Goal: Task Accomplishment & Management: Use online tool/utility

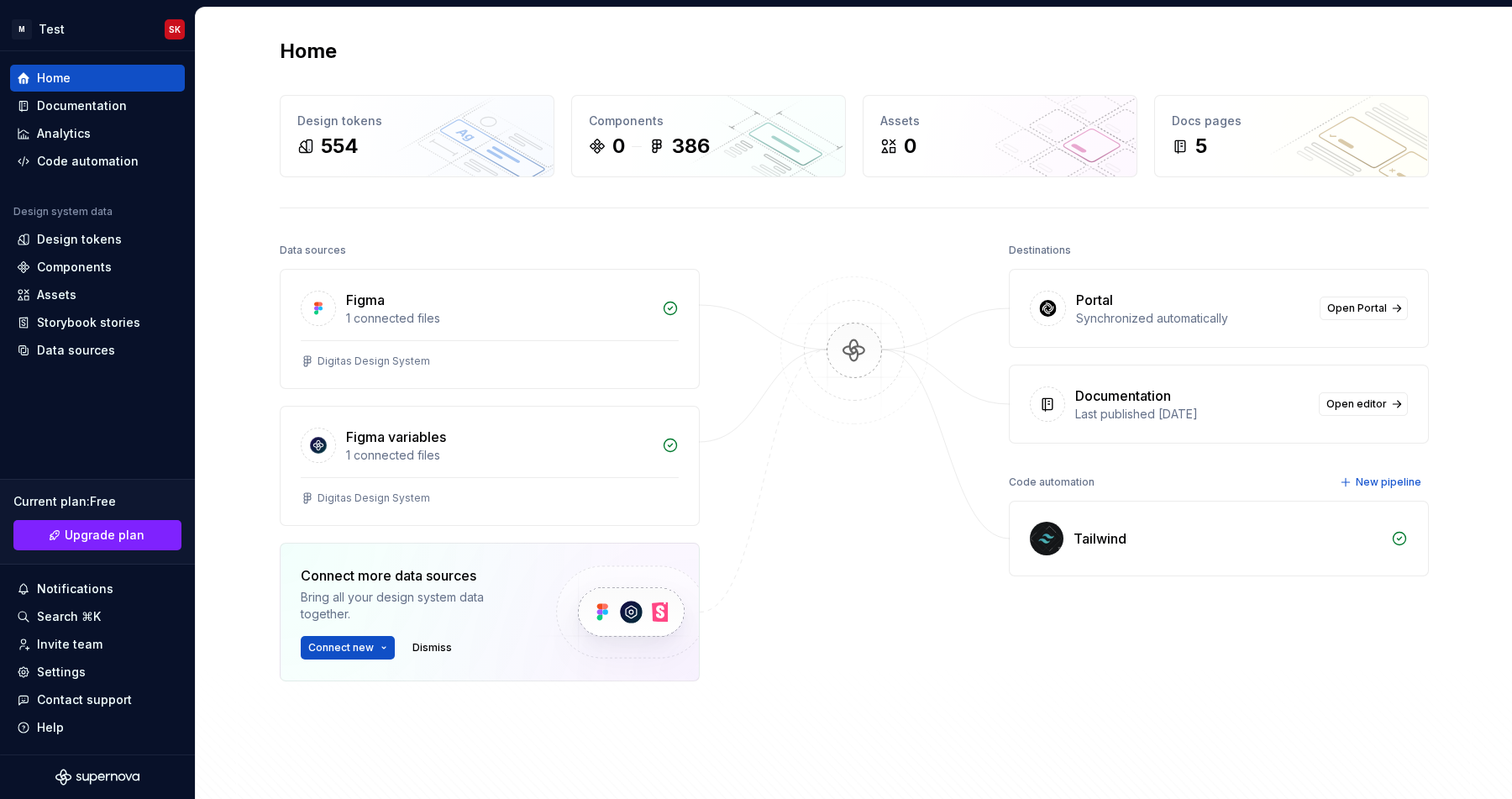
click at [777, 584] on div at bounding box center [854, 501] width 168 height 526
click at [1086, 415] on div "Last published [DATE]" at bounding box center [1192, 414] width 234 height 17
click at [1359, 405] on span "Open editor" at bounding box center [1356, 404] width 61 height 13
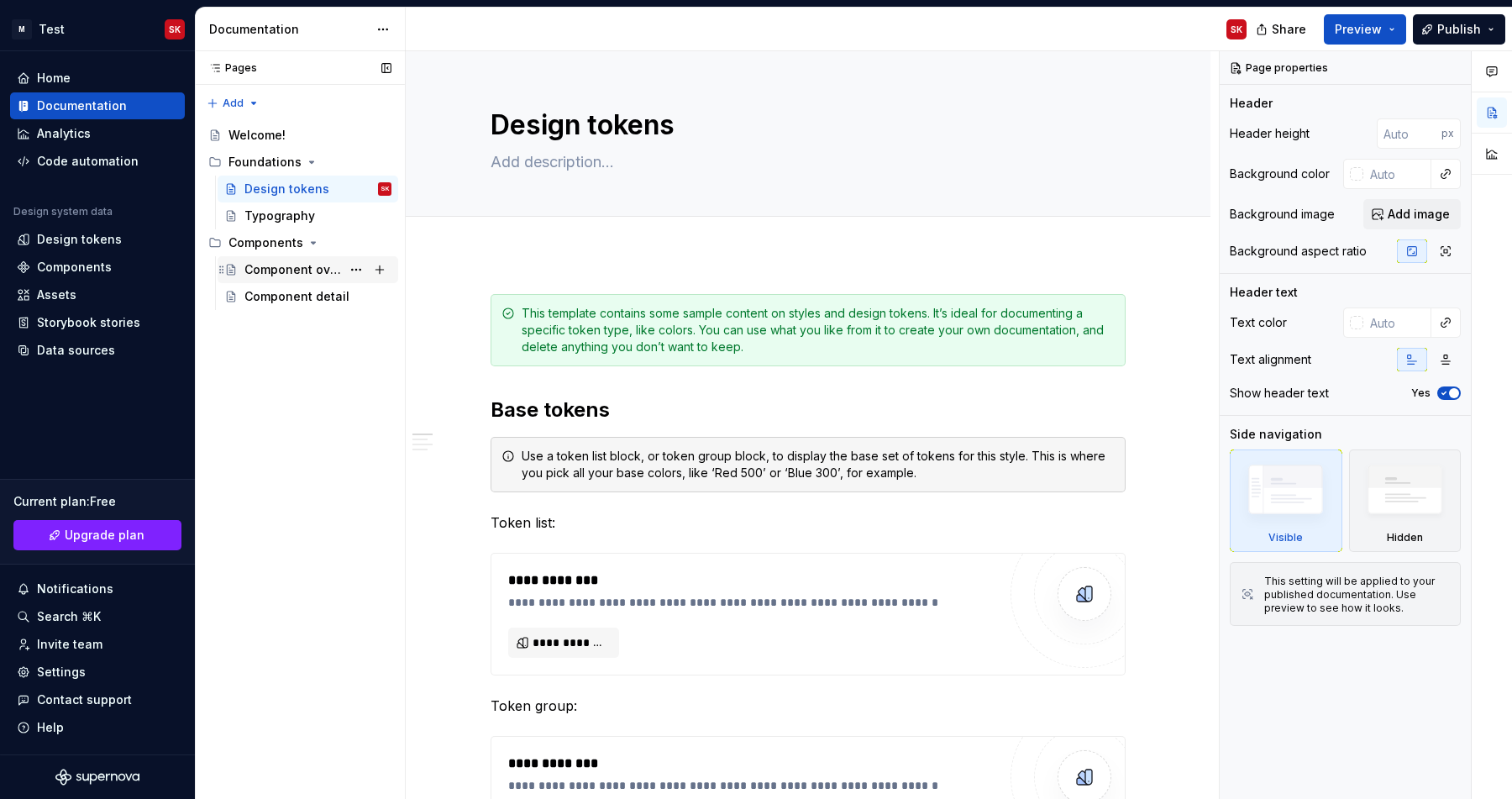
click at [279, 266] on div "Component overview" at bounding box center [293, 269] width 97 height 17
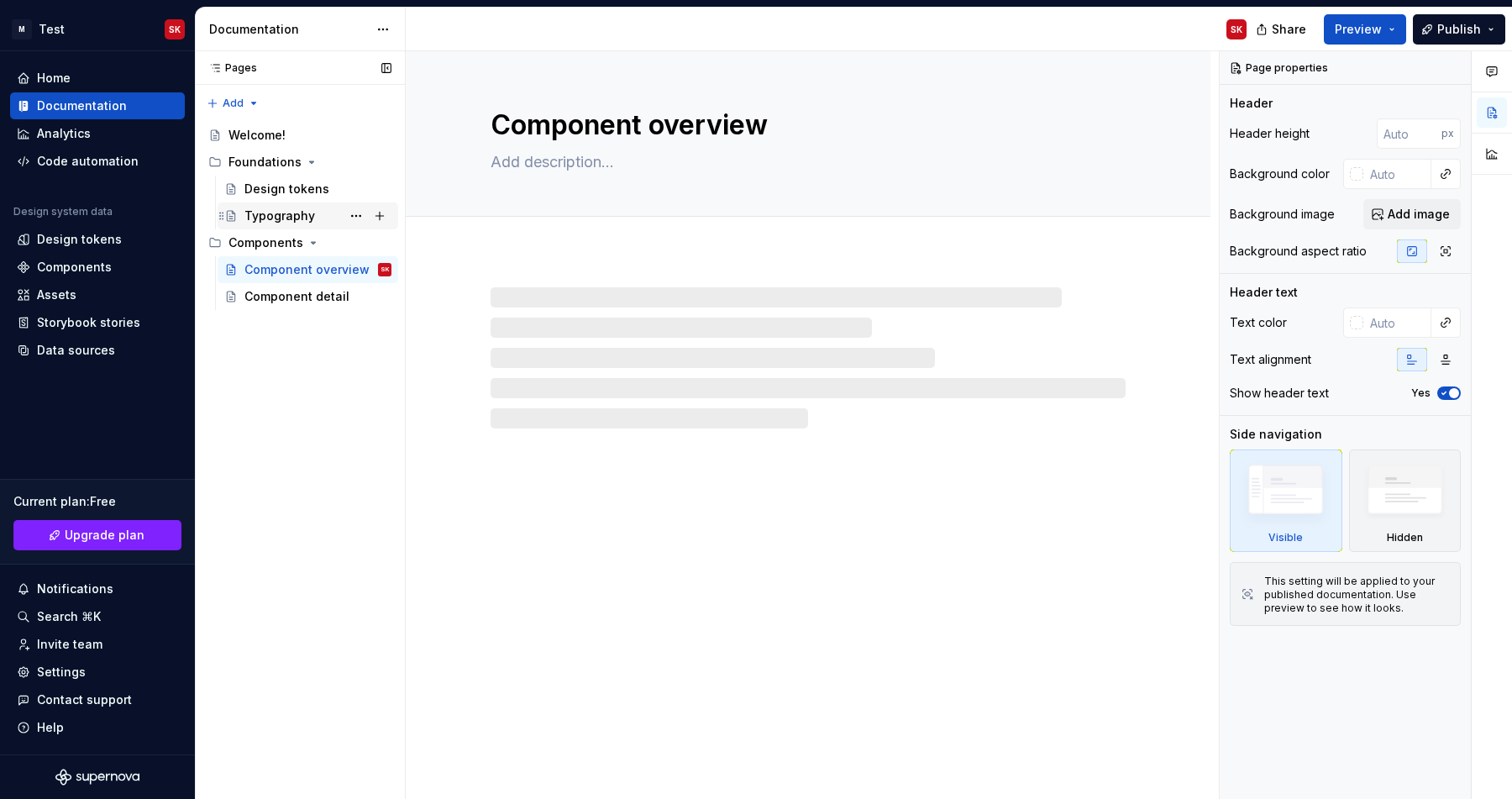
click at [278, 210] on div "Typography" at bounding box center [279, 216] width 71 height 17
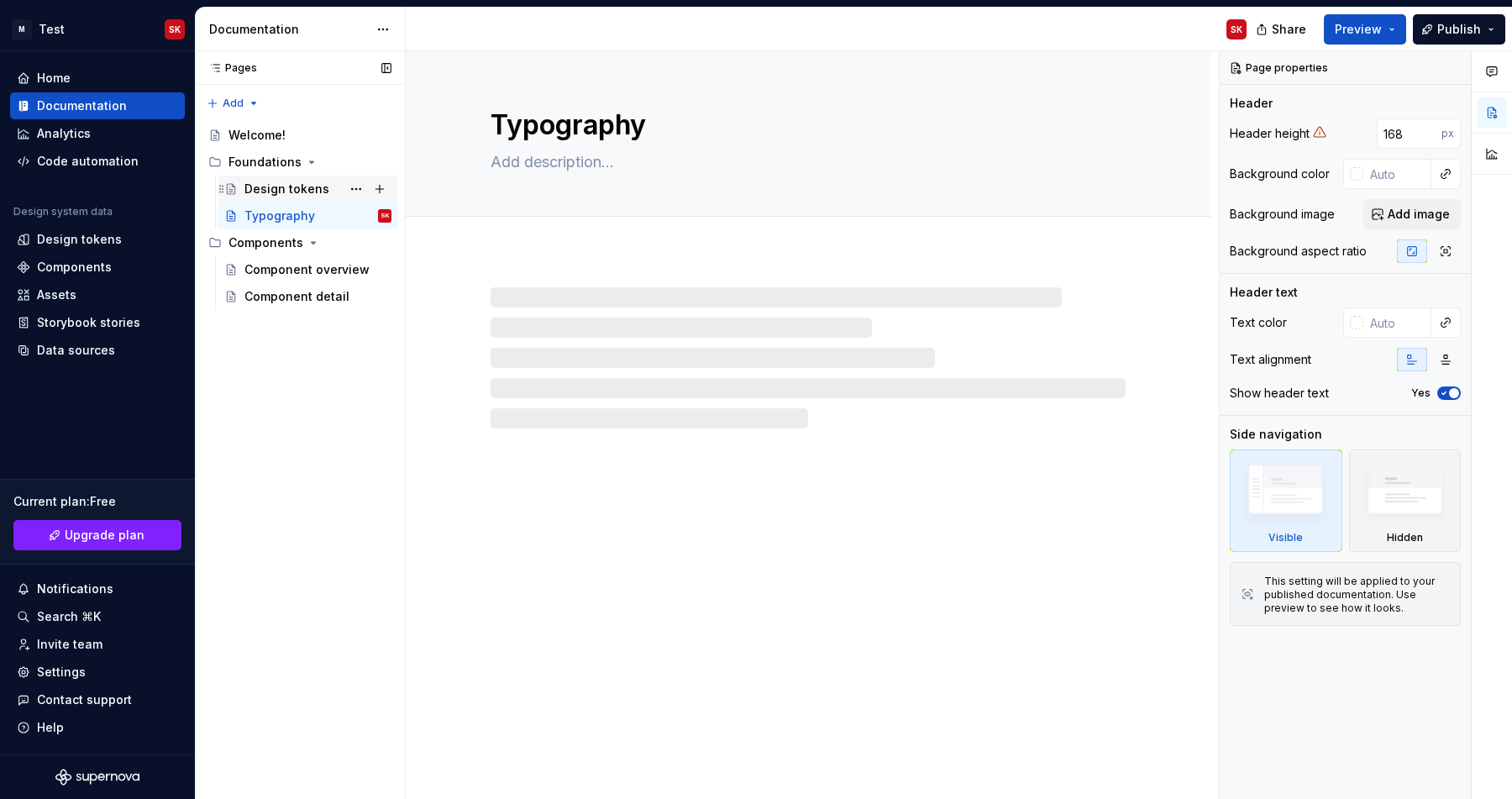
click at [276, 187] on div "Design tokens" at bounding box center [286, 189] width 85 height 17
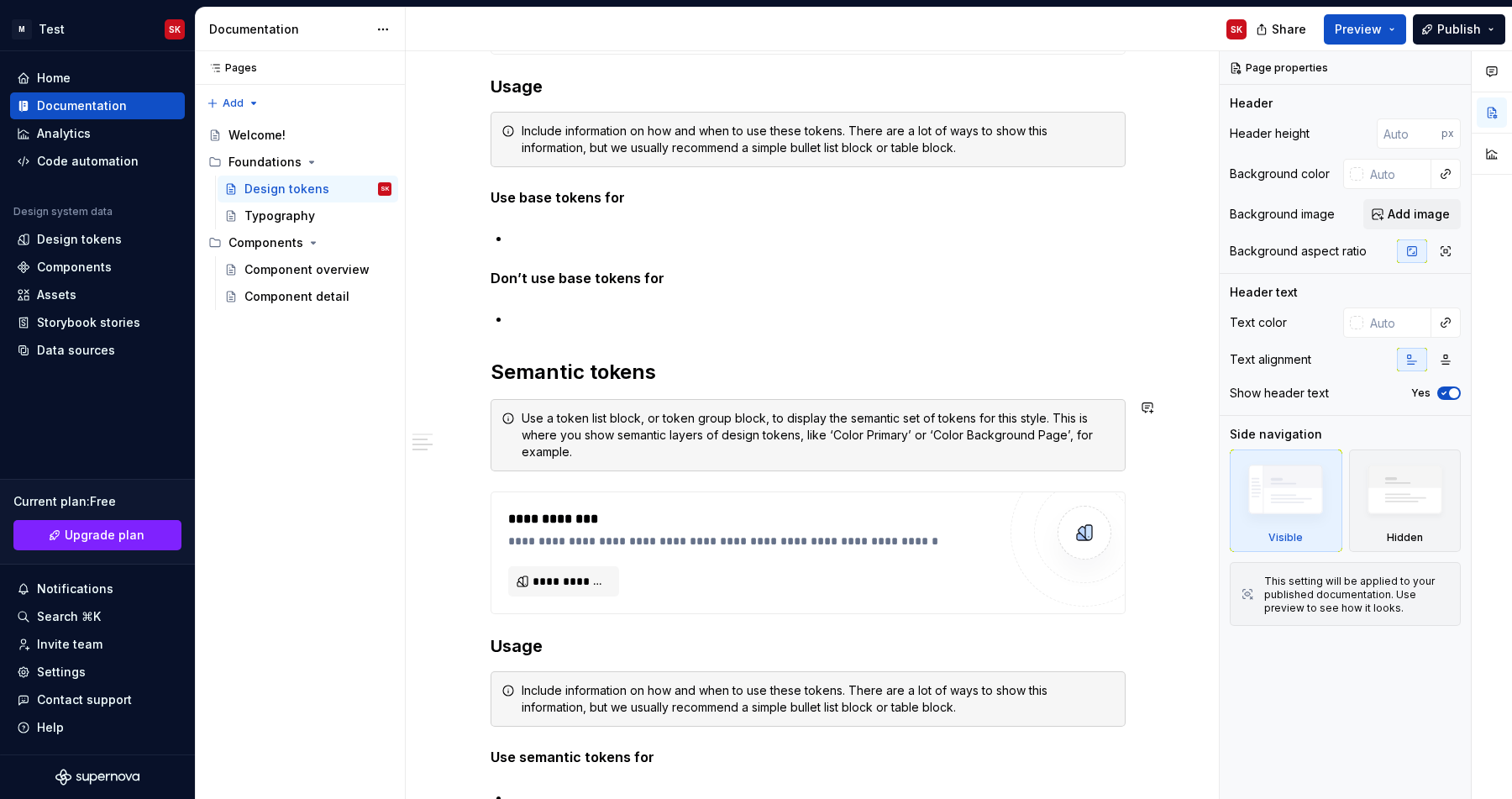
scroll to position [797, 0]
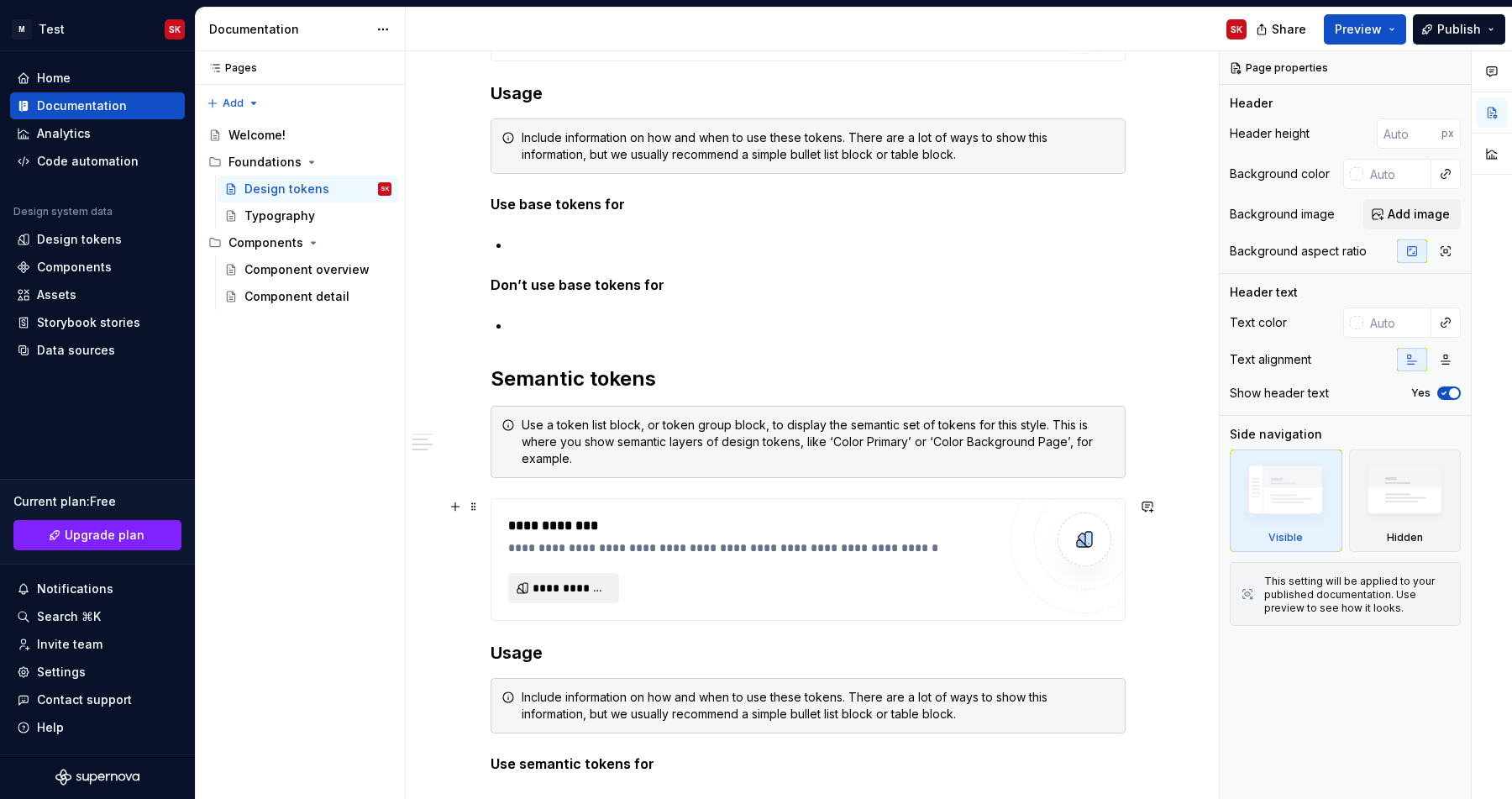
click at [559, 592] on span "**********" at bounding box center [570, 588] width 75 height 17
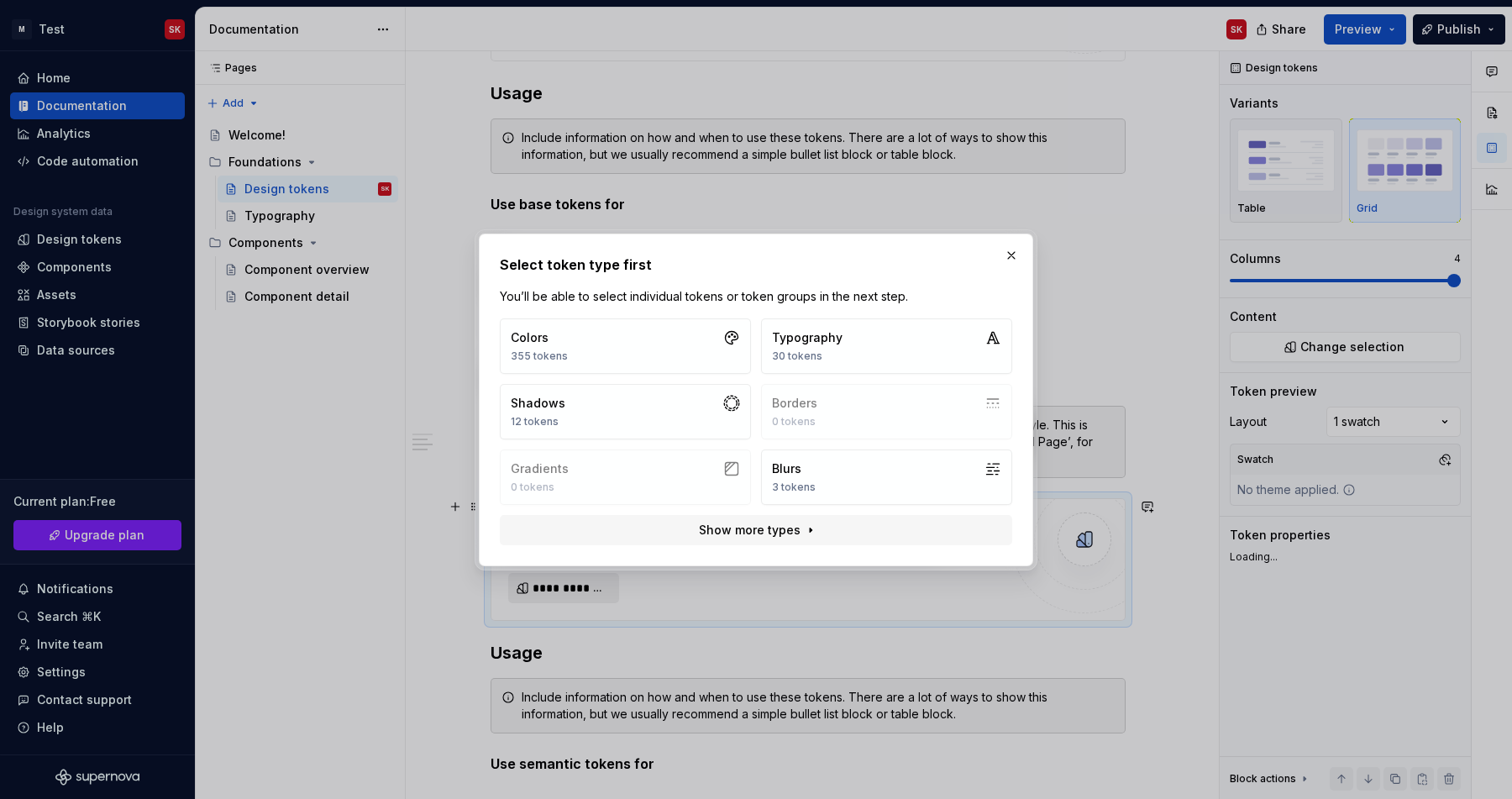
type textarea "*"
click at [601, 337] on button "Colors 355 tokens" at bounding box center [626, 346] width 252 height 56
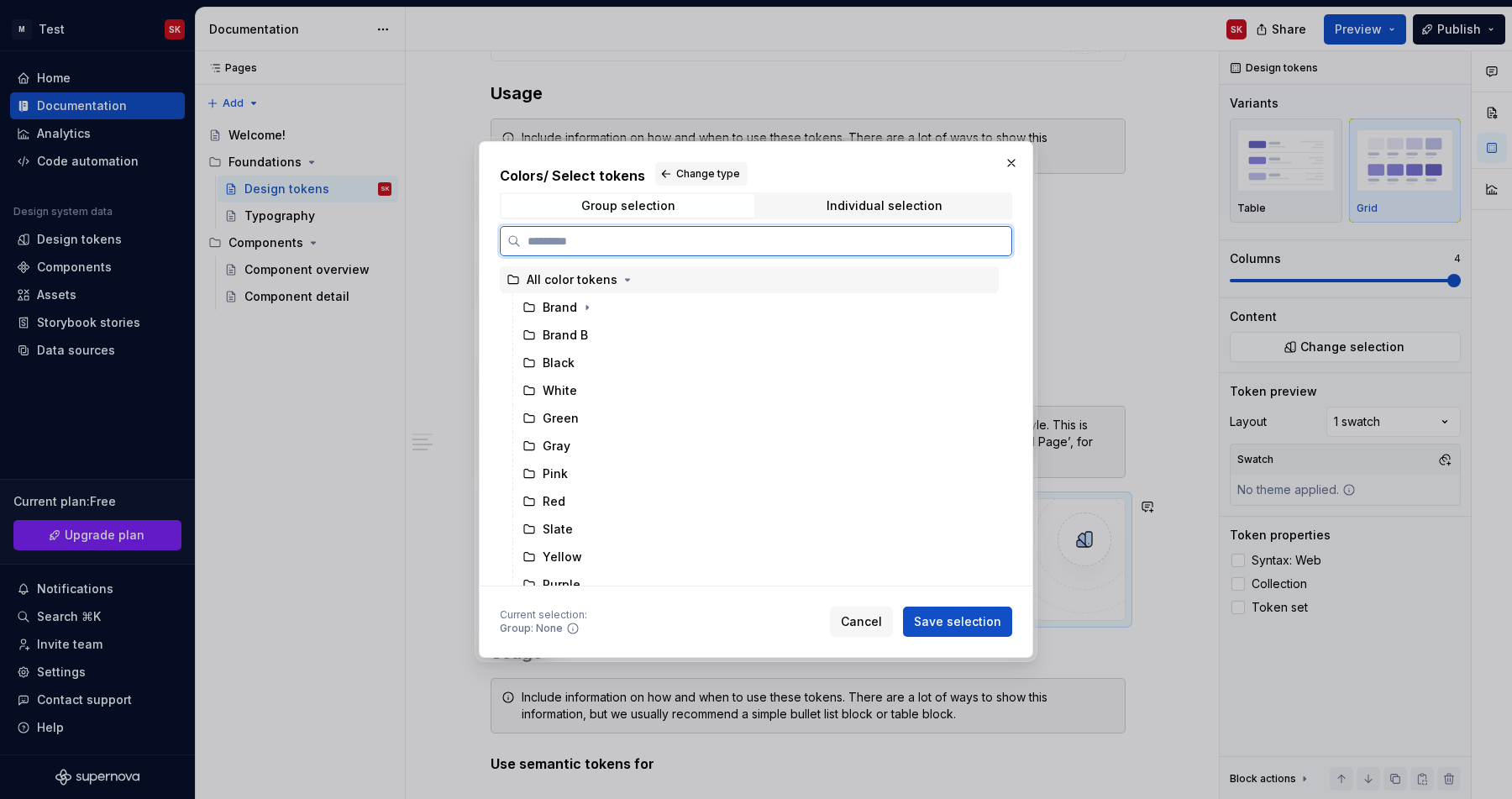
click at [581, 277] on div "All color tokens" at bounding box center [571, 279] width 90 height 17
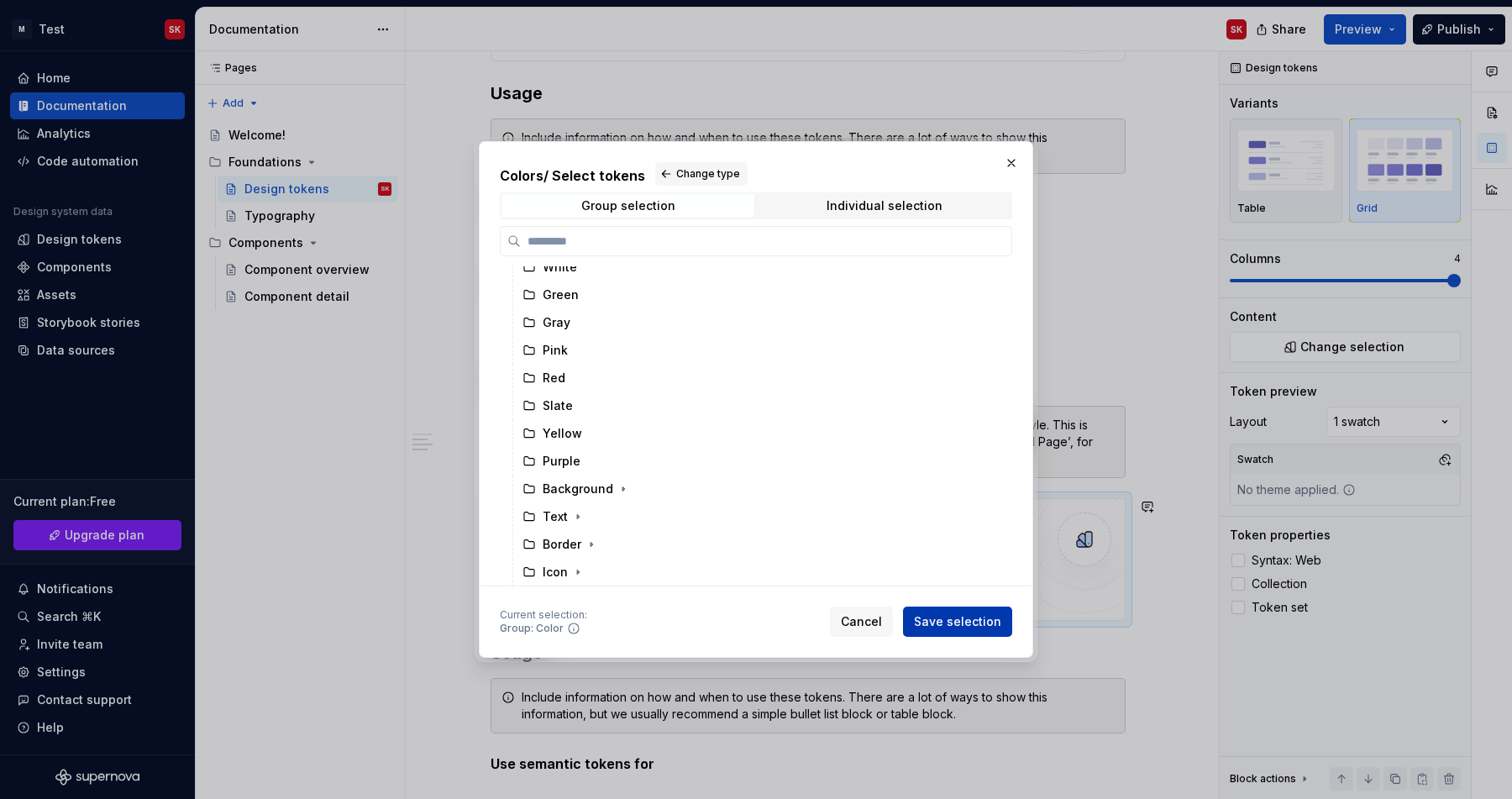
click at [965, 615] on span "Save selection" at bounding box center [958, 621] width 88 height 17
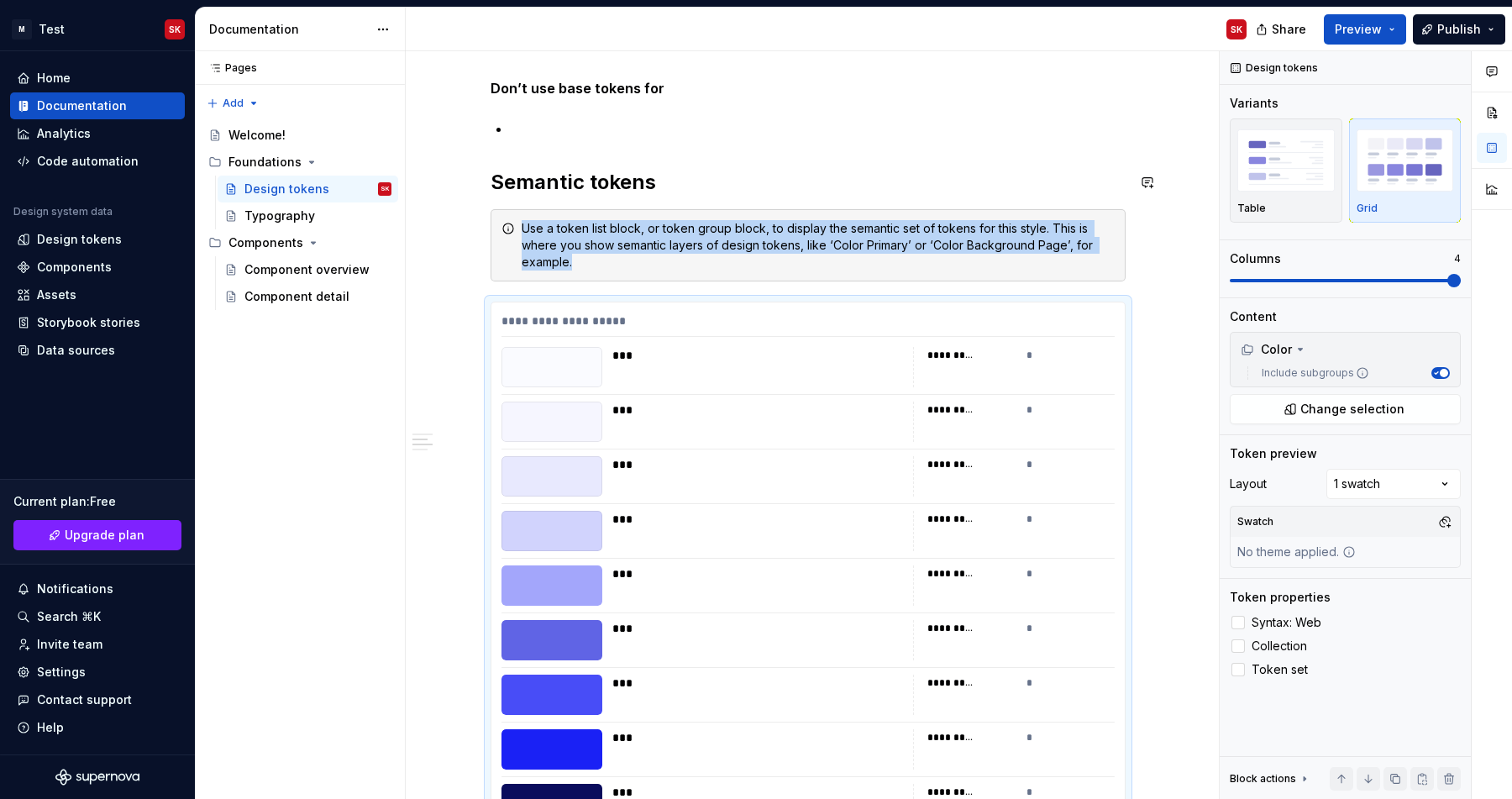
scroll to position [774, 0]
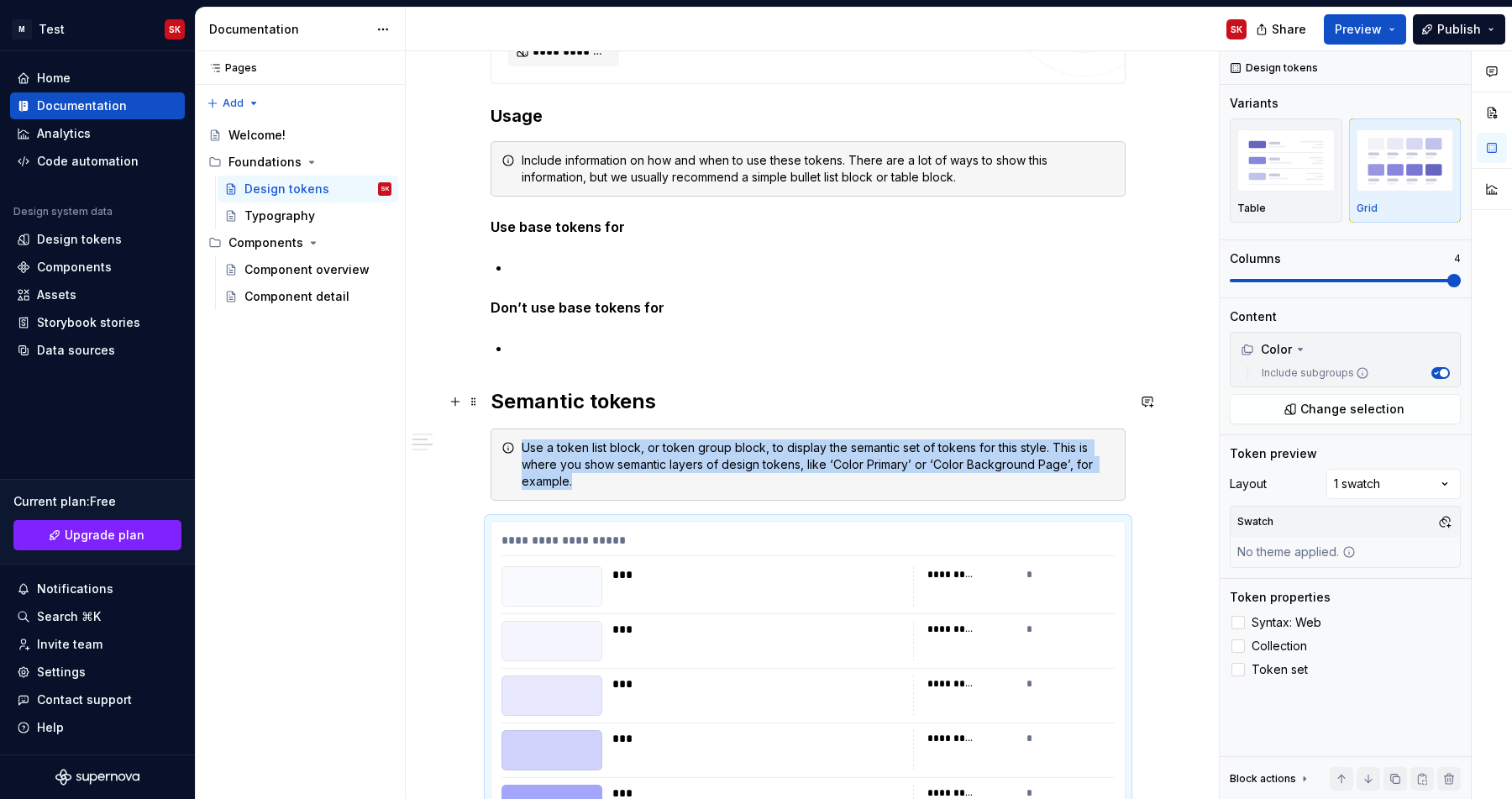
click at [548, 390] on h2 "Semantic tokens" at bounding box center [809, 401] width 635 height 27
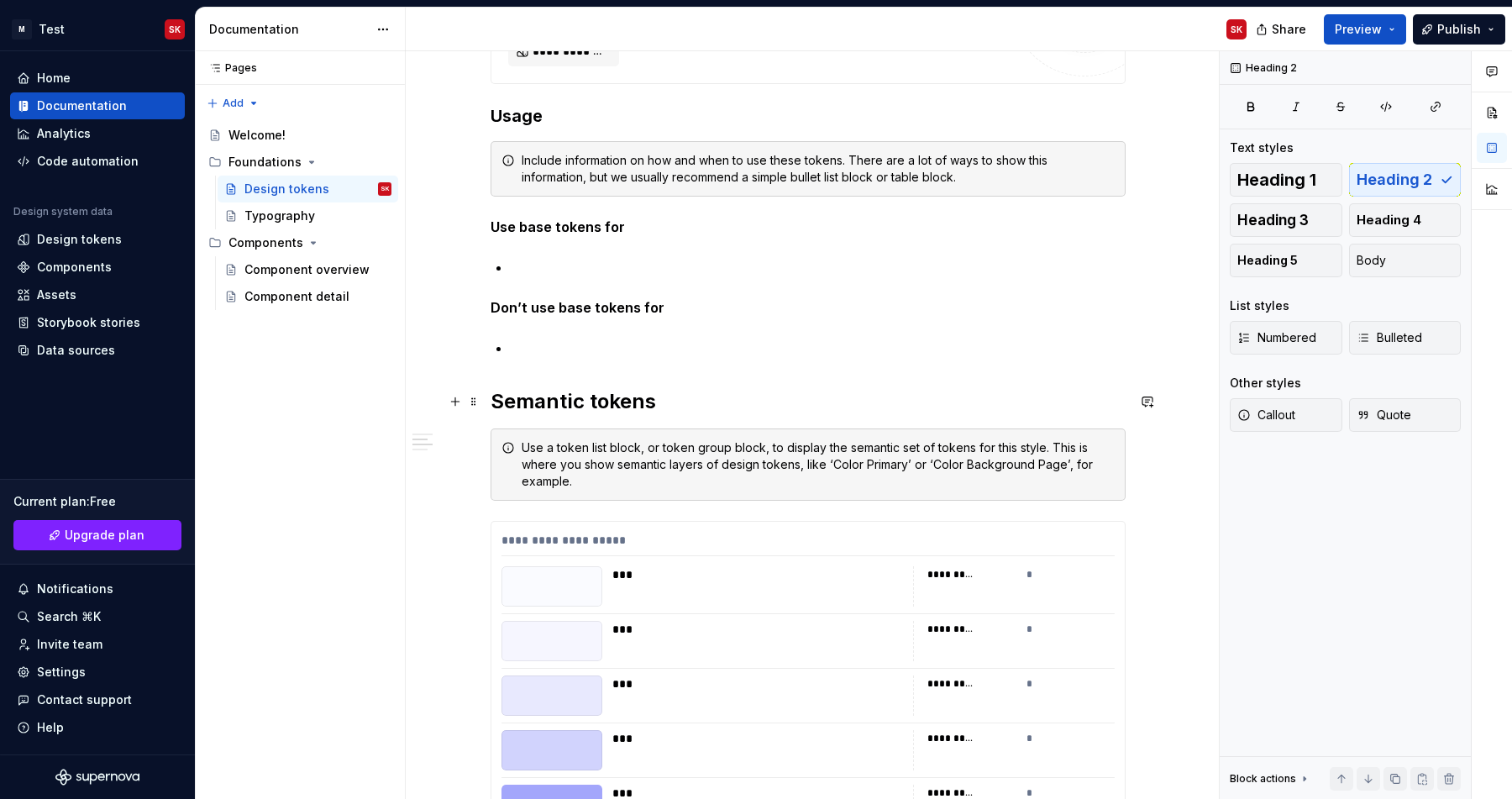
click at [586, 392] on h2 "Semantic tokens" at bounding box center [809, 401] width 635 height 27
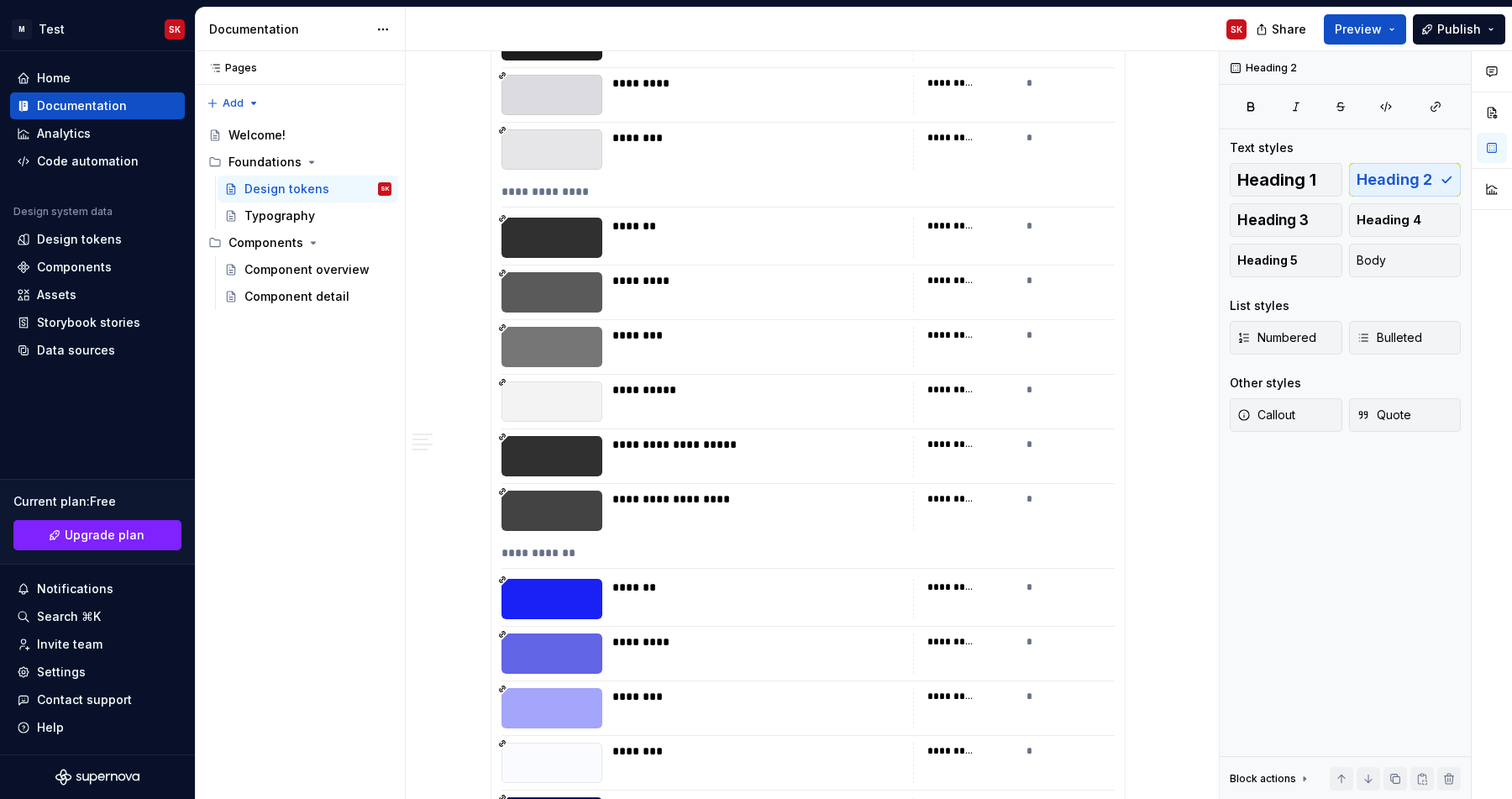
scroll to position [20268, 0]
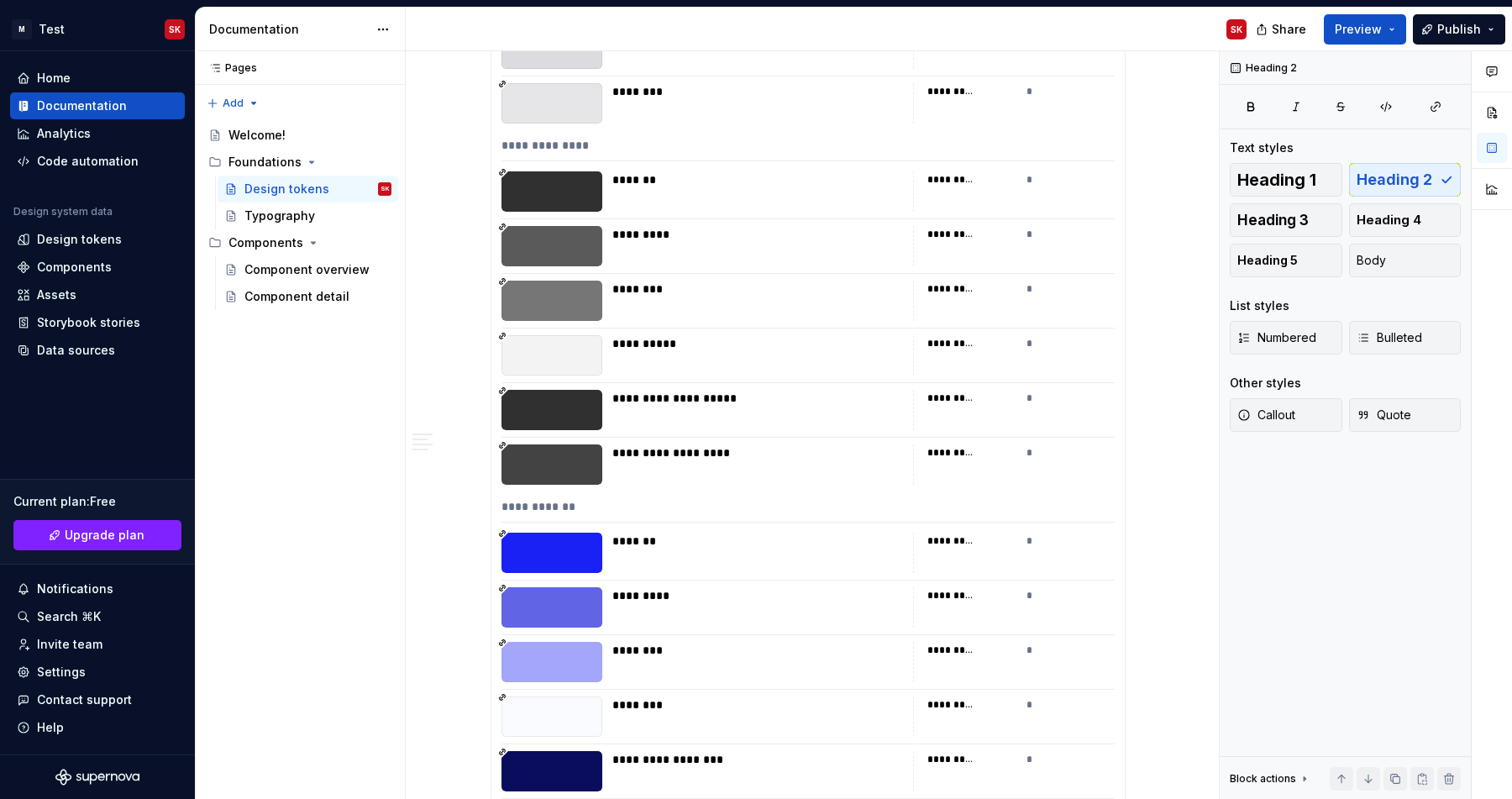
click at [573, 448] on div at bounding box center [552, 464] width 101 height 40
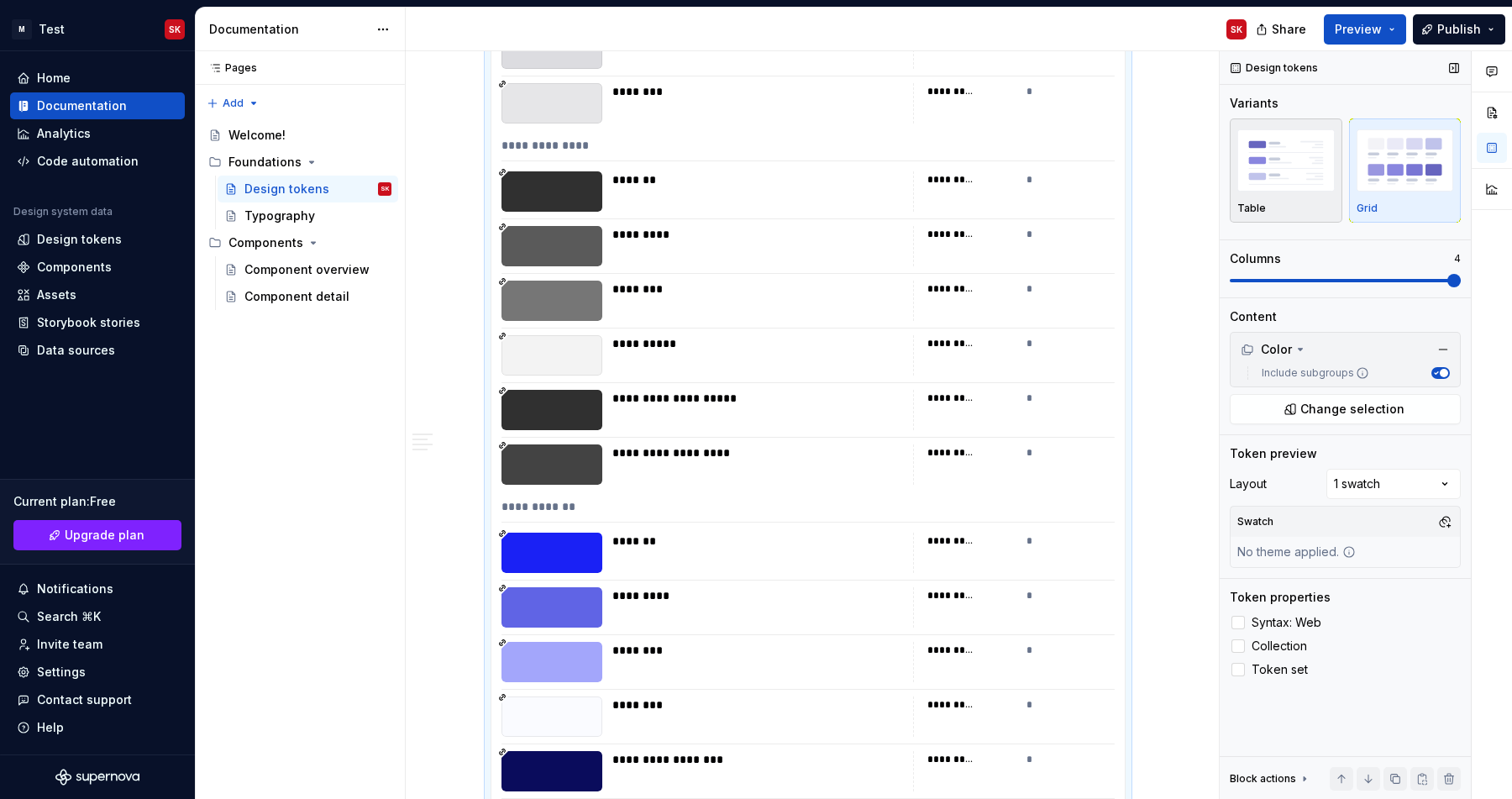
click at [1307, 201] on div "Table" at bounding box center [1286, 208] width 98 height 13
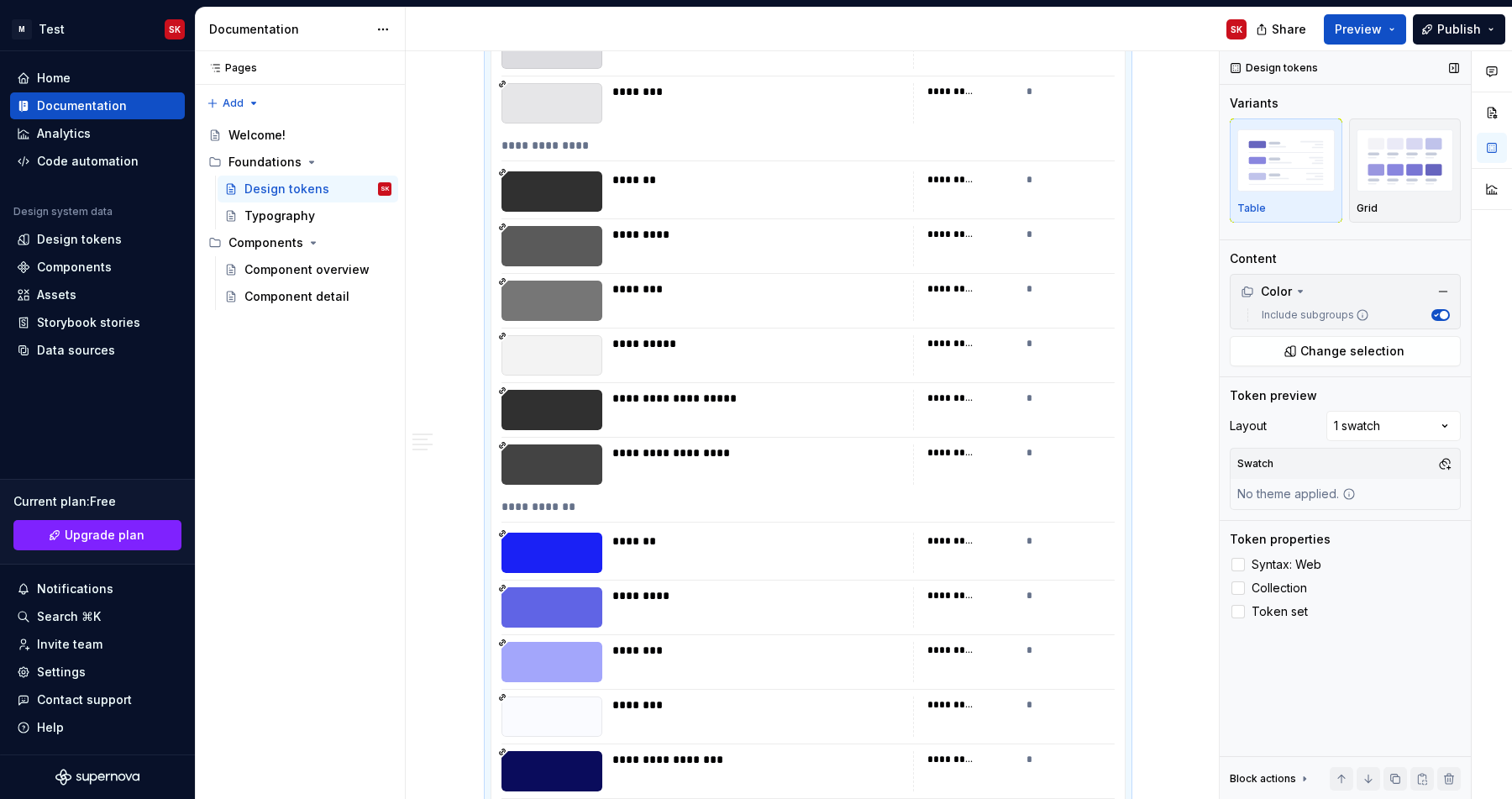
scroll to position [21694, 0]
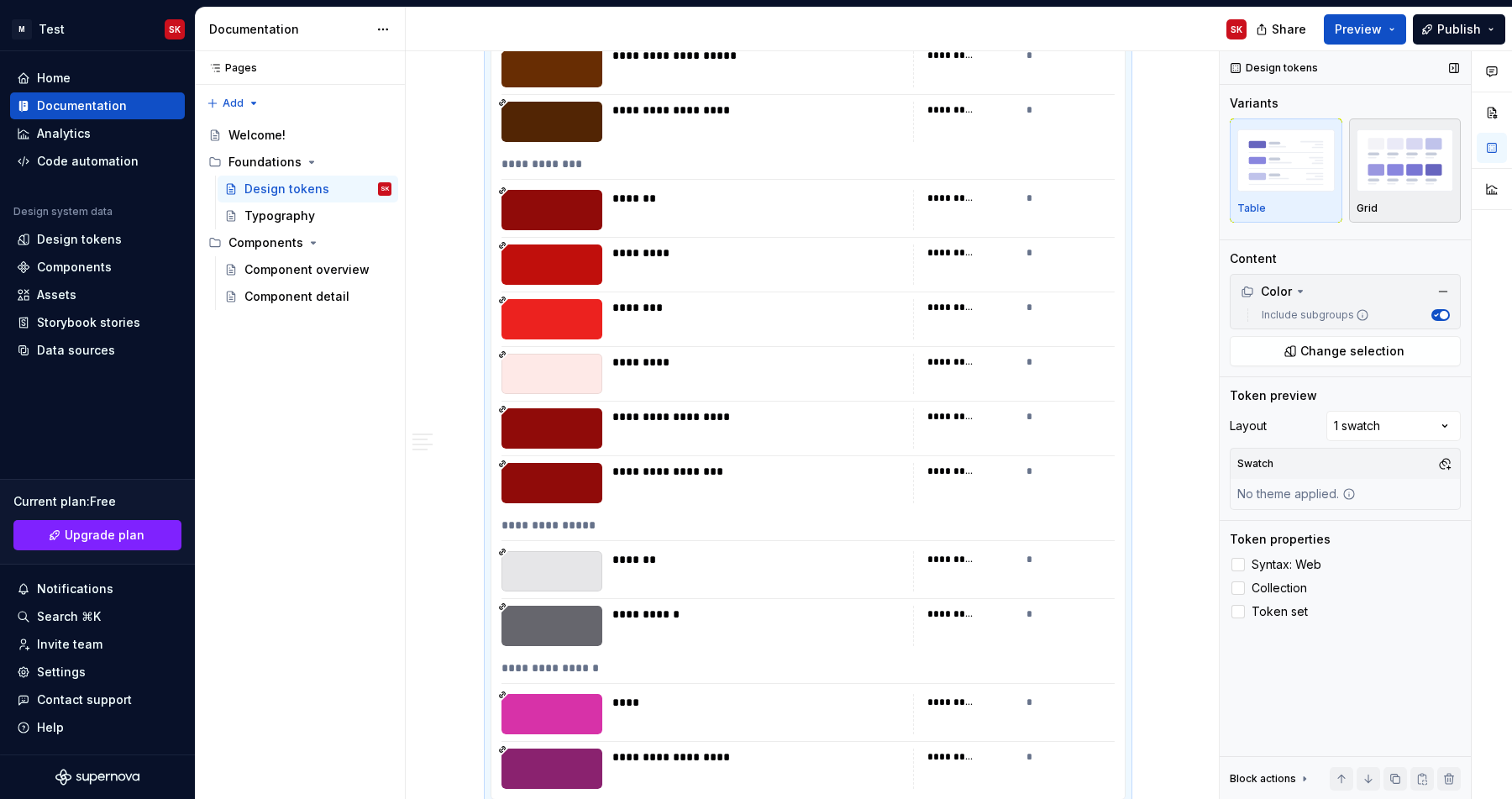
click at [1404, 183] on img "button" at bounding box center [1405, 160] width 98 height 61
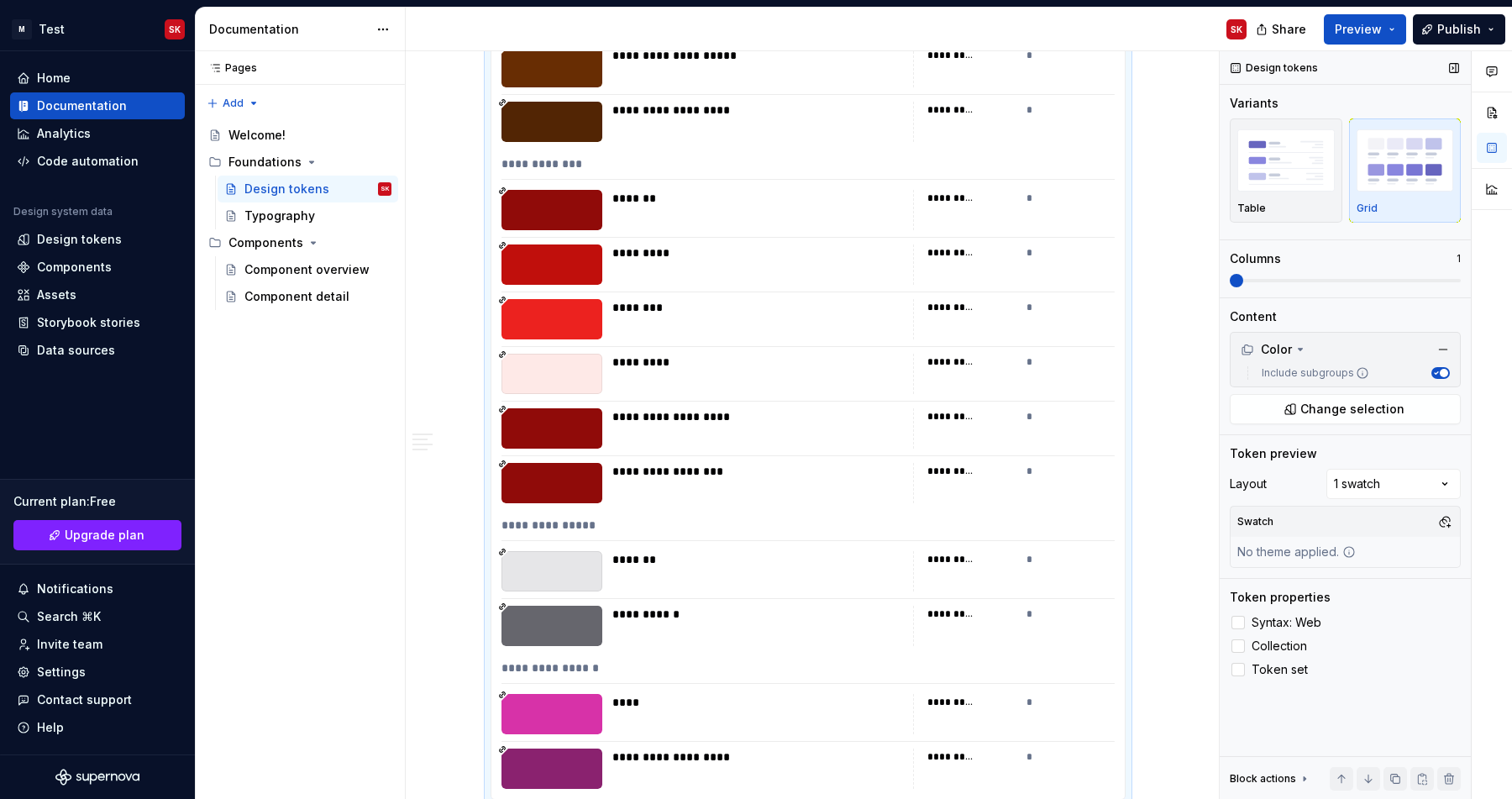
click at [1270, 284] on span at bounding box center [1345, 280] width 231 height 13
click at [1333, 279] on span at bounding box center [1345, 280] width 231 height 4
click at [1307, 282] on span at bounding box center [1268, 280] width 77 height 4
click at [1375, 279] on span at bounding box center [1382, 280] width 13 height 13
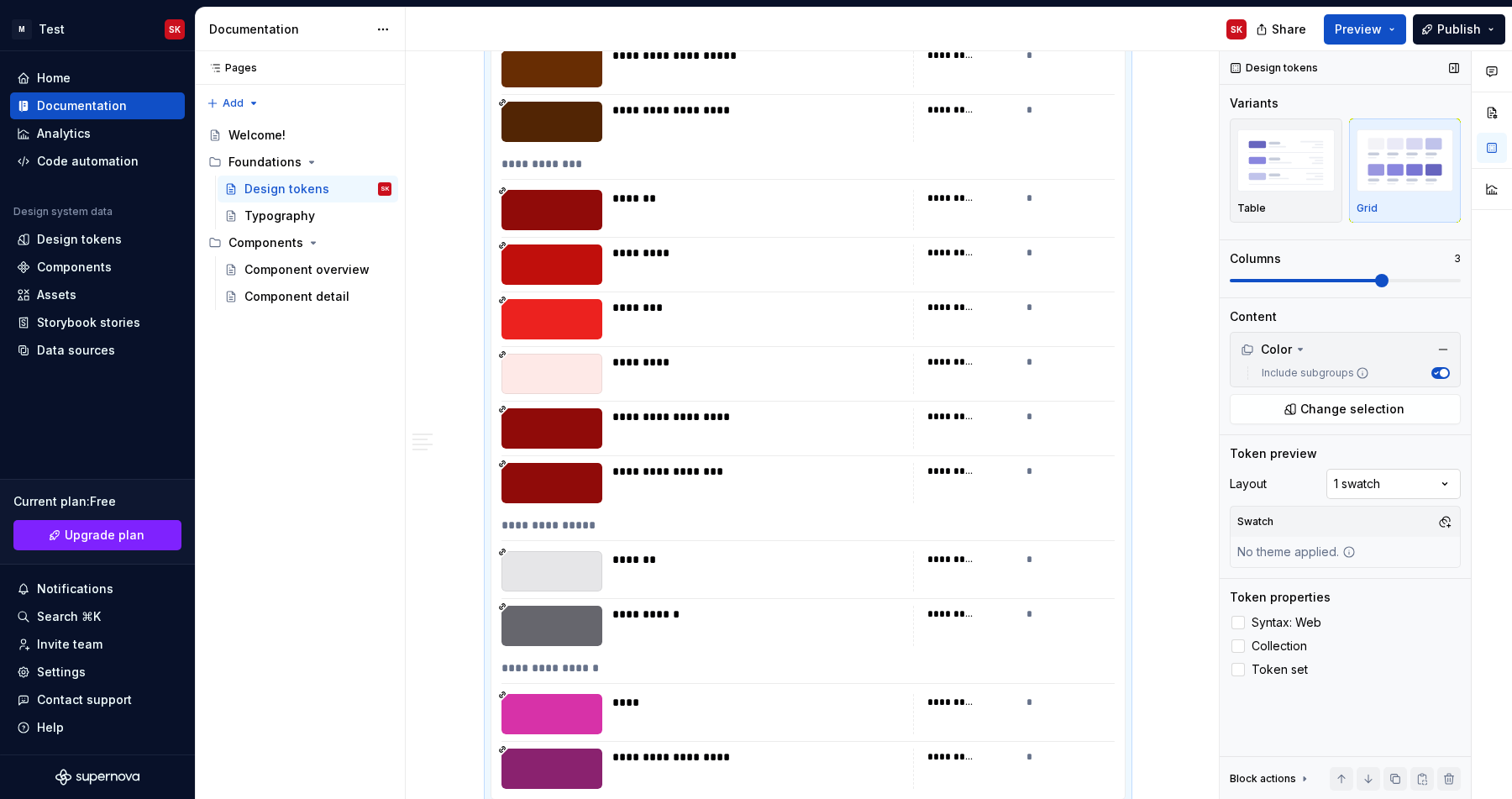
click at [1351, 478] on div "Comments Open comments No comments yet Select ‘Comment’ from the block context …" at bounding box center [1366, 425] width 293 height 748
click at [1193, 160] on html "M Test SK Home Documentation Analytics Code automation Design system data Desig…" at bounding box center [756, 400] width 1512 height 799
click at [1355, 27] on span "Preview" at bounding box center [1358, 30] width 47 height 17
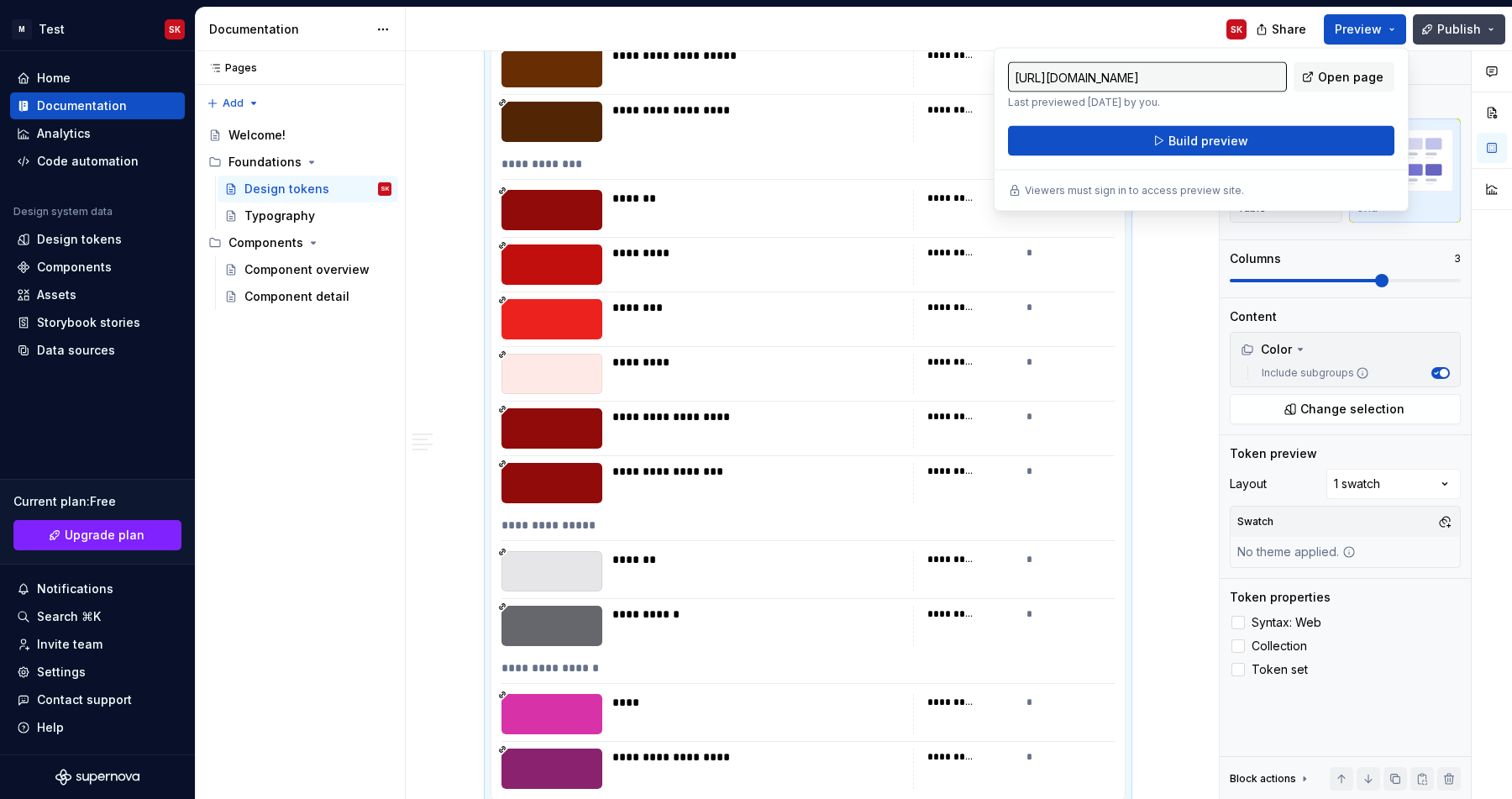
click at [1432, 21] on button "Publish" at bounding box center [1459, 29] width 92 height 30
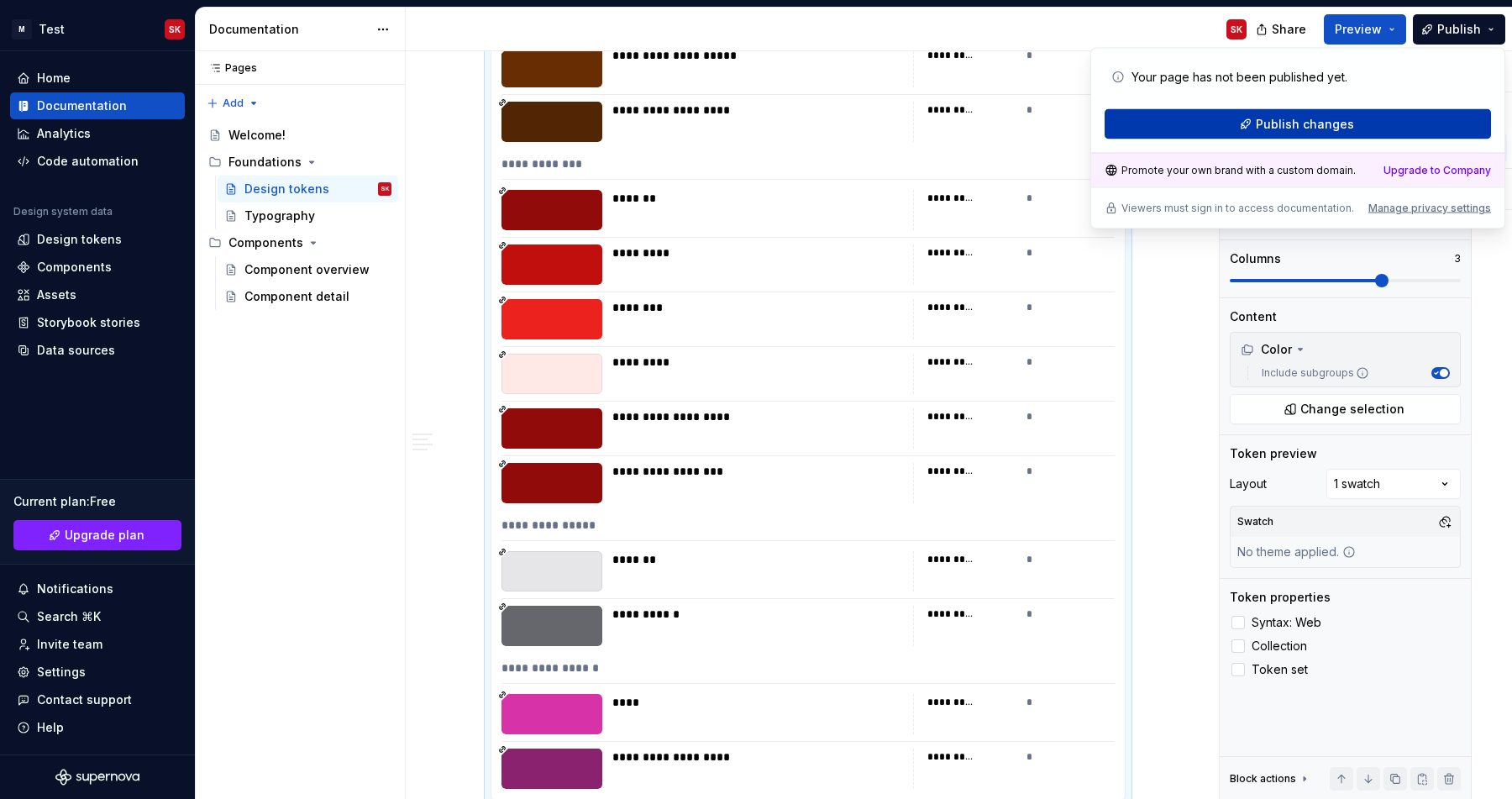
click at [1386, 121] on button "Publish changes" at bounding box center [1298, 124] width 387 height 30
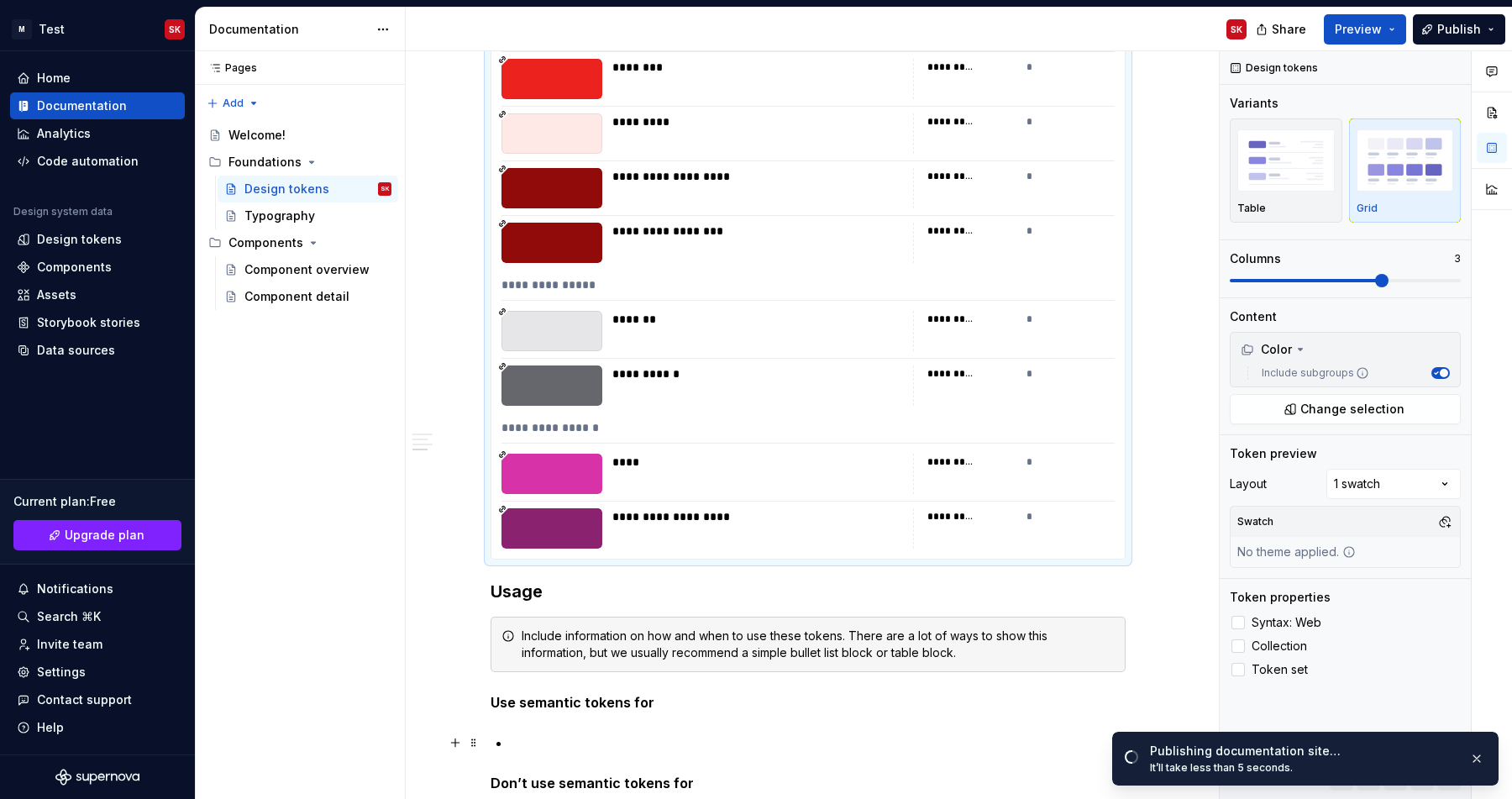
scroll to position [22358, 0]
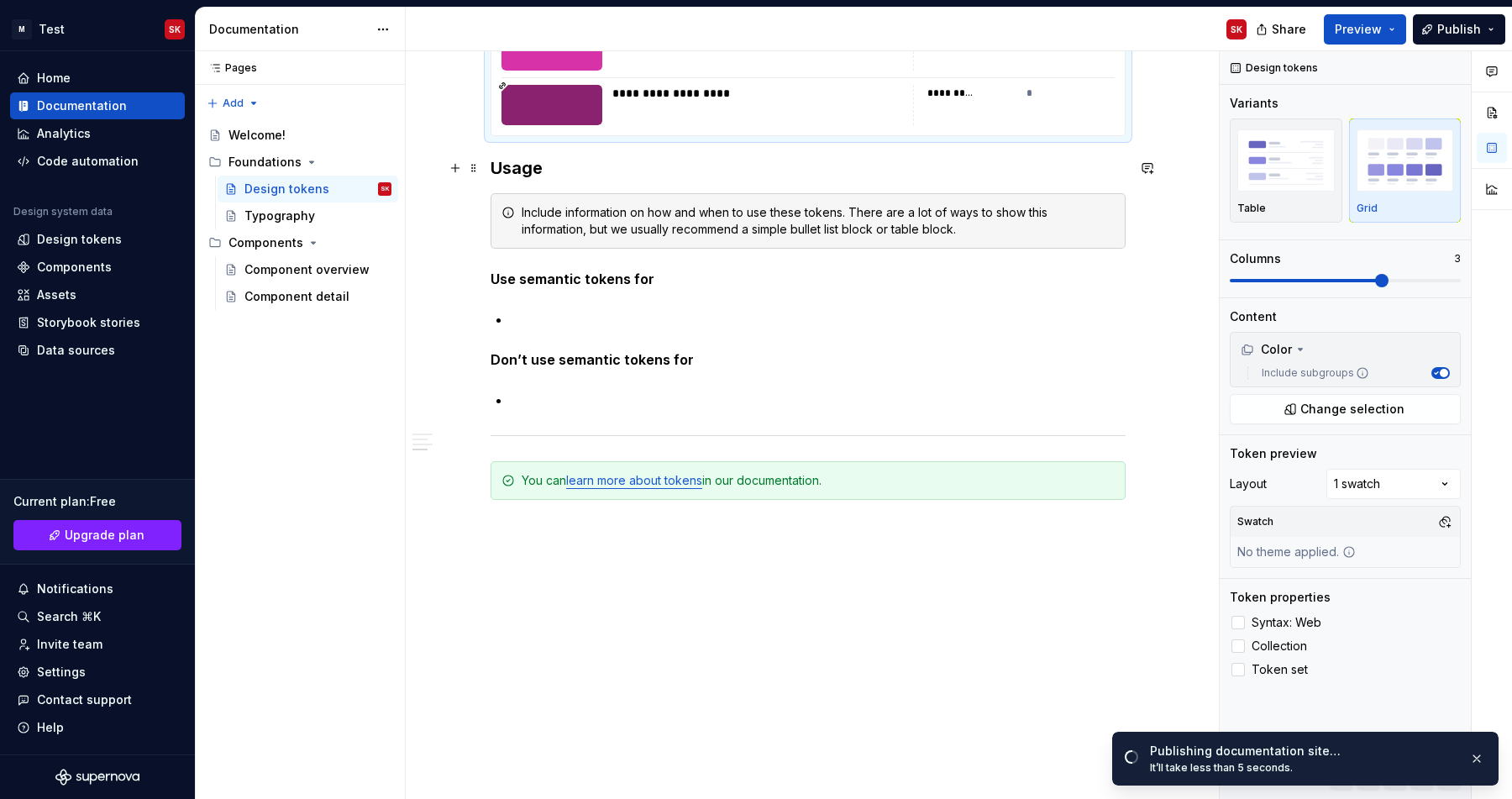
click at [569, 162] on h3 "Usage" at bounding box center [809, 168] width 635 height 23
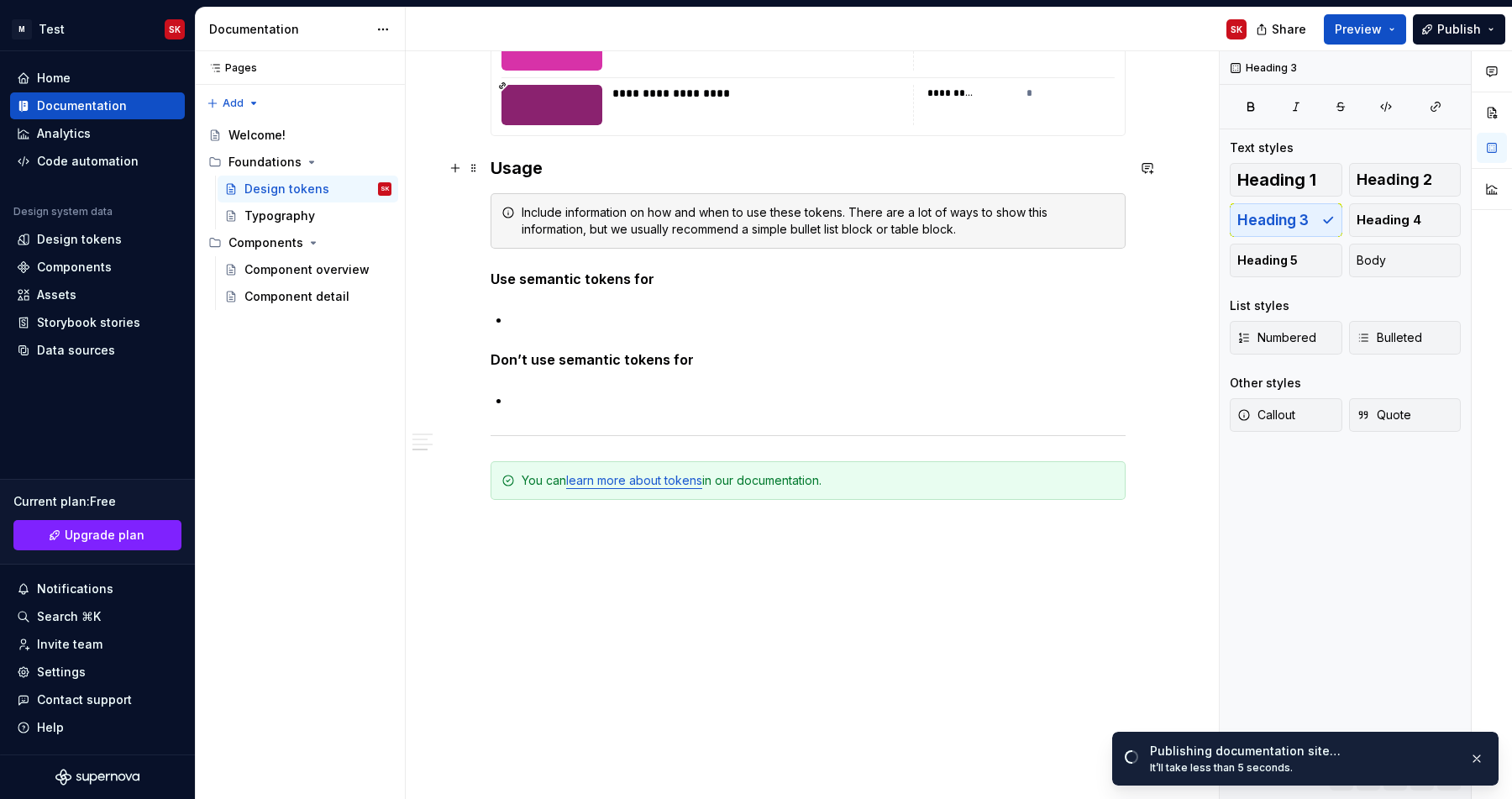
scroll to position [22392, 0]
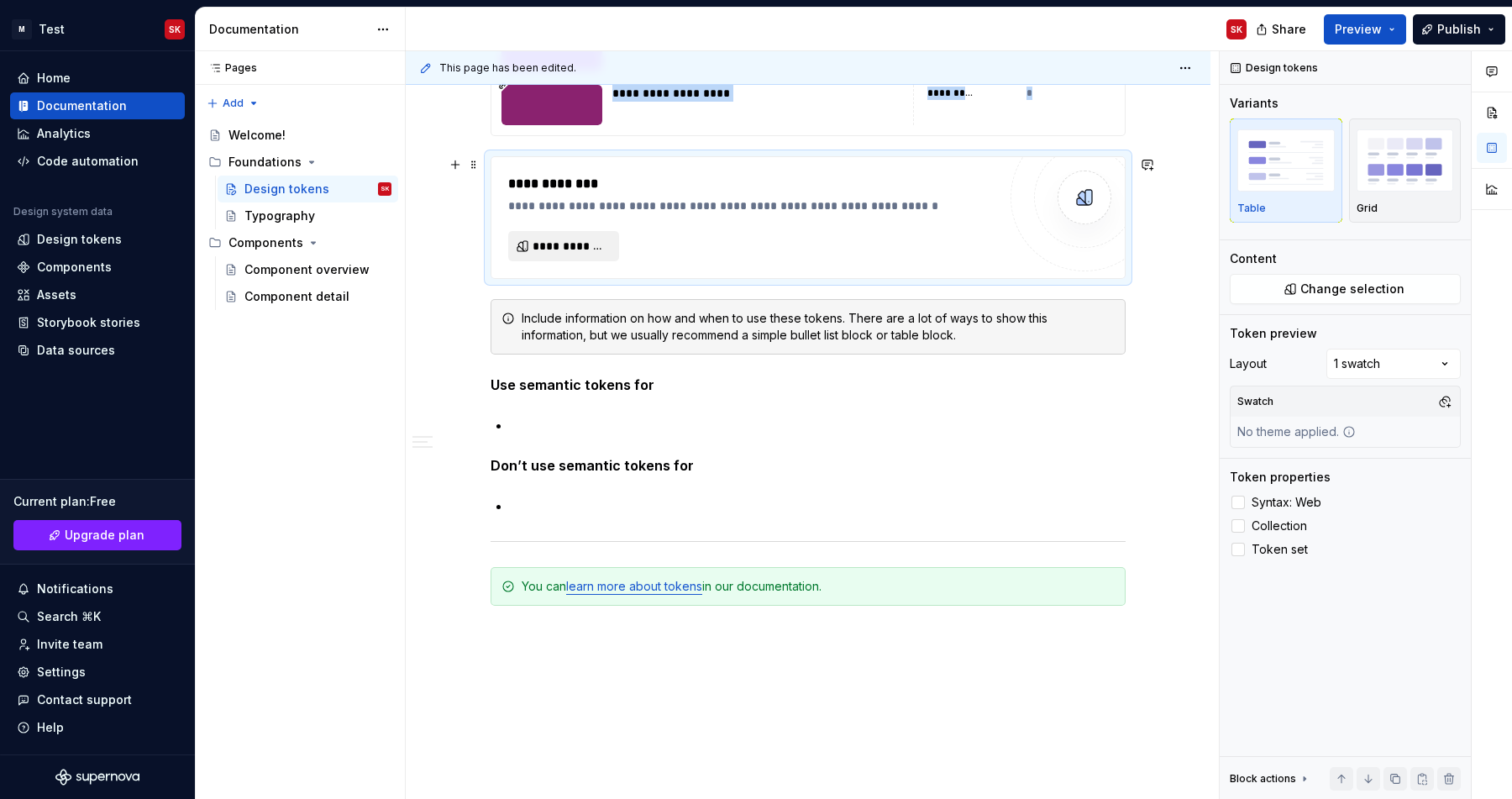
click at [569, 242] on span "**********" at bounding box center [570, 246] width 75 height 17
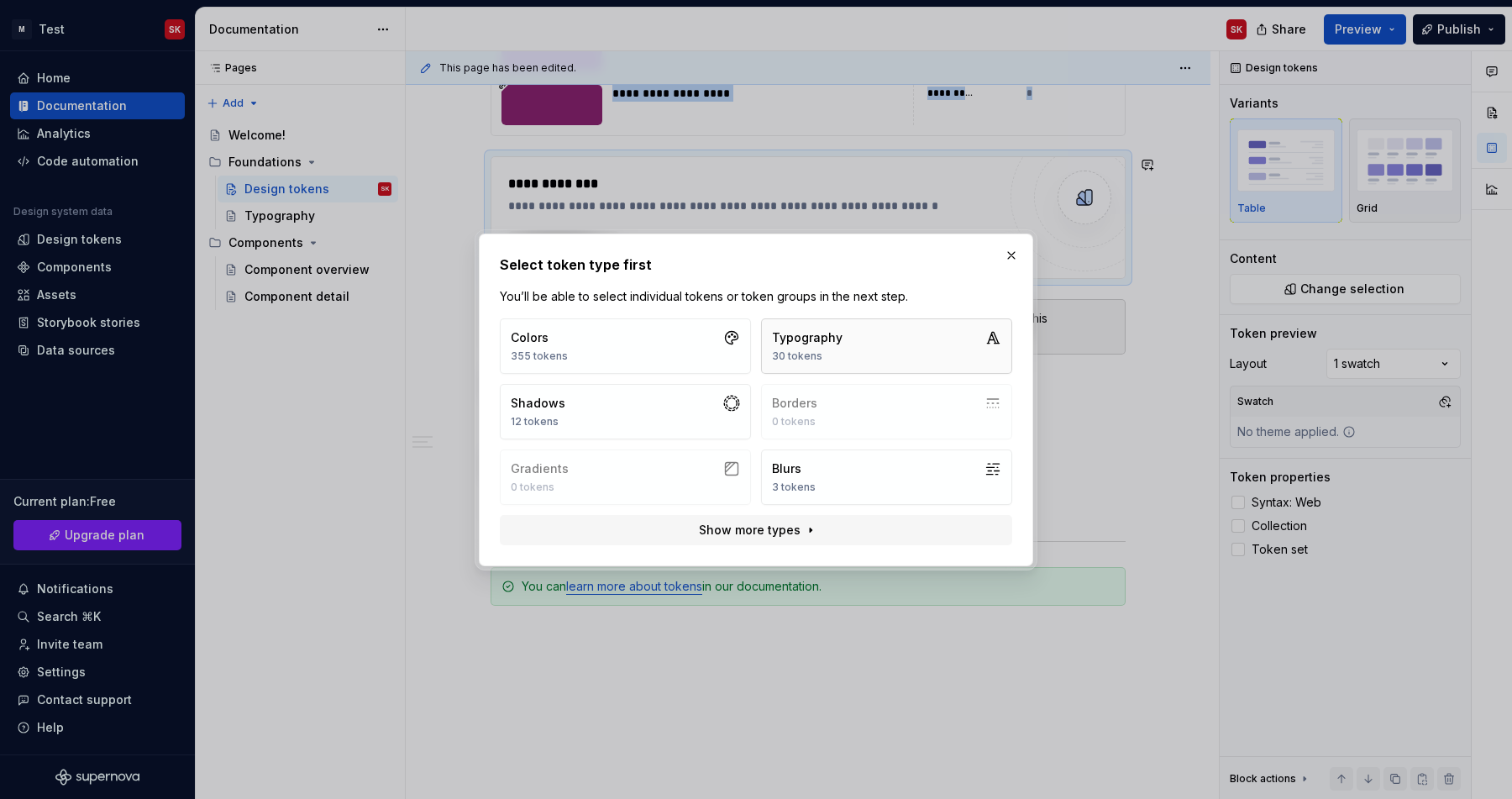
click at [811, 354] on div "30 tokens" at bounding box center [808, 356] width 71 height 13
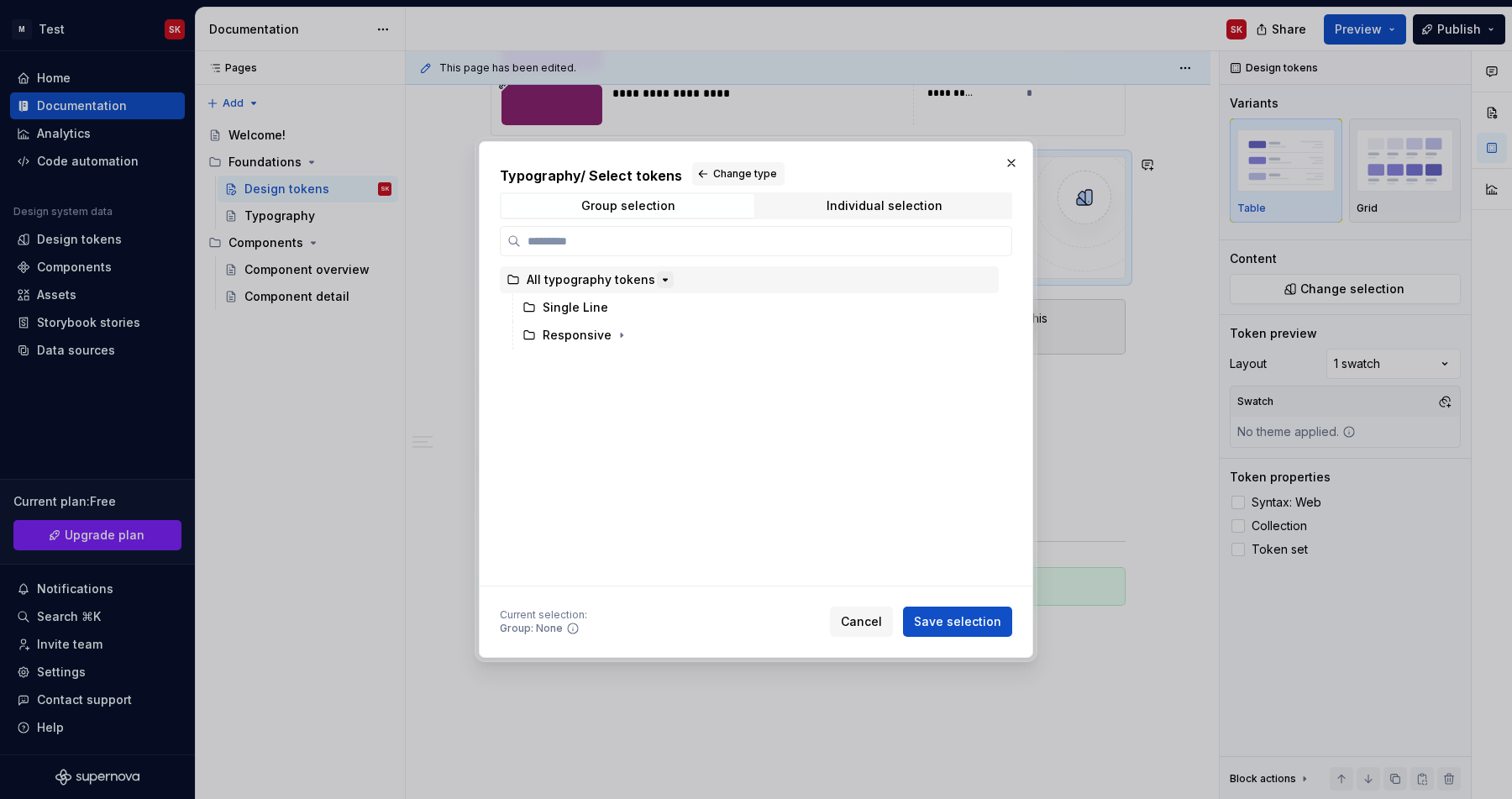
click at [659, 284] on icon "button" at bounding box center [665, 279] width 13 height 13
click at [717, 294] on div "All typography tokens" at bounding box center [751, 426] width 502 height 319
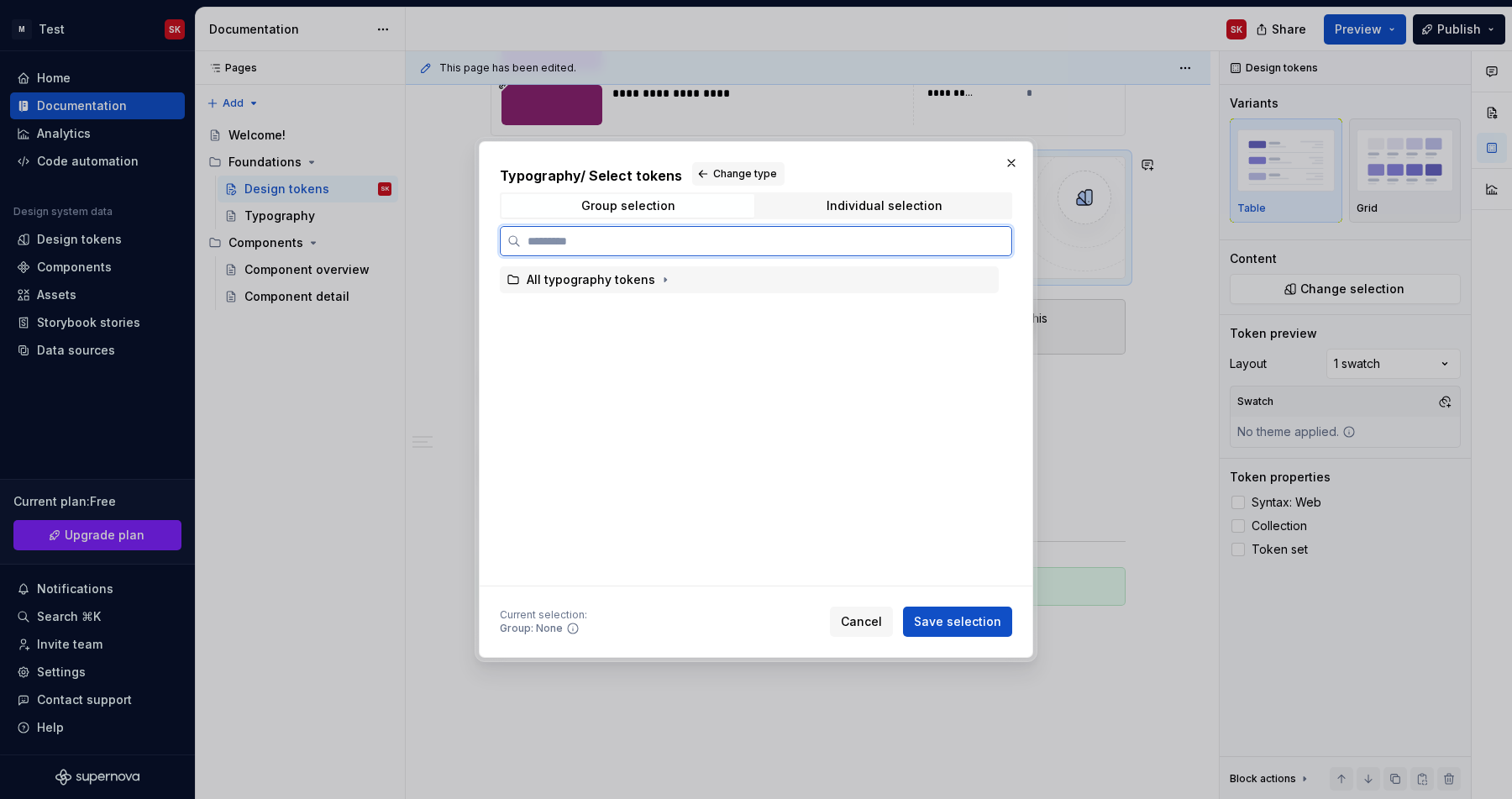
click at [700, 278] on div "All typography tokens" at bounding box center [750, 279] width 499 height 27
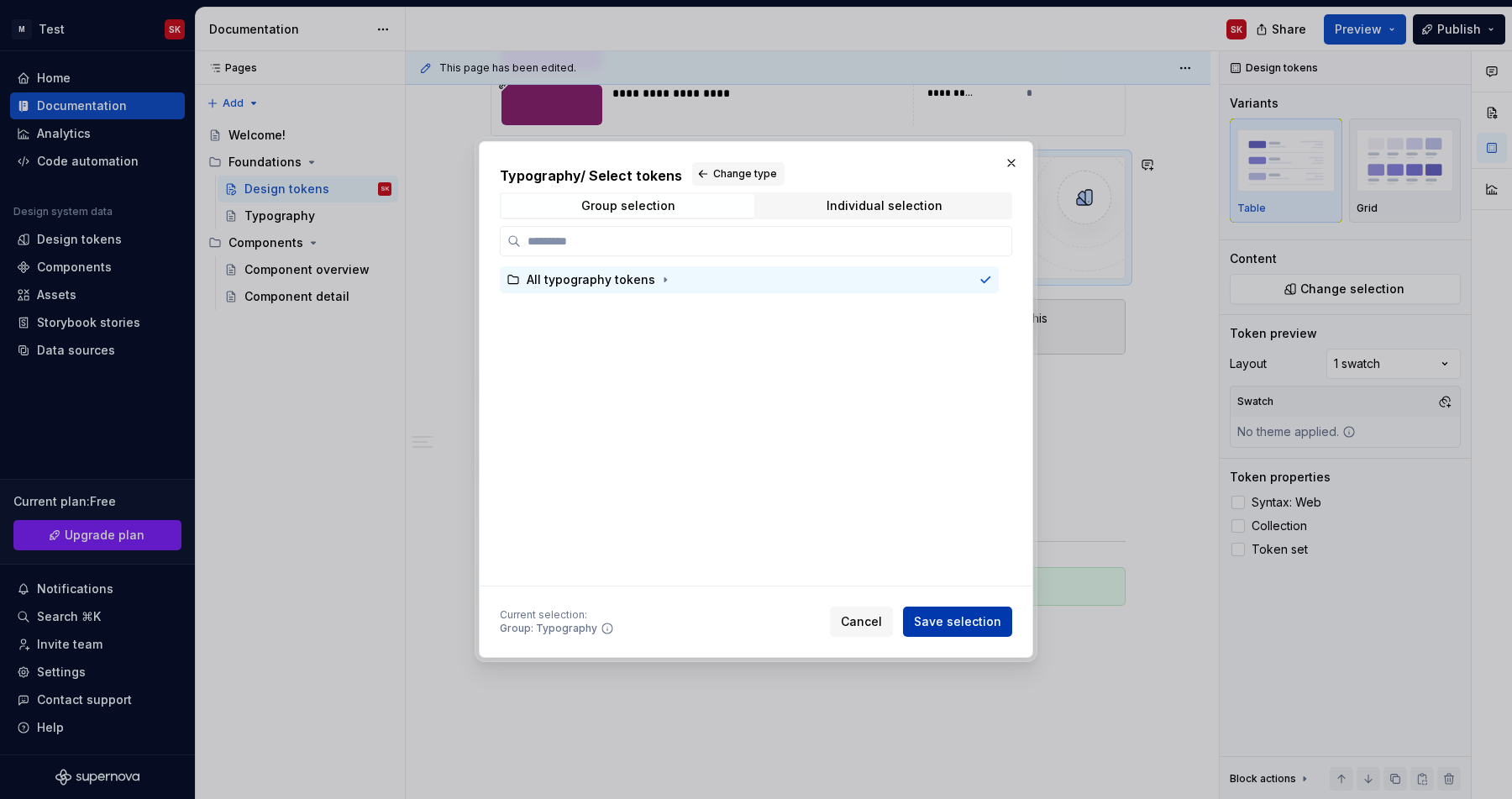
click at [961, 610] on button "Save selection" at bounding box center [957, 621] width 109 height 30
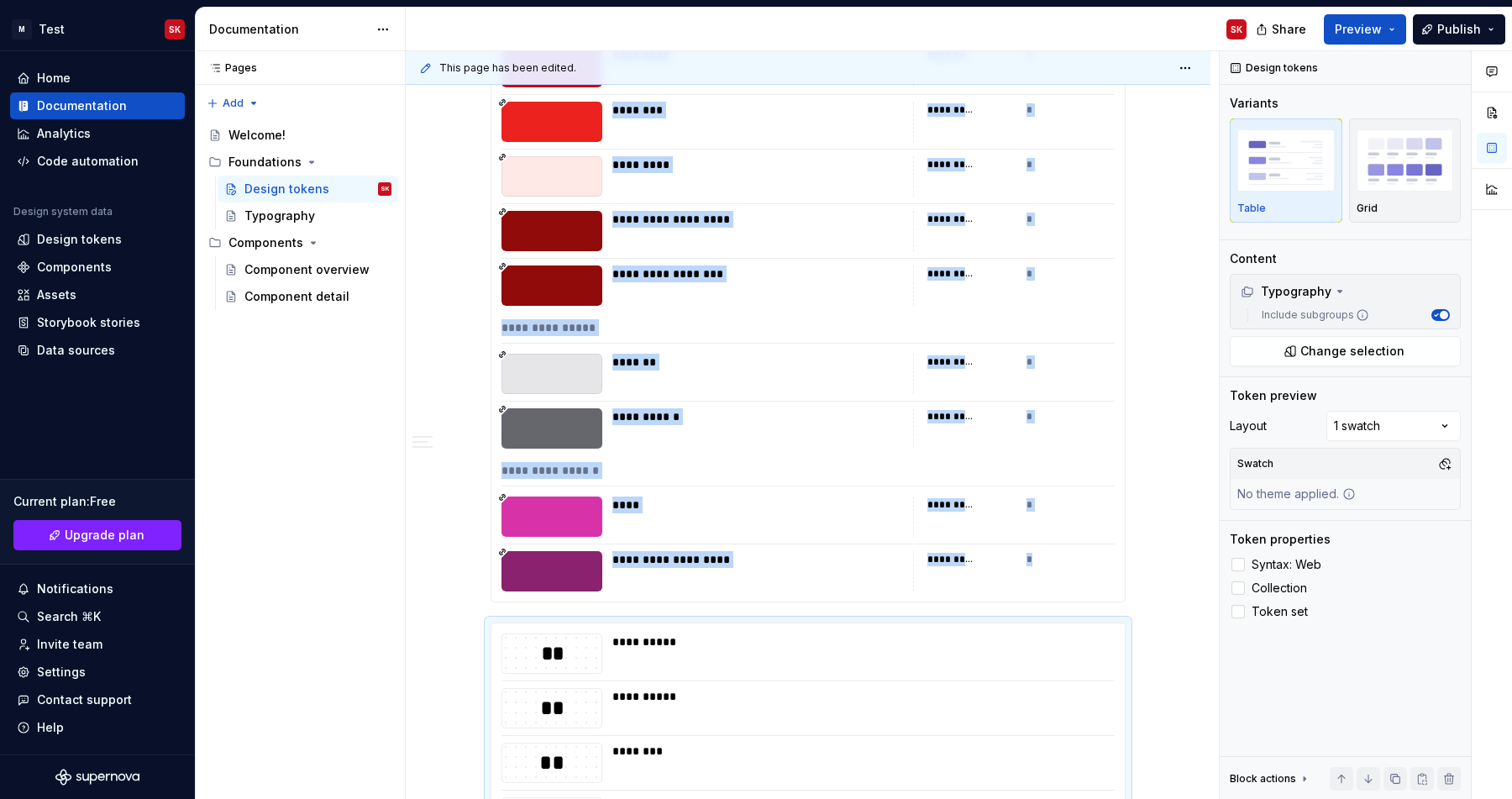
scroll to position [21924, 0]
click at [481, 621] on span at bounding box center [473, 630] width 13 height 23
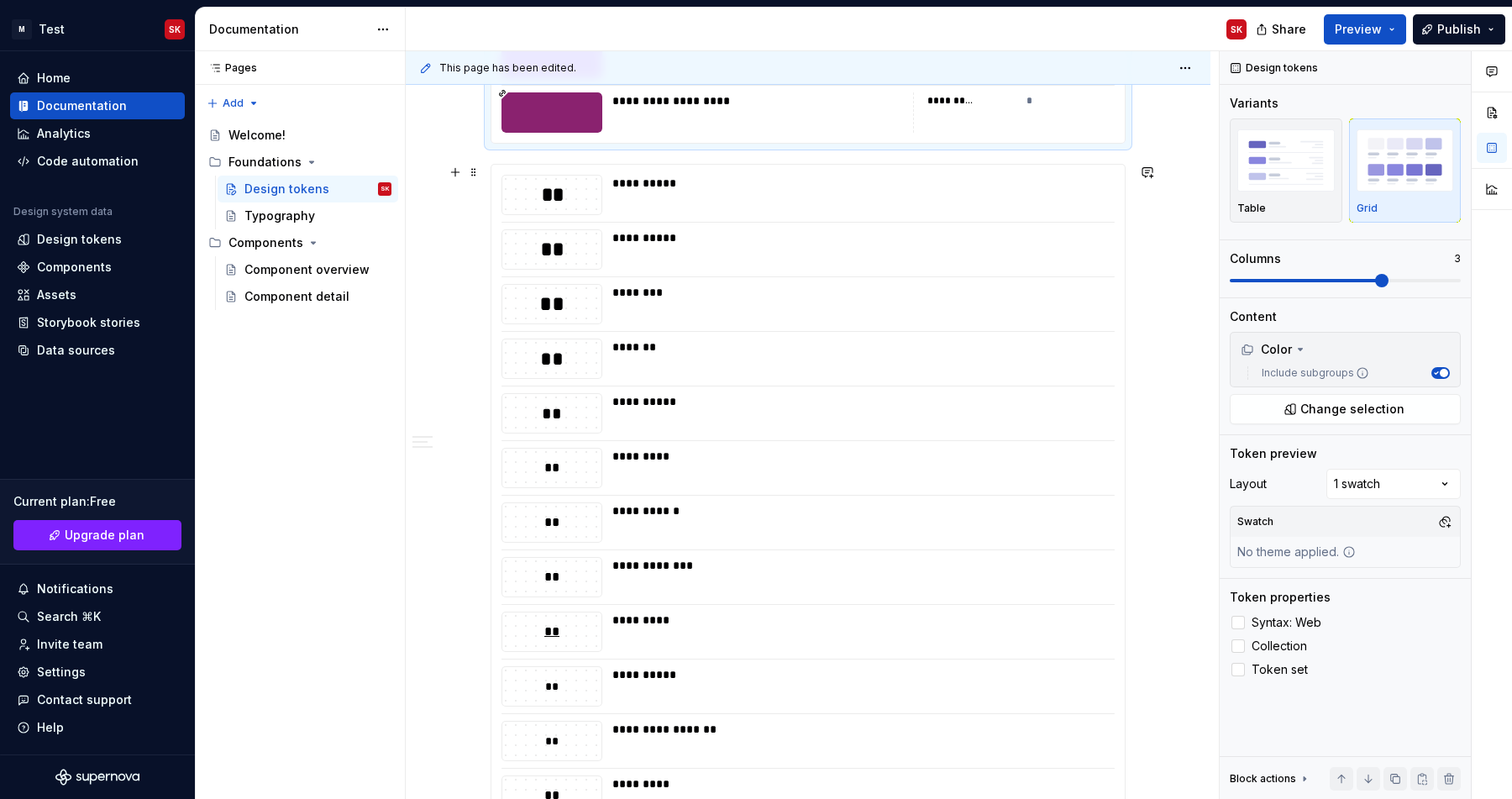
scroll to position [22369, 0]
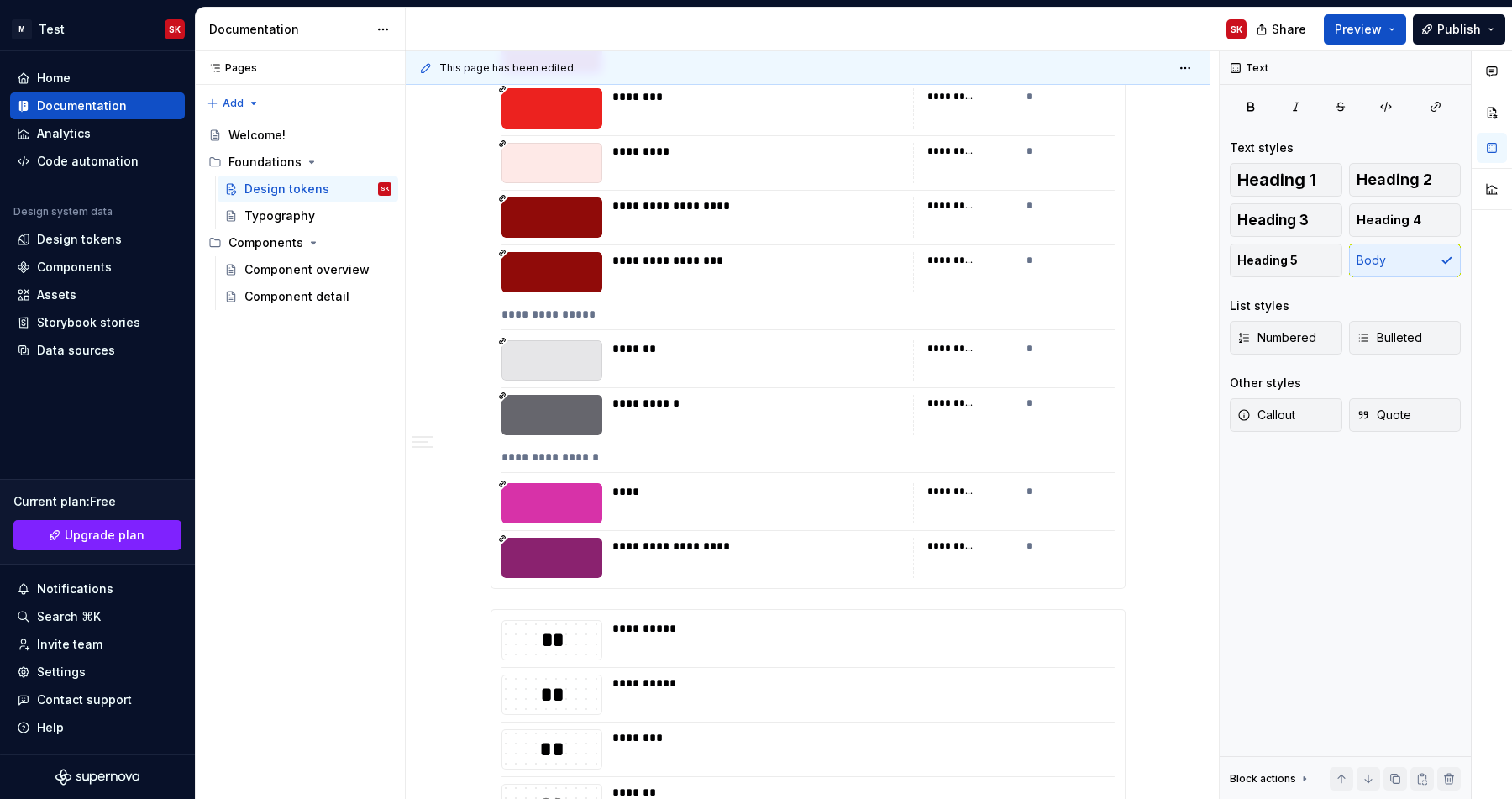
scroll to position [21940, 0]
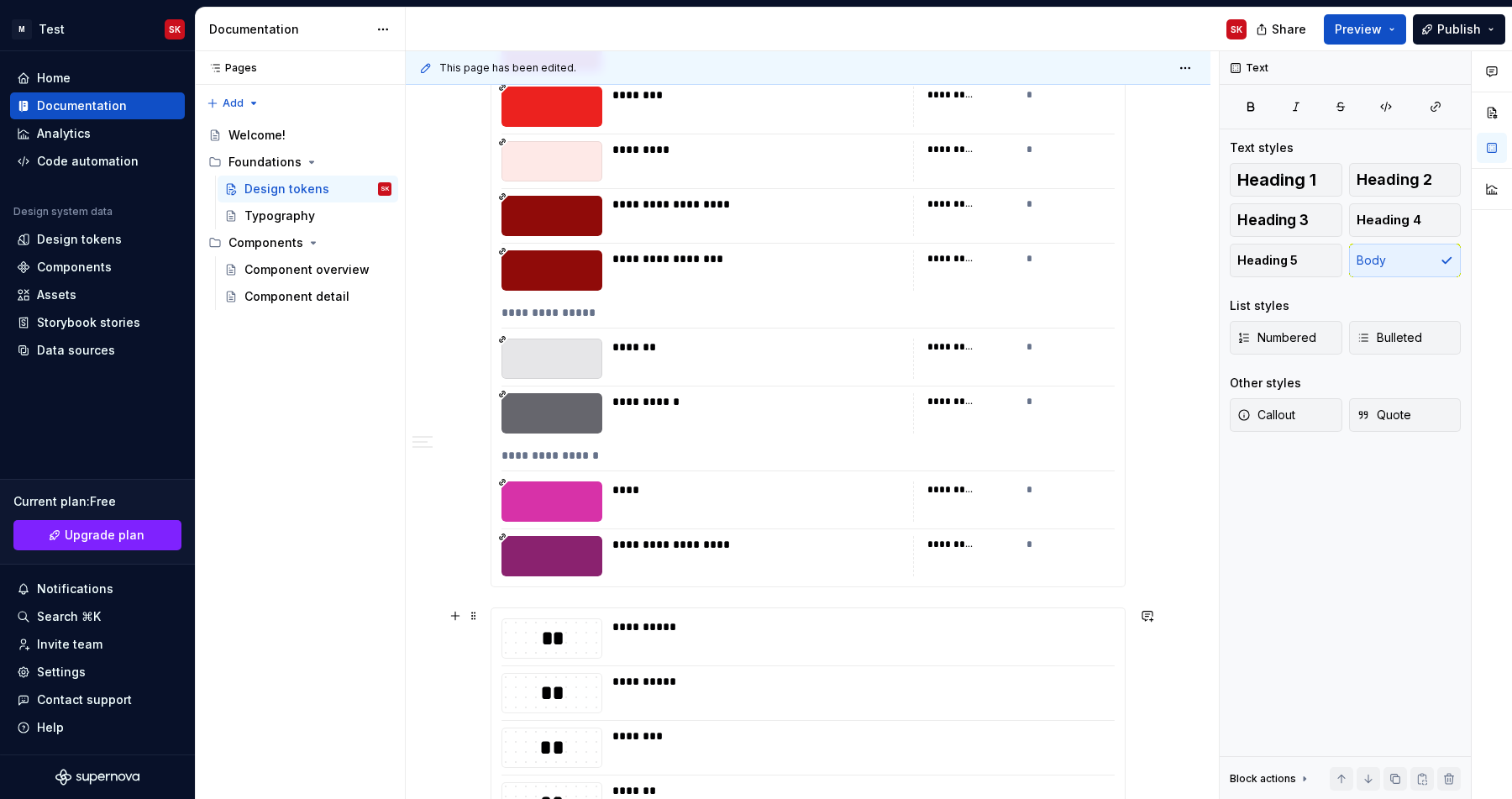
click at [481, 620] on span at bounding box center [473, 615] width 13 height 23
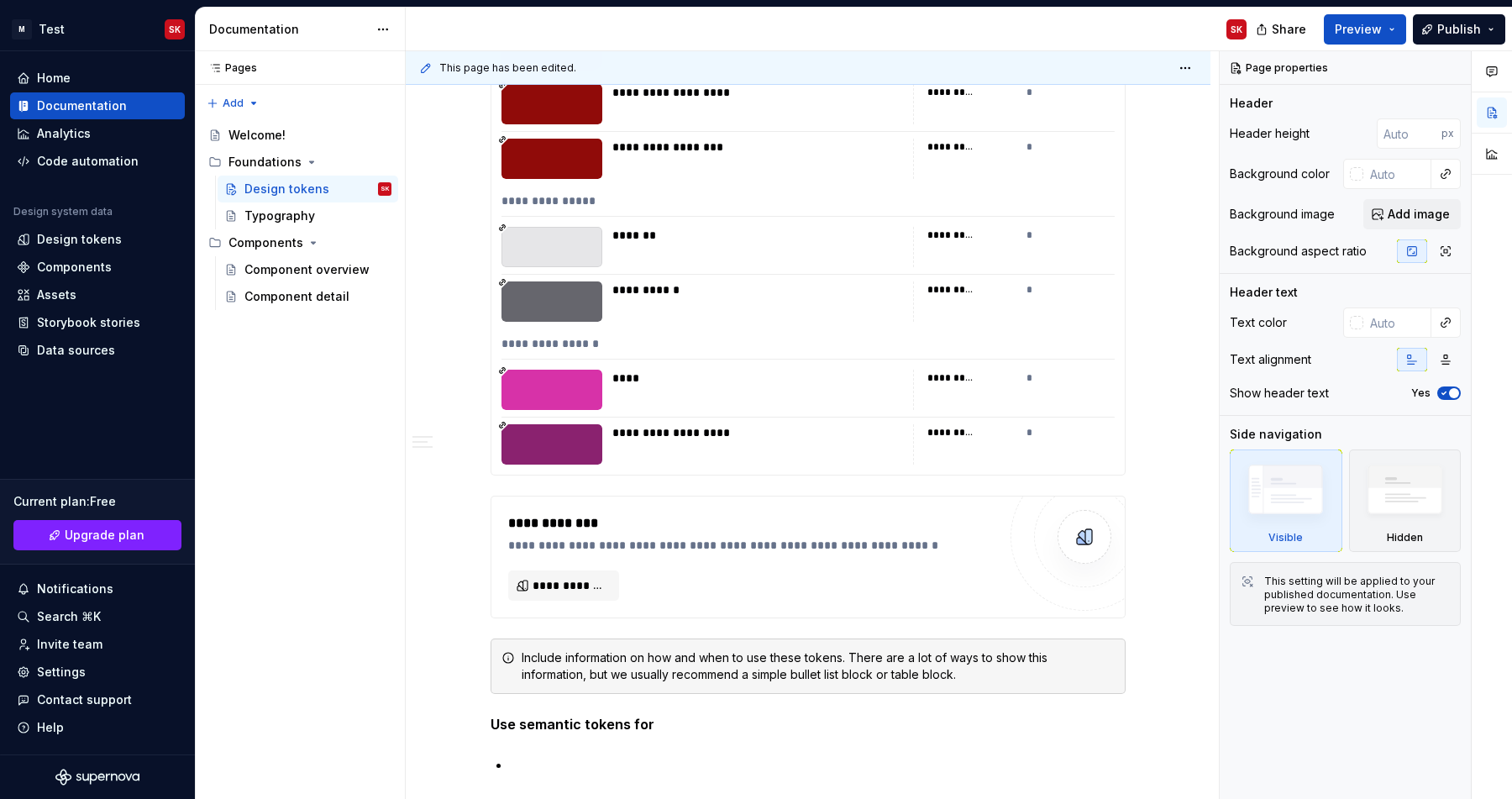
scroll to position [22051, 0]
click at [473, 508] on span at bounding box center [473, 505] width 13 height 23
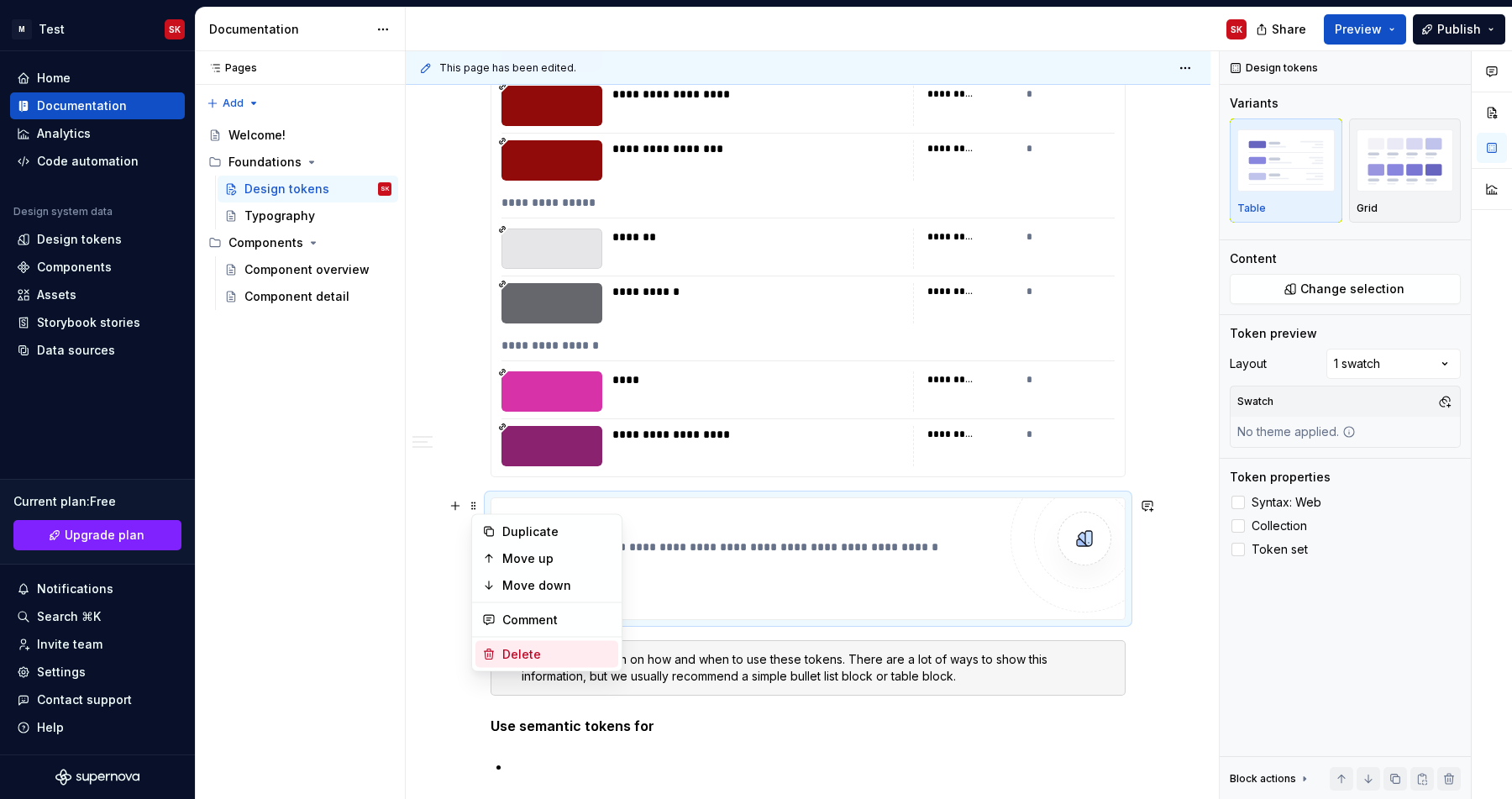
click at [517, 654] on div "Delete" at bounding box center [556, 654] width 109 height 17
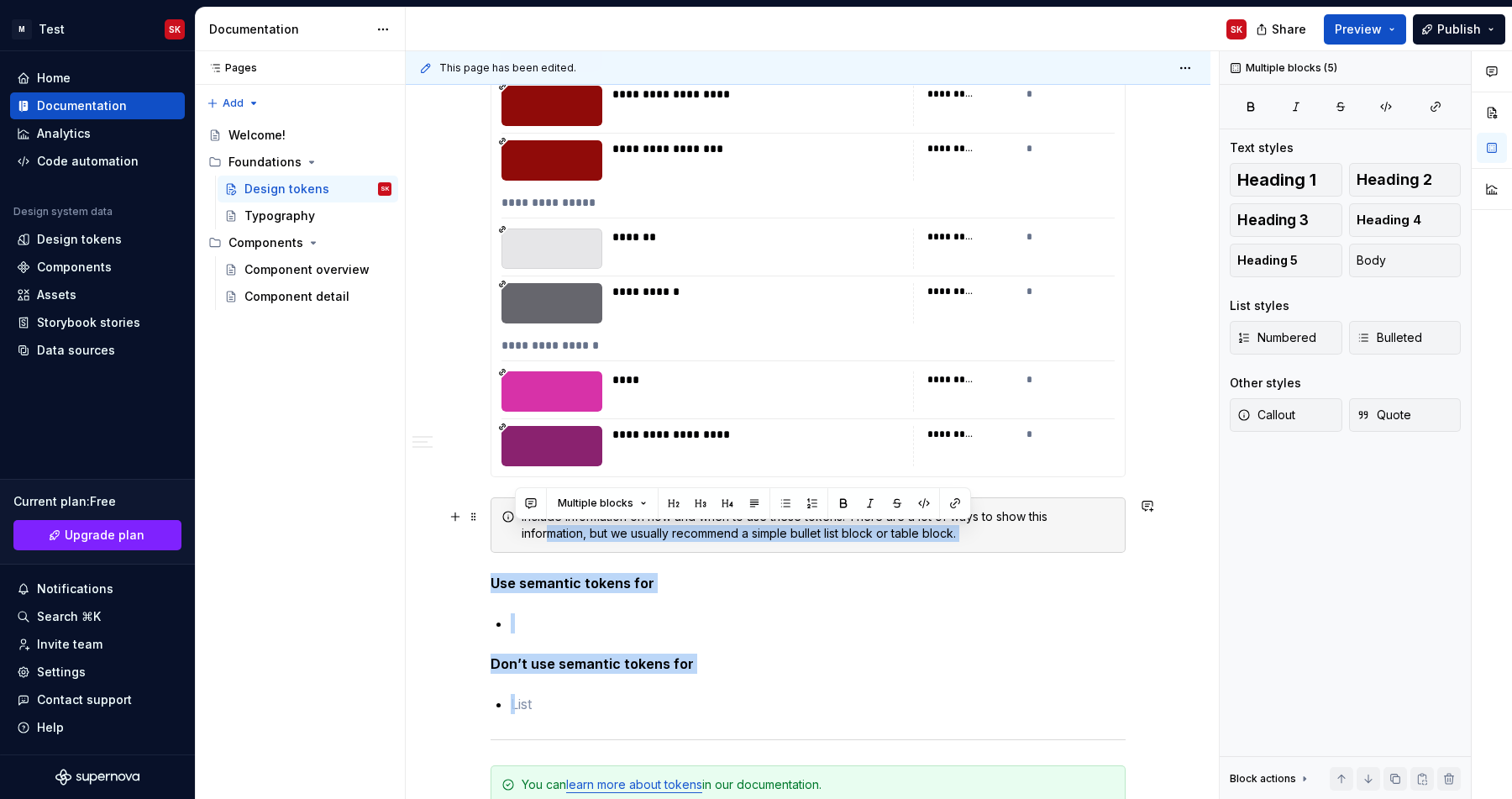
drag, startPoint x: 706, startPoint y: 679, endPoint x: 551, endPoint y: 529, distance: 215.7
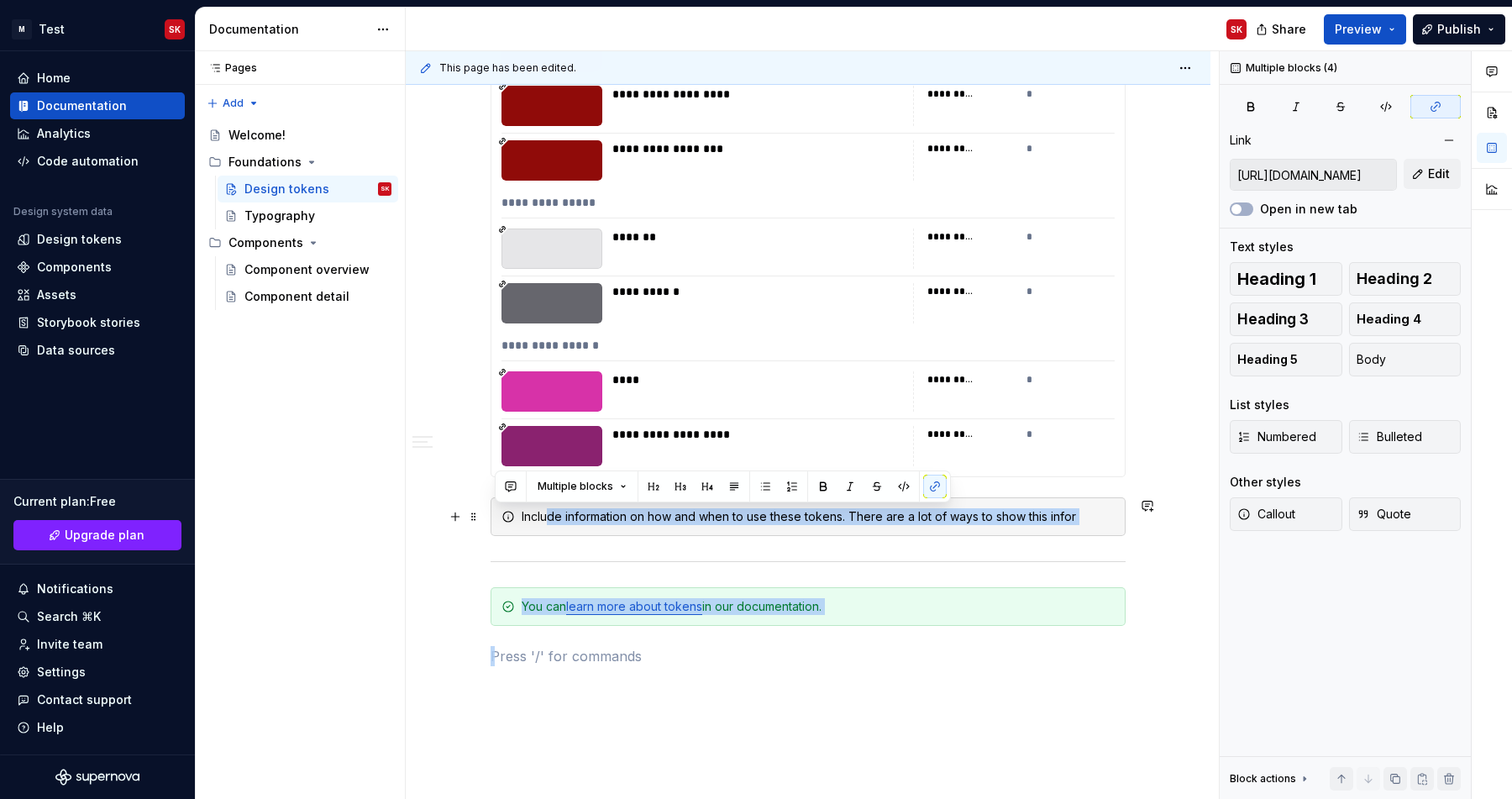
drag, startPoint x: 613, startPoint y: 672, endPoint x: 552, endPoint y: 508, distance: 175.0
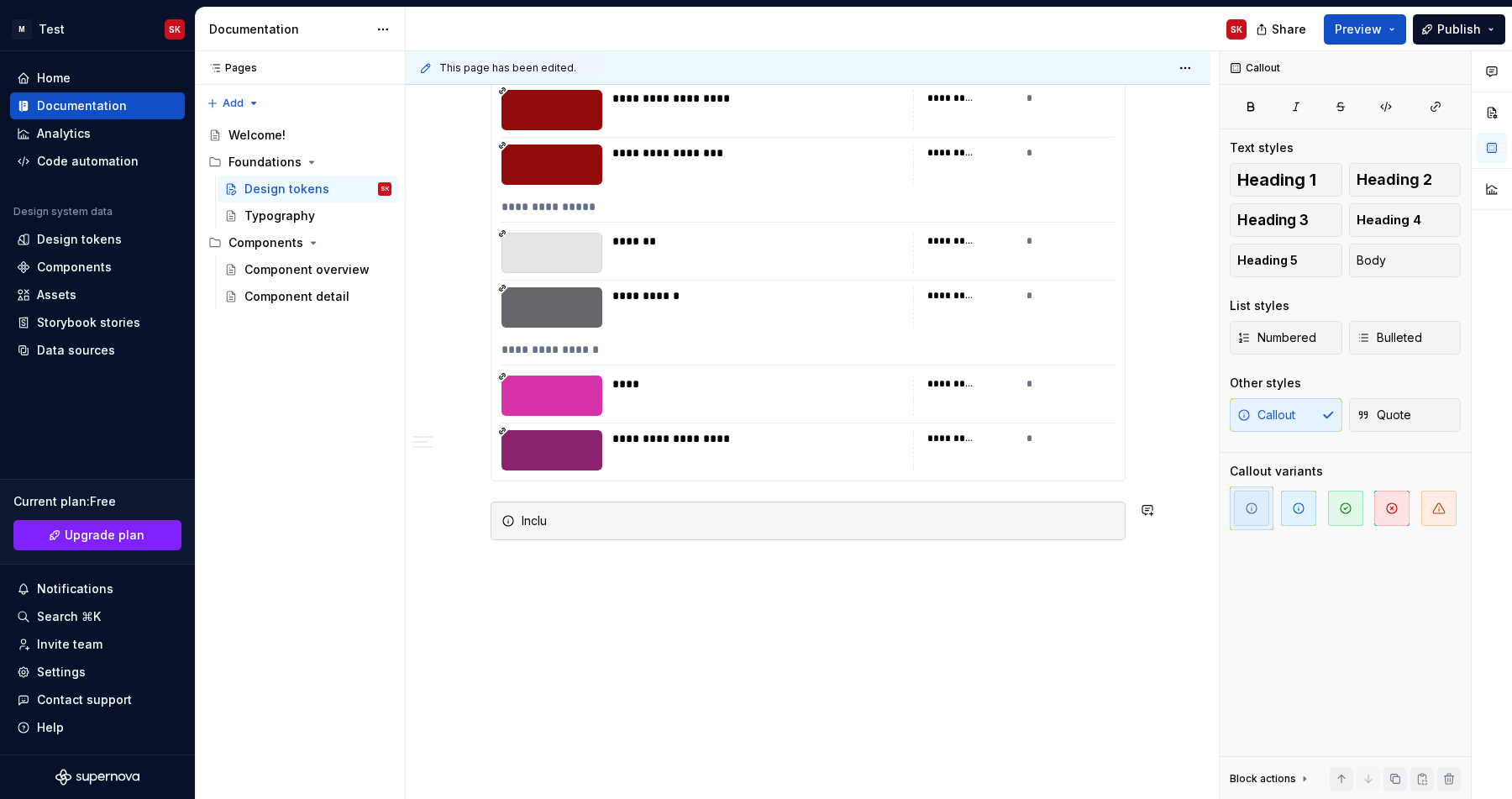
scroll to position [22046, 0]
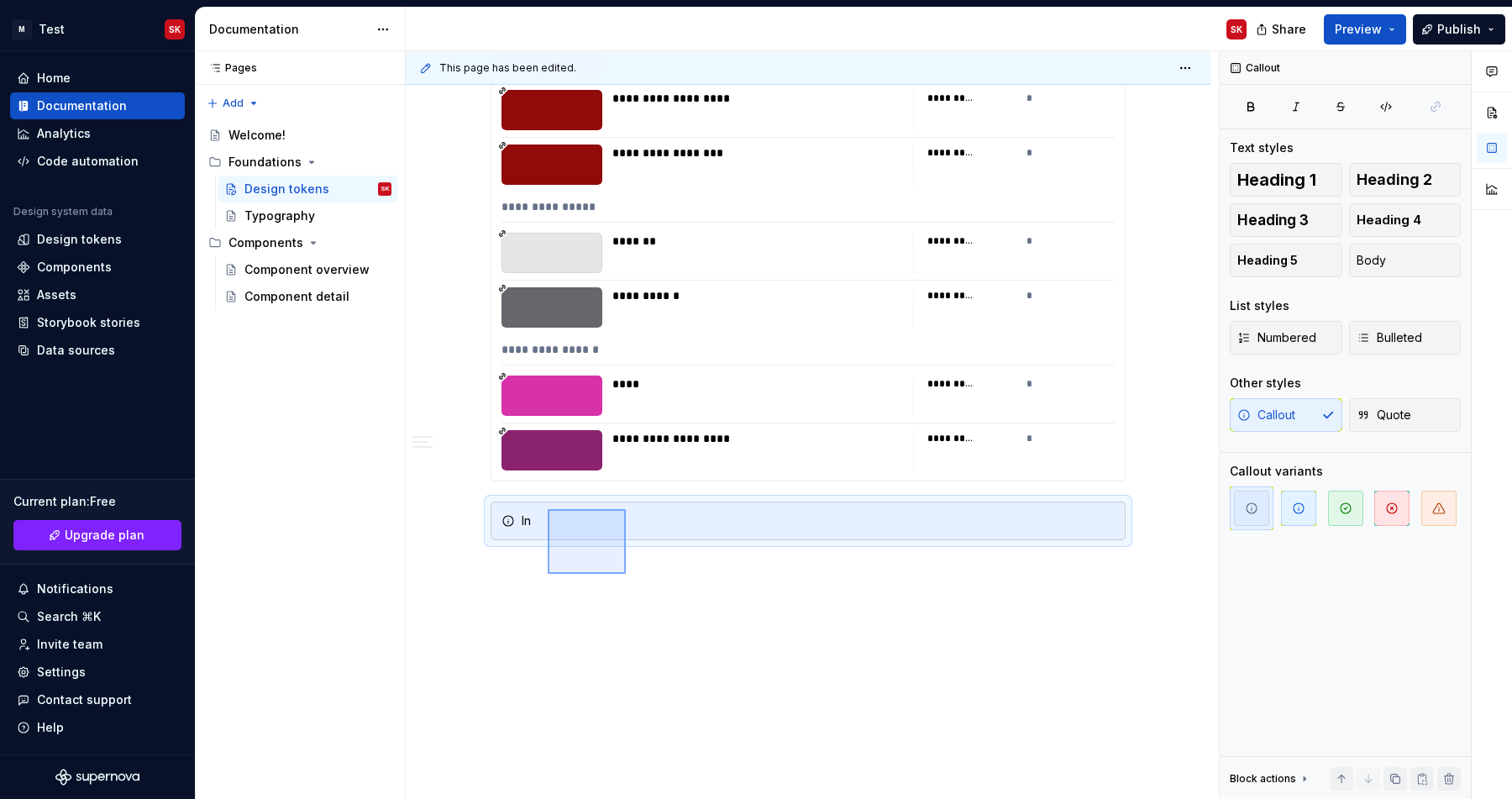
drag, startPoint x: 626, startPoint y: 574, endPoint x: 547, endPoint y: 508, distance: 102.9
click at [547, 508] on div "**********" at bounding box center [812, 425] width 813 height 748
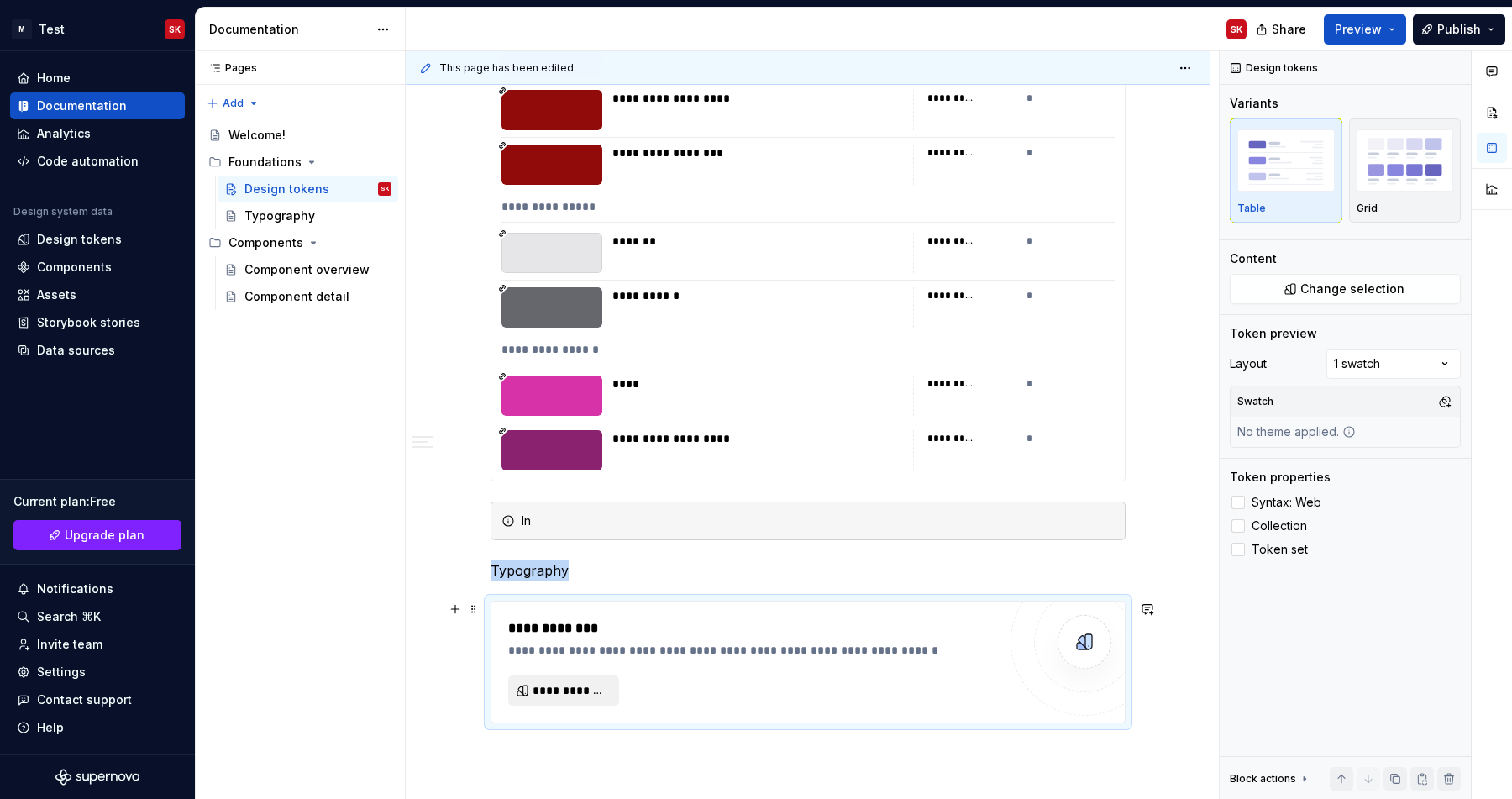
click at [546, 684] on span "**********" at bounding box center [570, 690] width 75 height 17
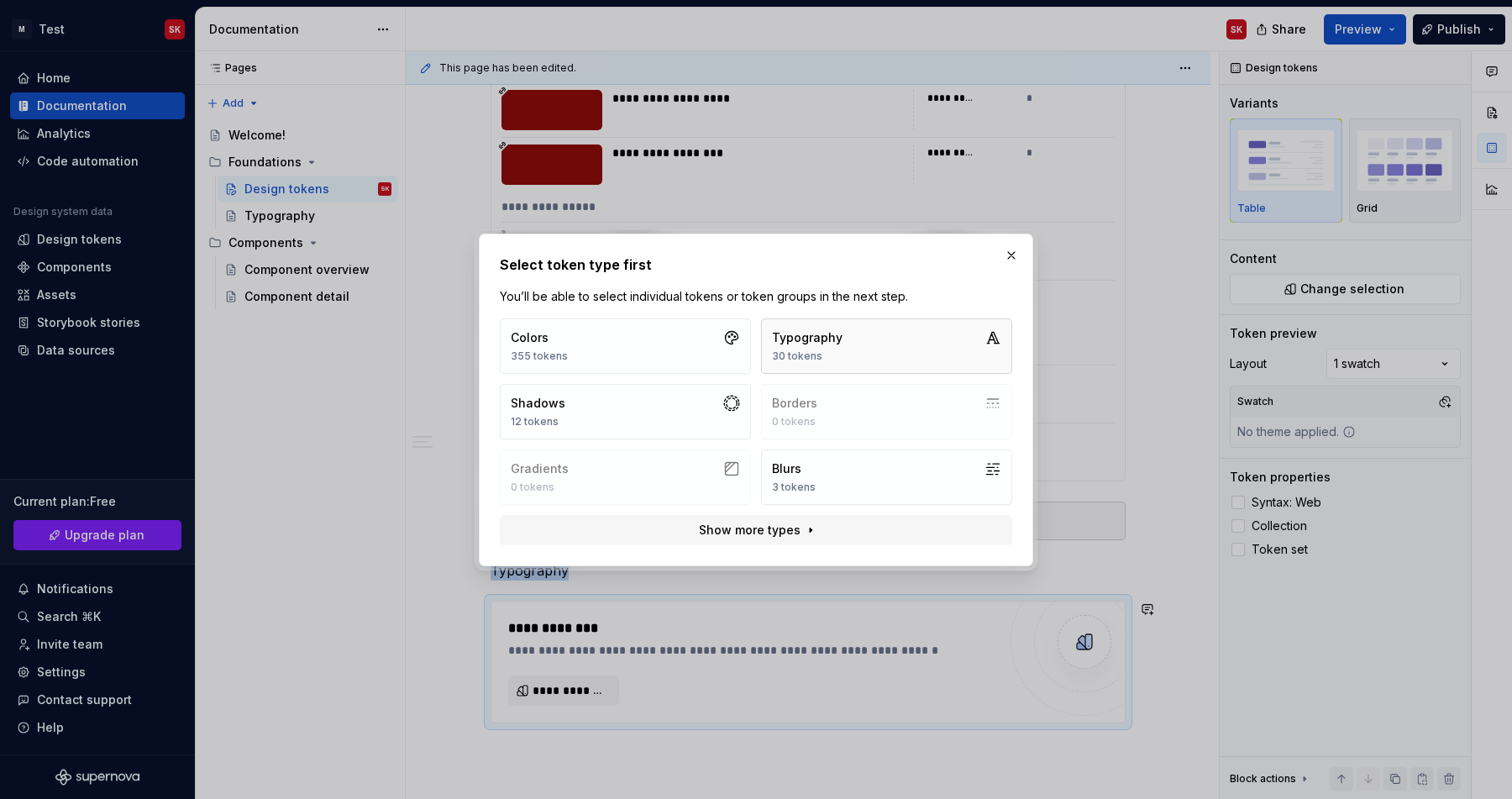
click at [854, 348] on button "Typography 30 tokens" at bounding box center [887, 346] width 252 height 56
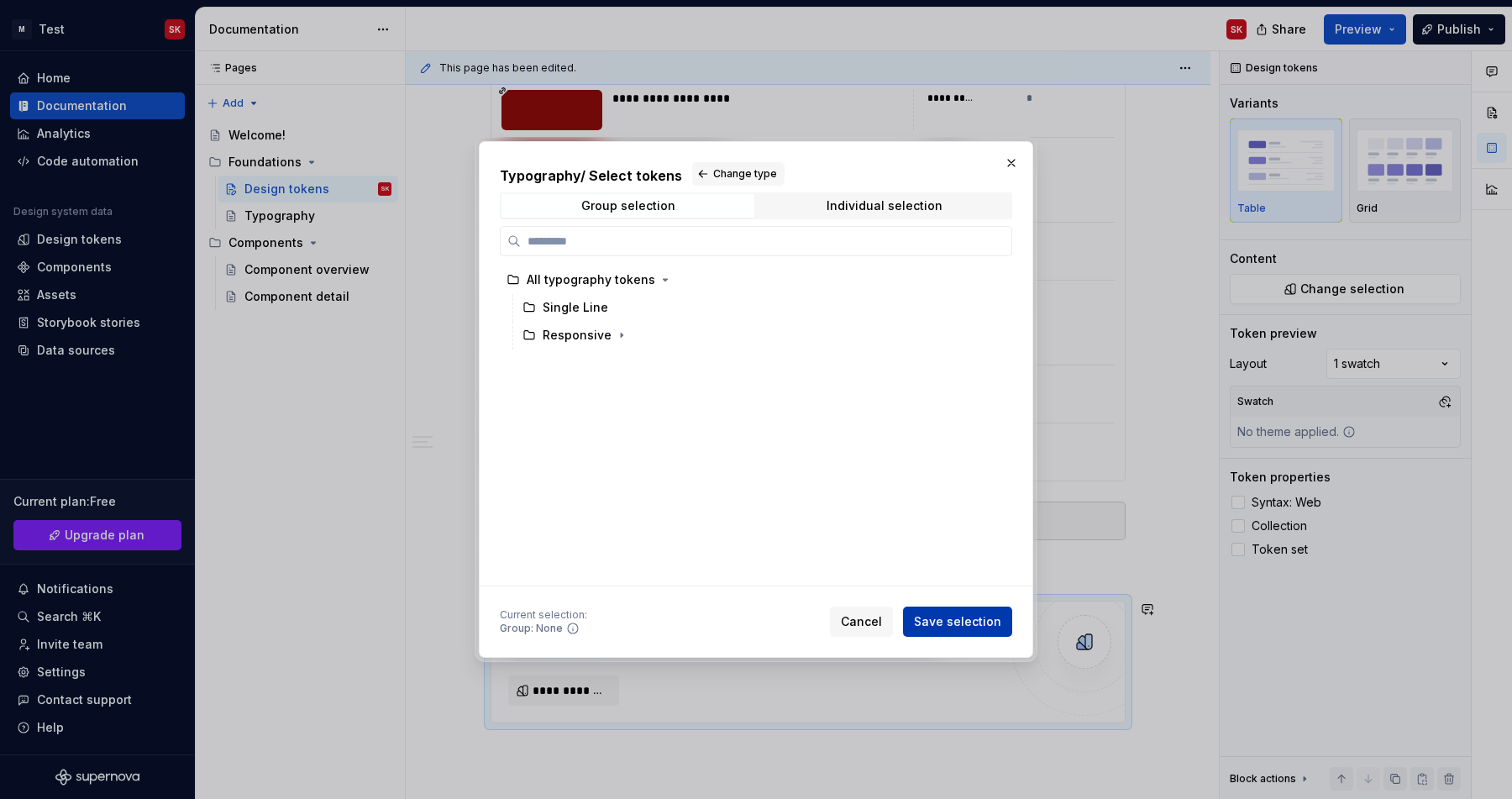
click at [951, 618] on span "Save selection" at bounding box center [958, 621] width 88 height 17
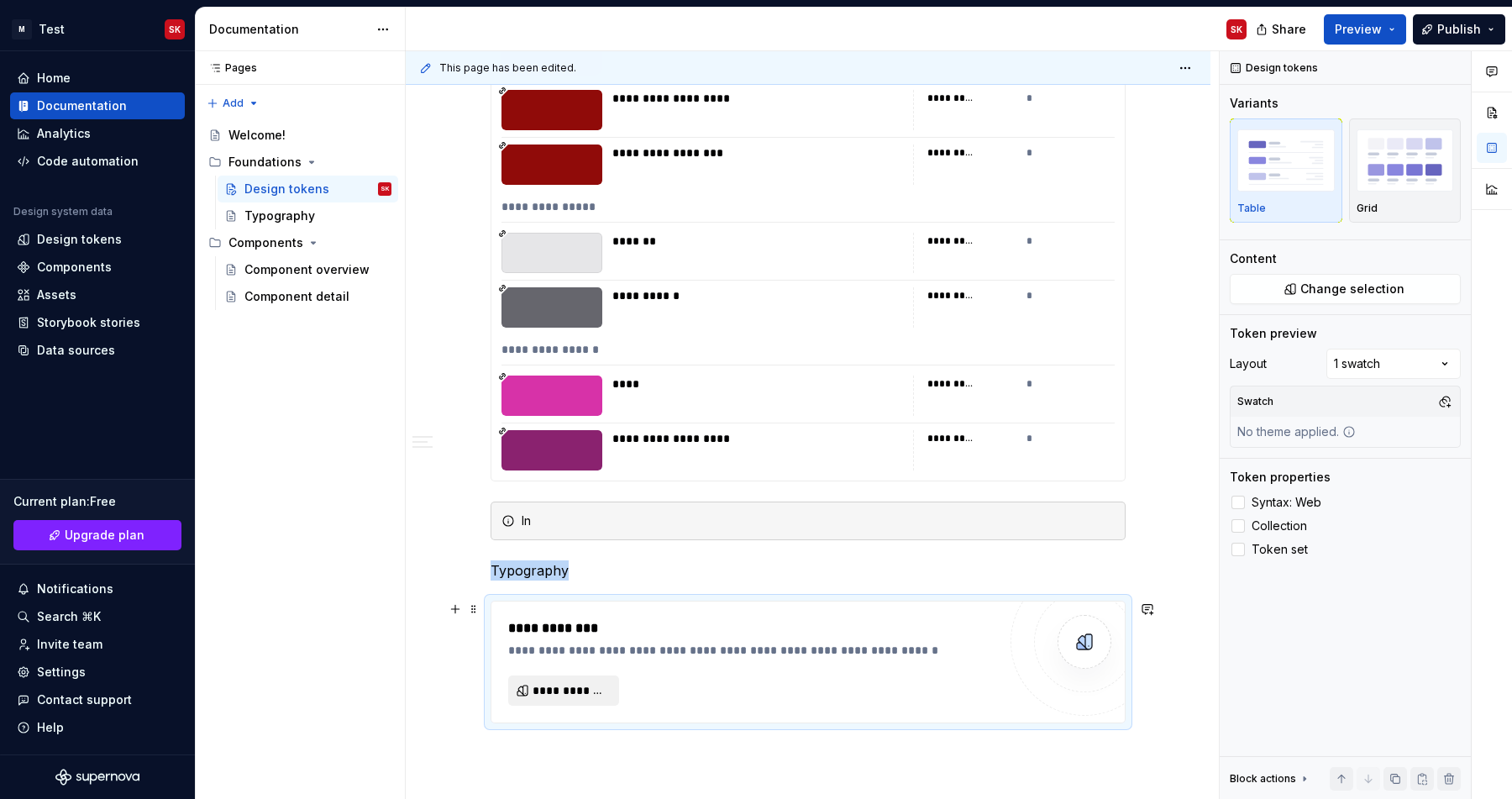
click at [579, 678] on button "**********" at bounding box center [564, 690] width 111 height 30
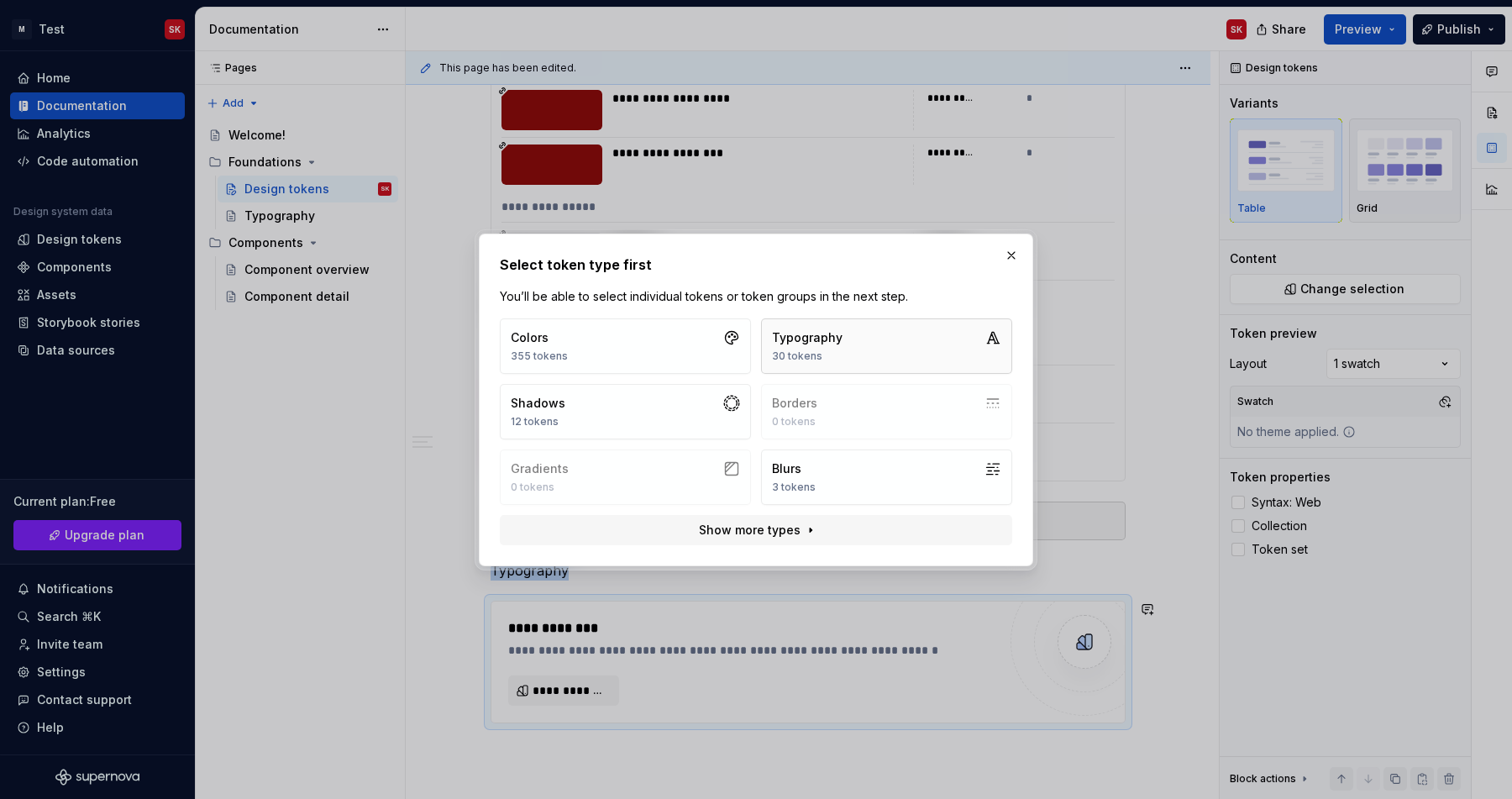
click at [824, 345] on div "Typography" at bounding box center [808, 337] width 71 height 17
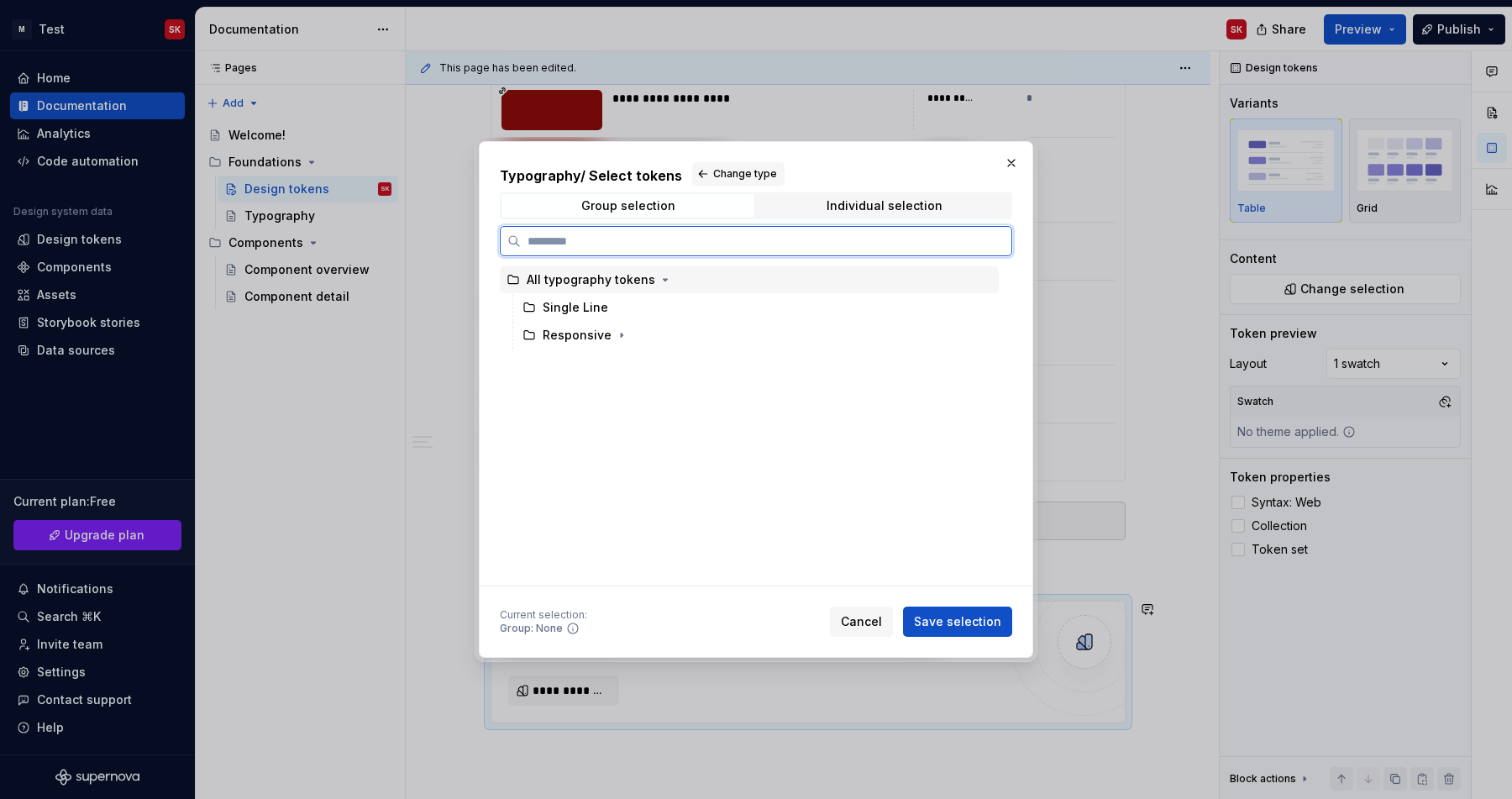
click at [610, 275] on div "All typography tokens" at bounding box center [591, 279] width 129 height 17
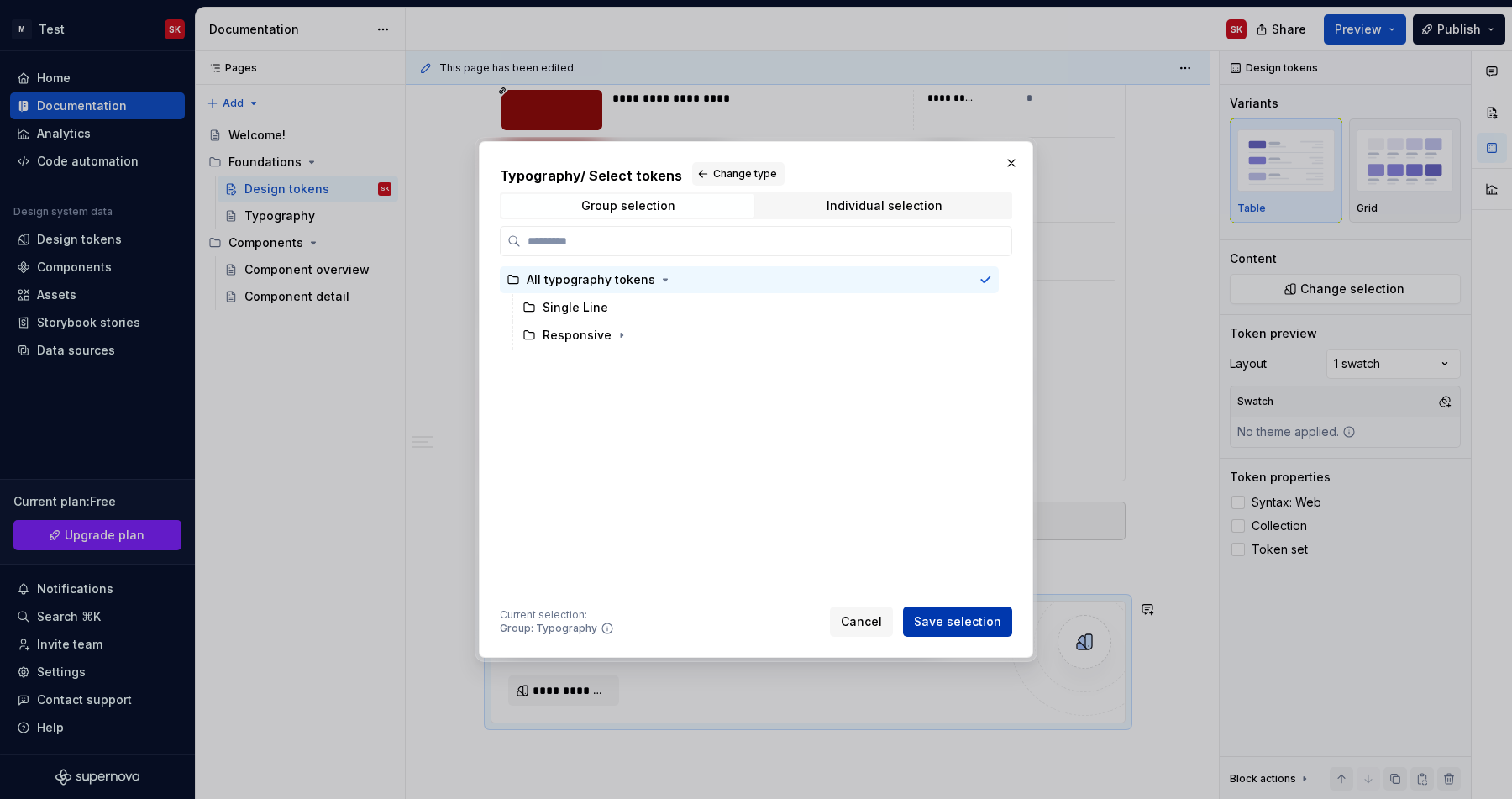
click at [945, 623] on span "Save selection" at bounding box center [958, 621] width 88 height 17
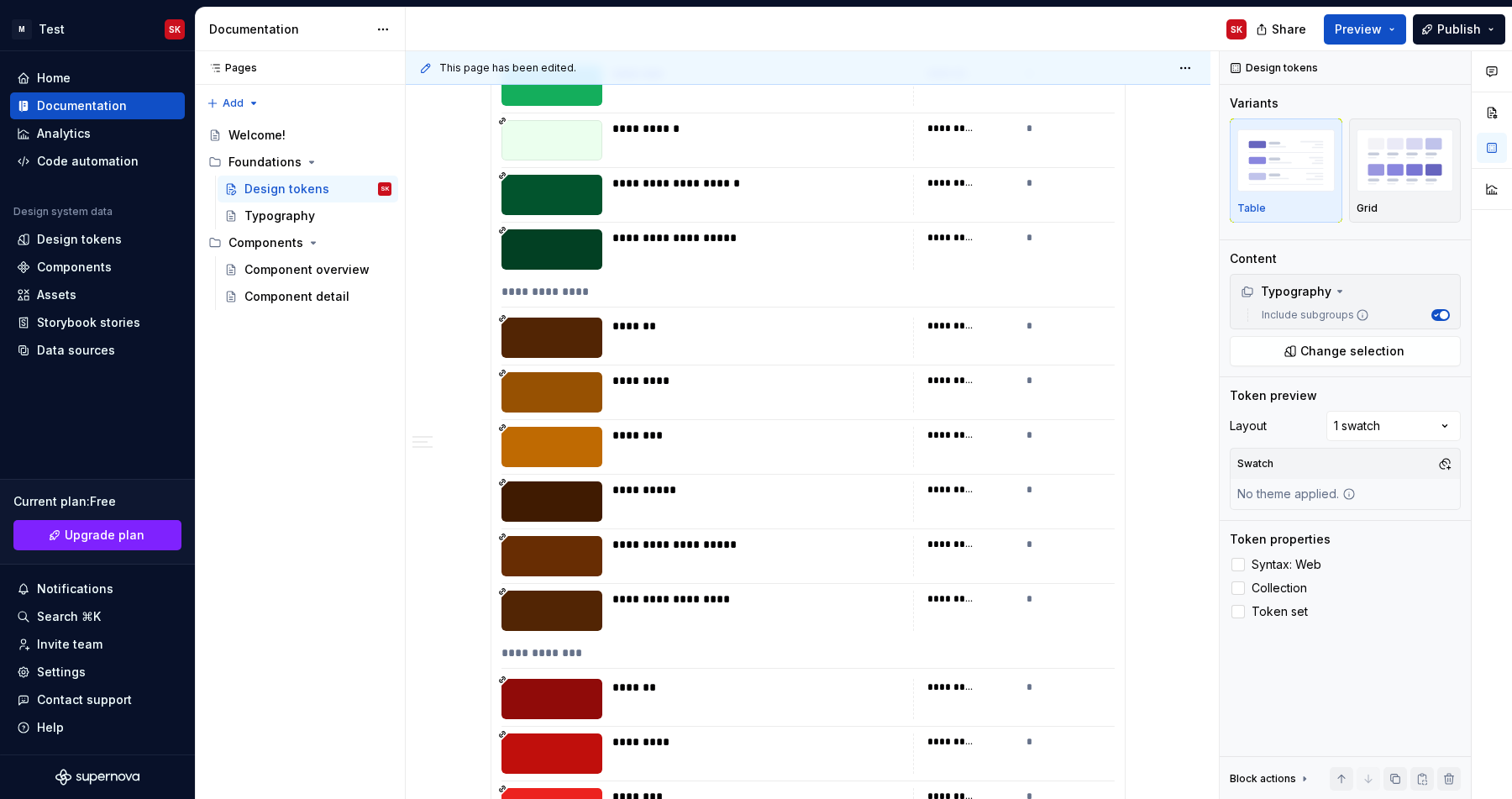
scroll to position [21218, 0]
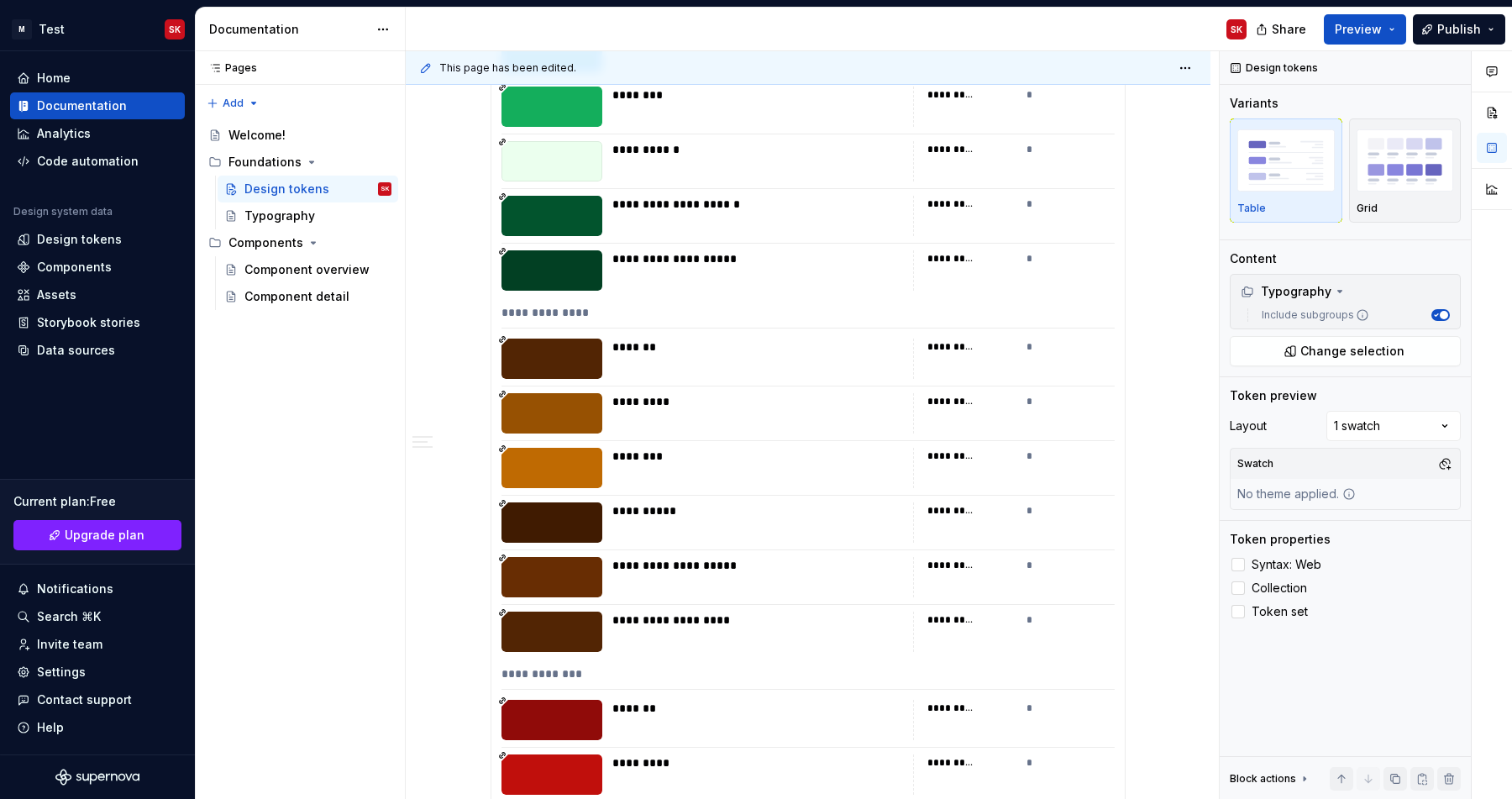
click at [798, 422] on div "*********" at bounding box center [757, 413] width 291 height 40
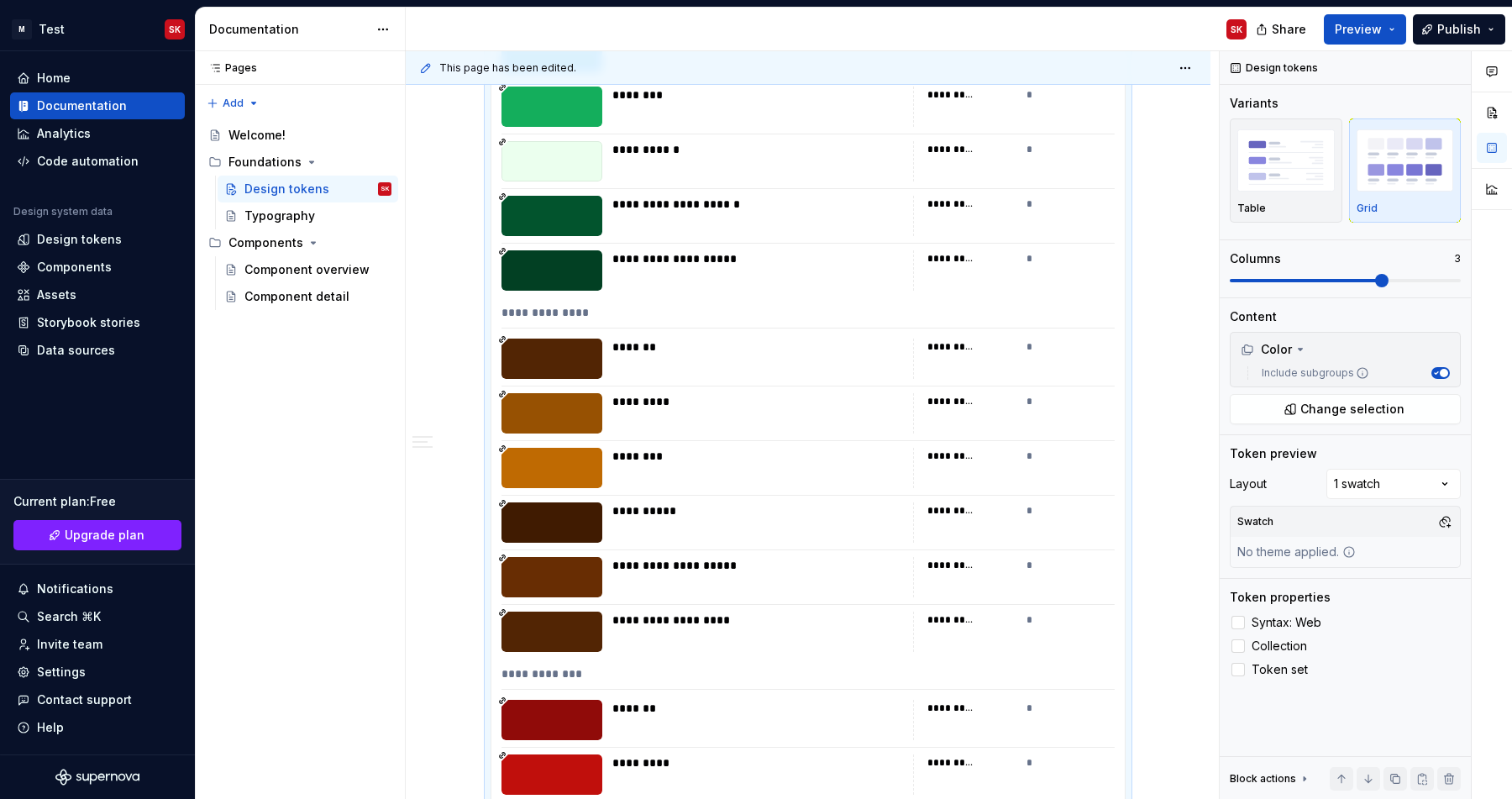
click at [798, 422] on div "*********" at bounding box center [757, 413] width 291 height 40
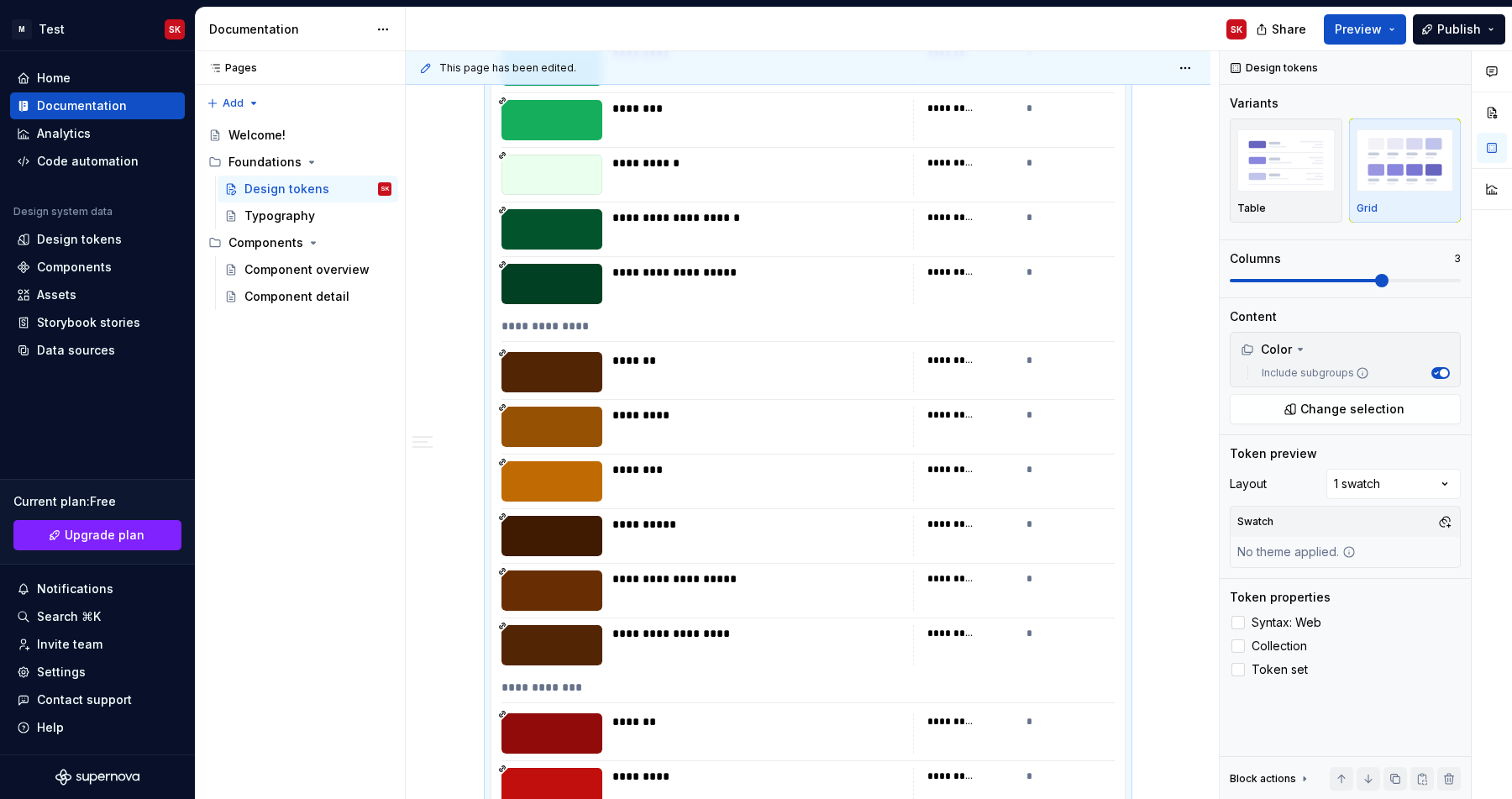
scroll to position [21219, 0]
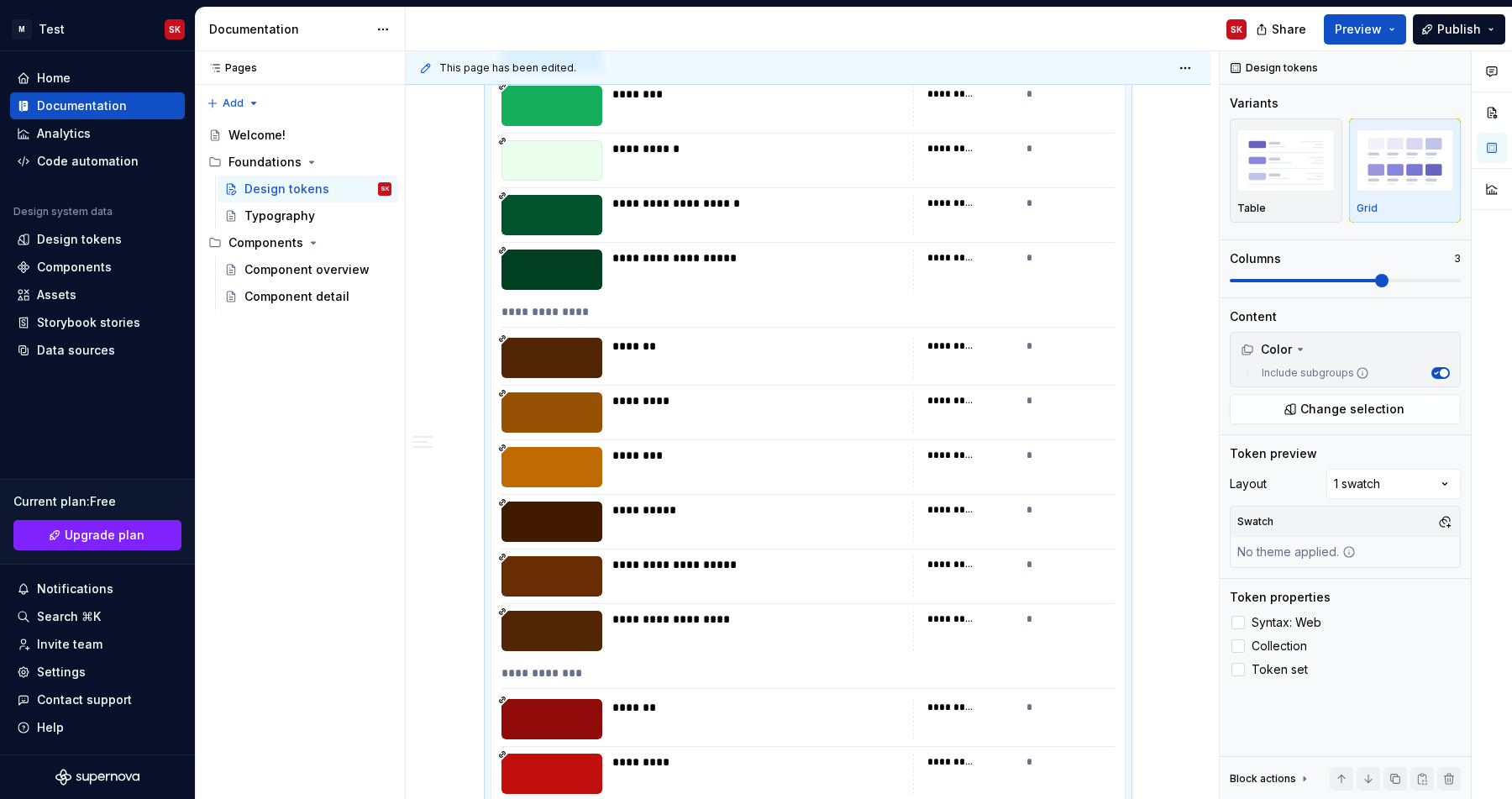
click at [544, 399] on div at bounding box center [552, 412] width 101 height 40
click at [1240, 646] on div at bounding box center [1238, 645] width 13 height 13
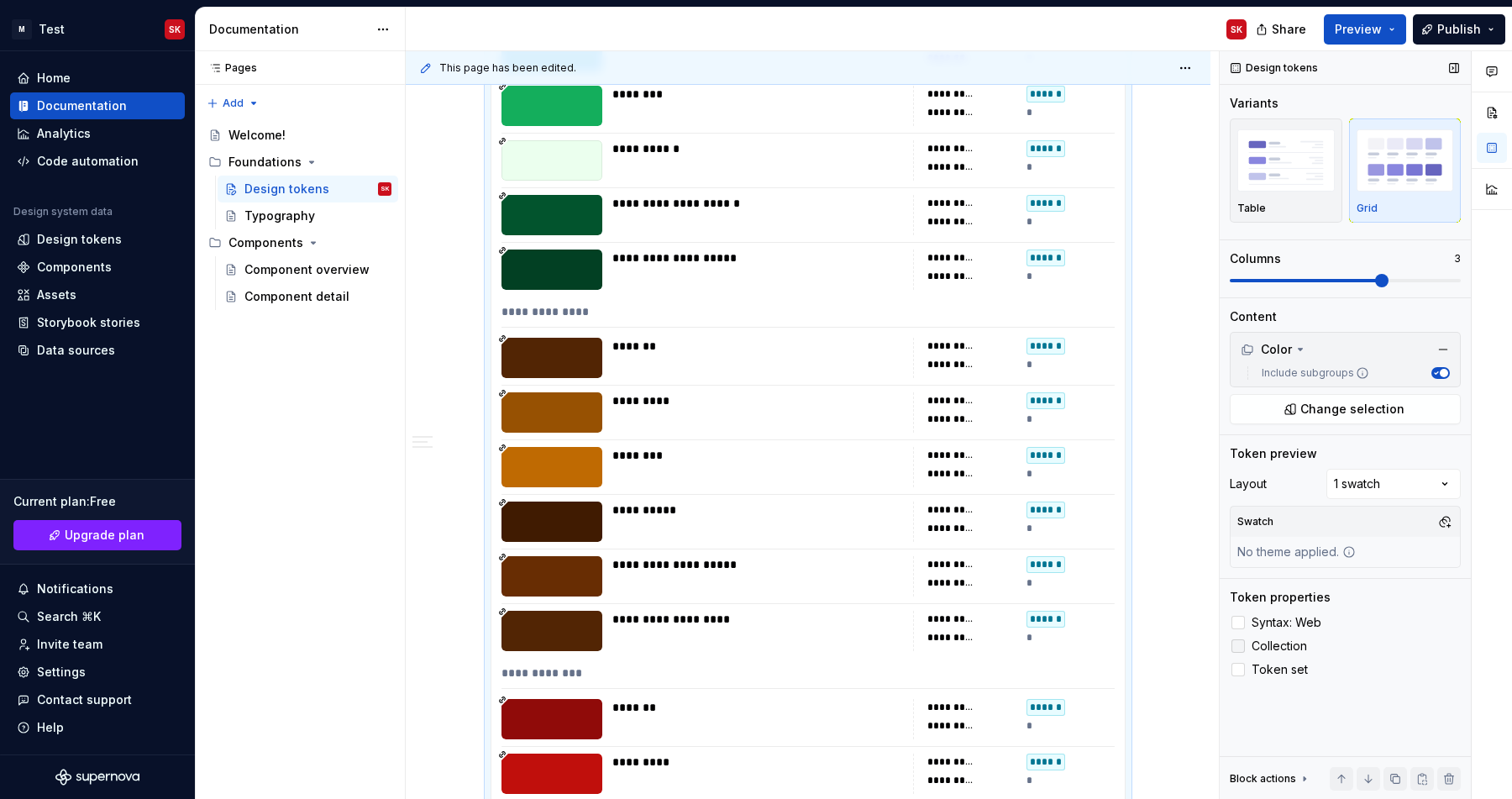
click at [1238, 645] on icon at bounding box center [1238, 645] width 0 height 0
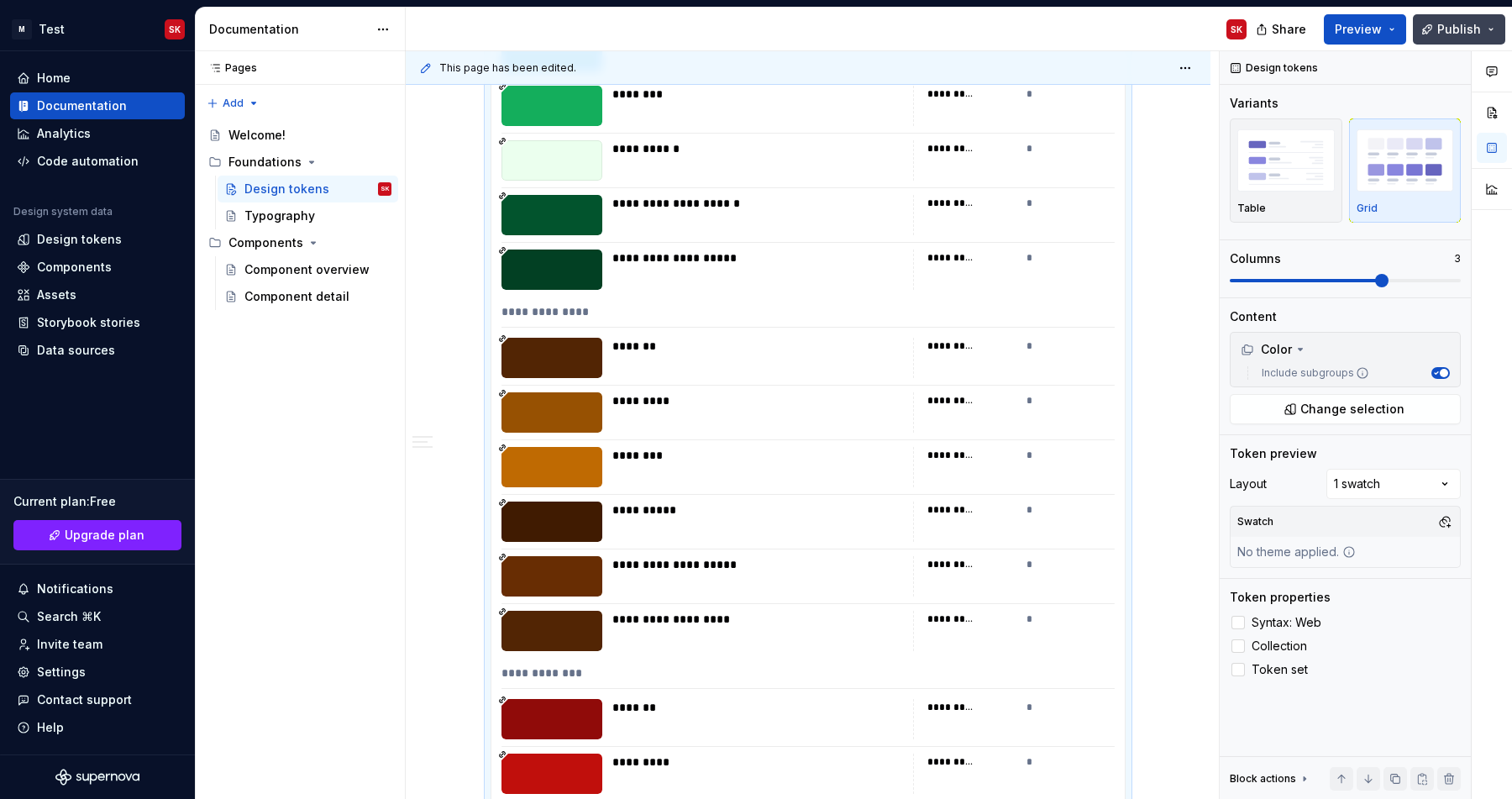
click at [1430, 20] on button "Publish" at bounding box center [1459, 29] width 92 height 30
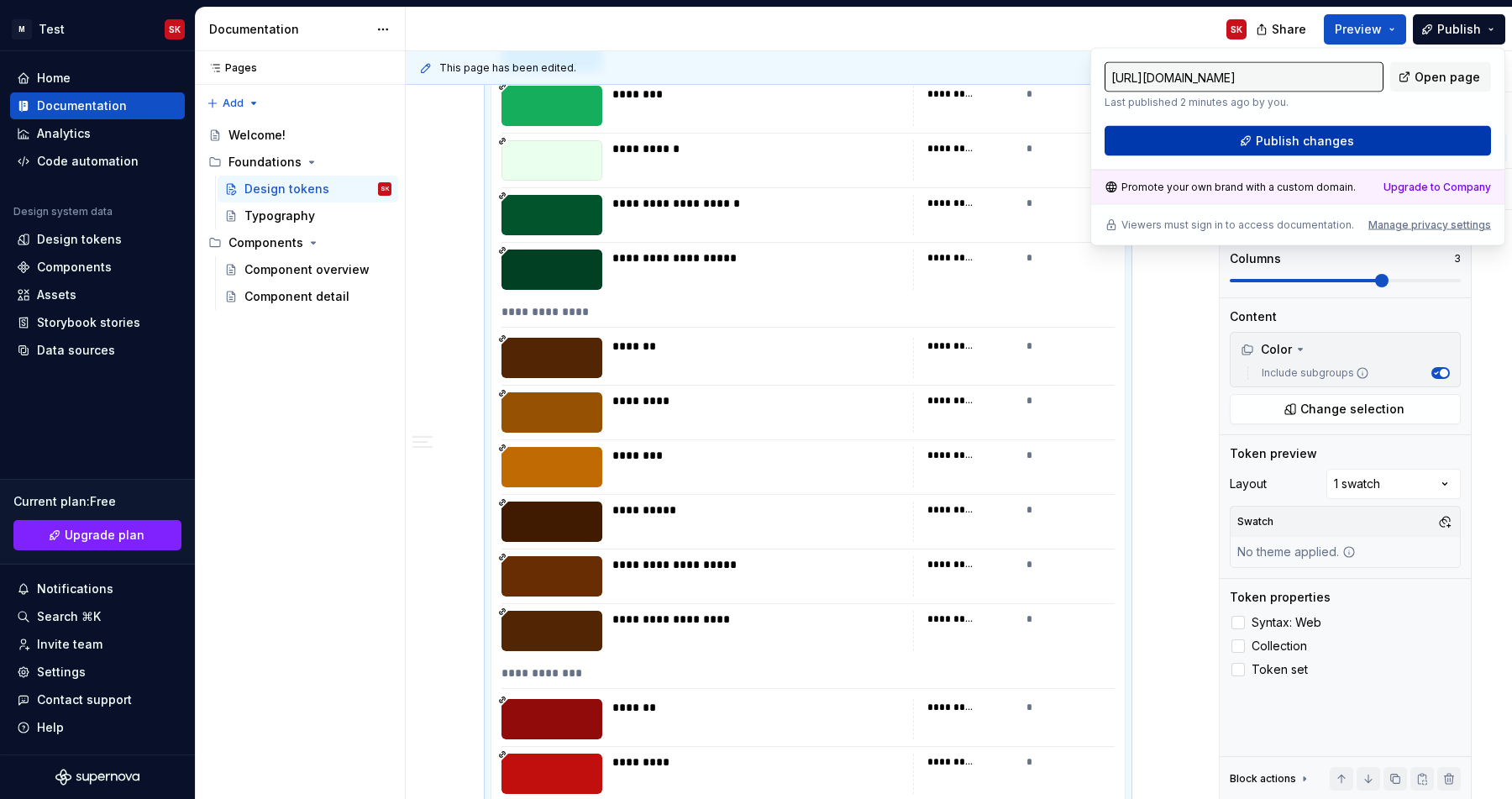
click at [1364, 151] on button "Publish changes" at bounding box center [1298, 141] width 387 height 30
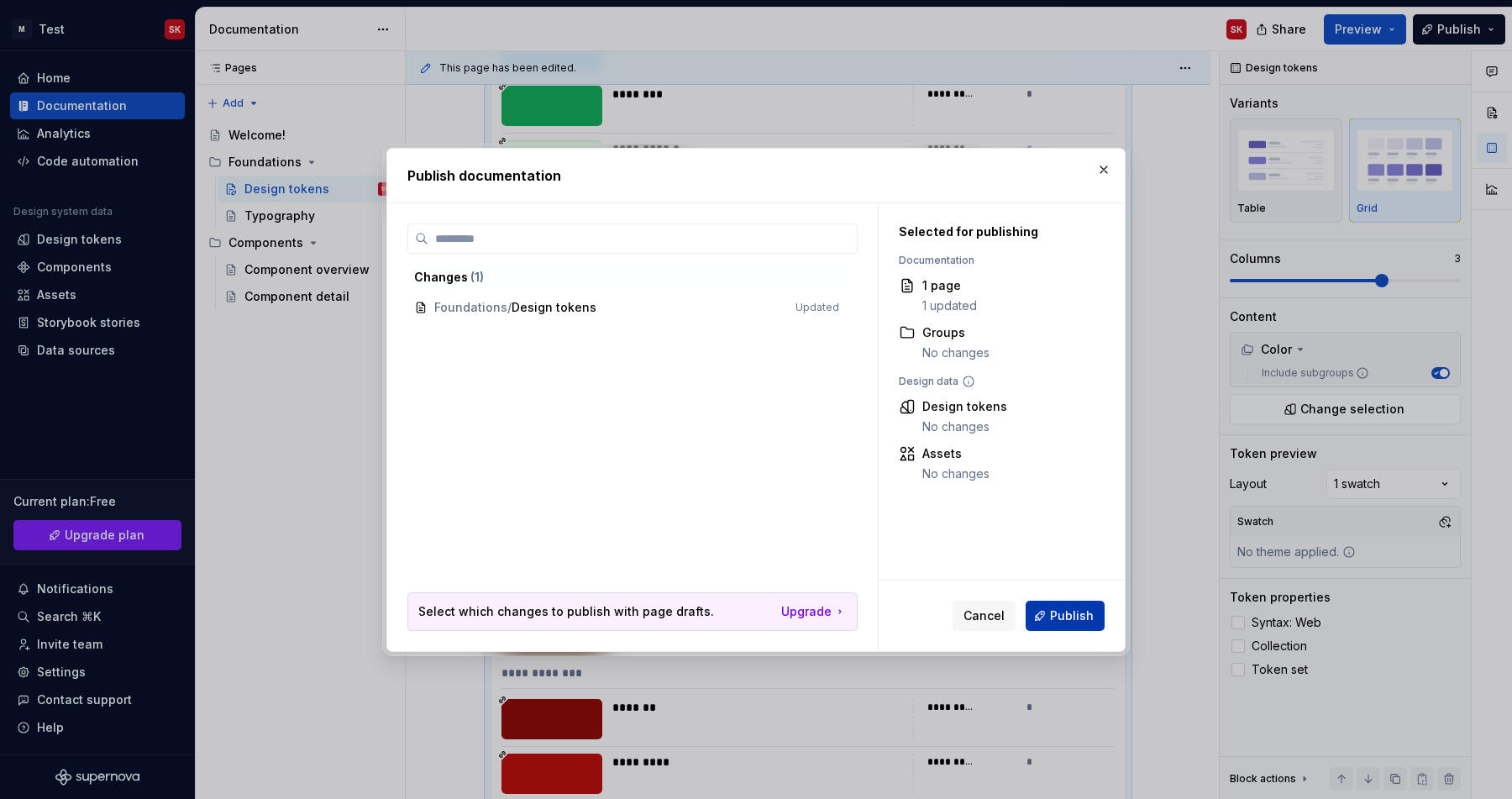
click at [1065, 616] on span "Publish" at bounding box center [1071, 616] width 44 height 17
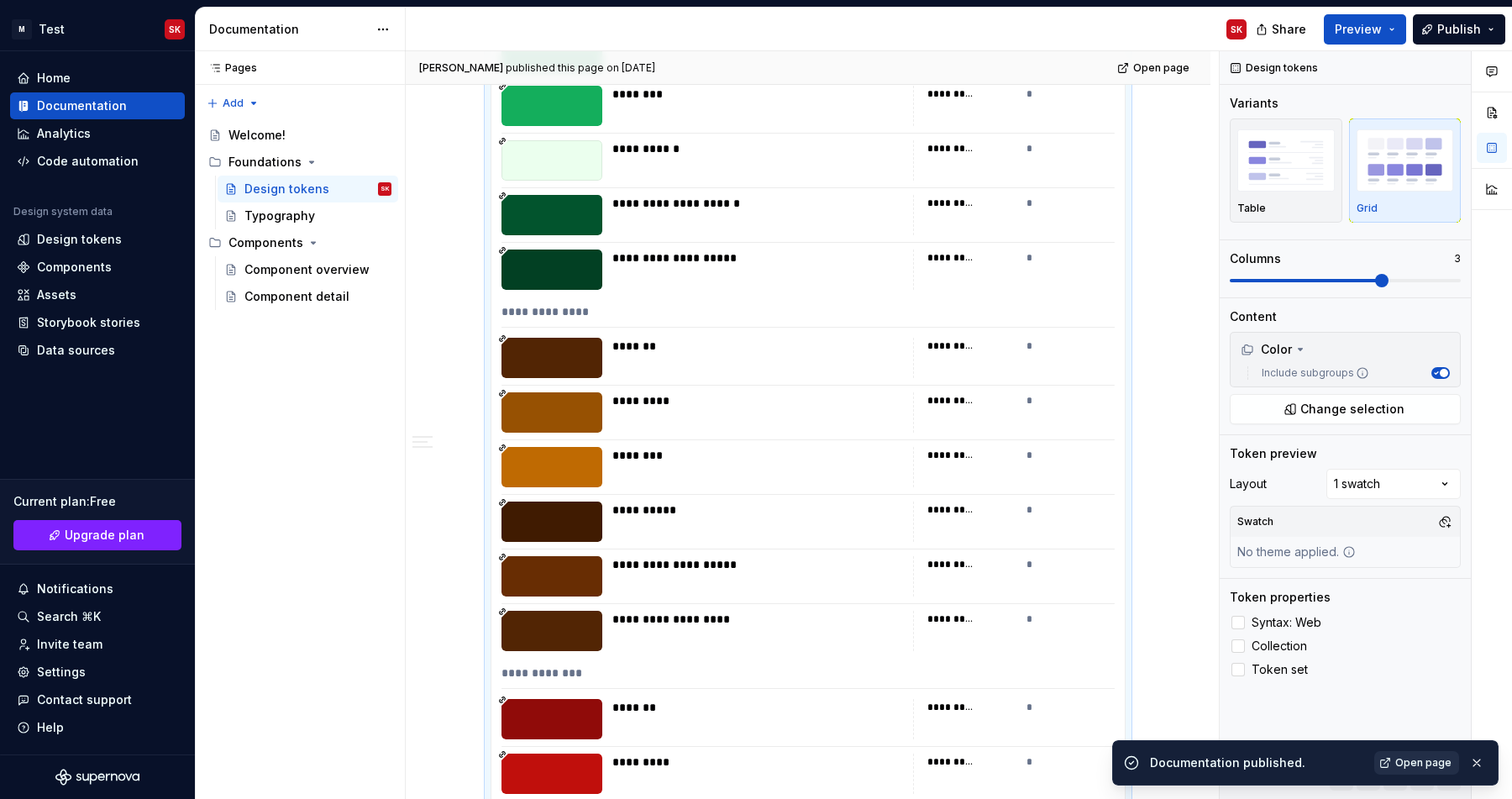
click at [1432, 765] on span "Open page" at bounding box center [1423, 763] width 56 height 13
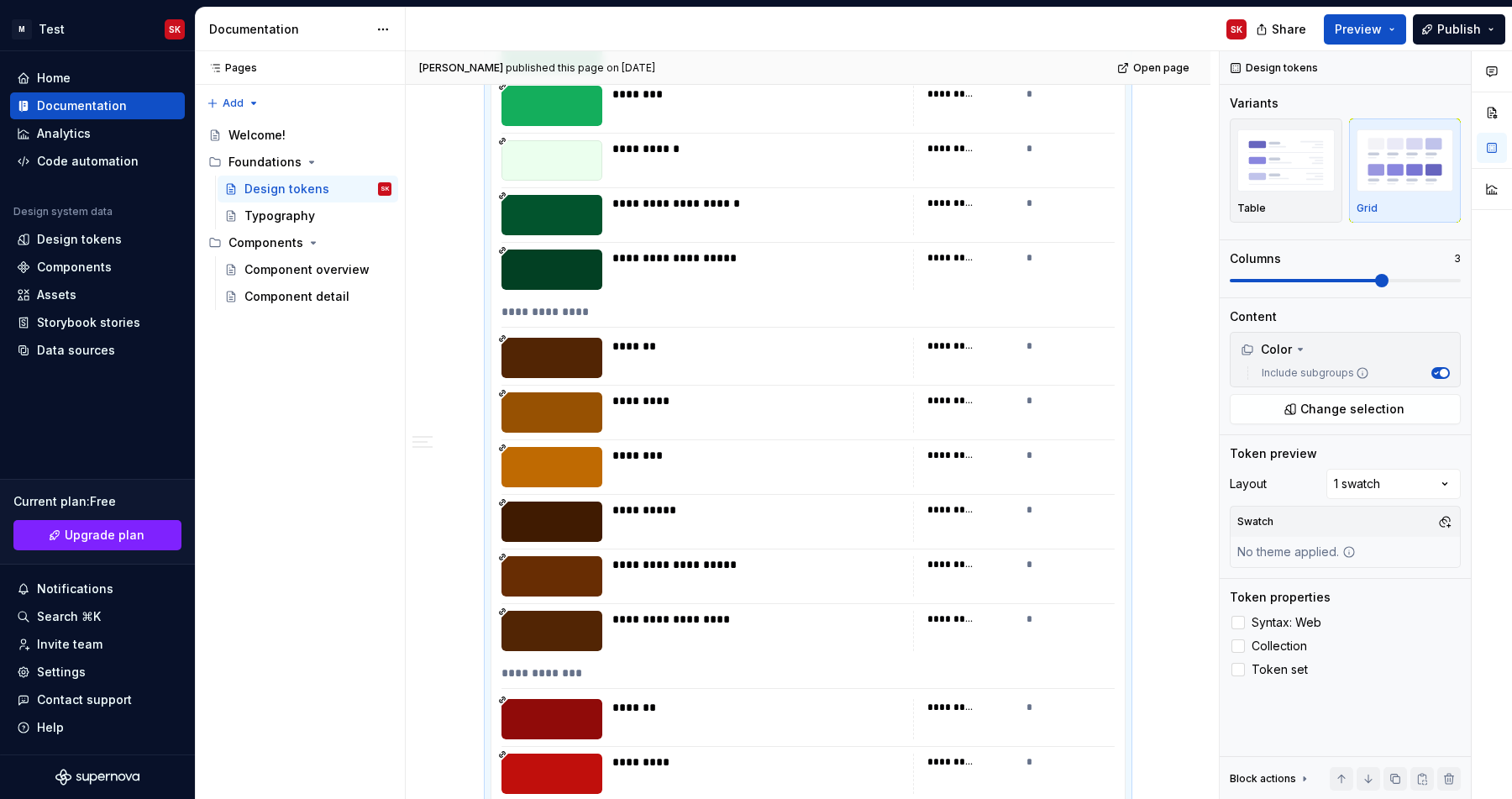
click at [665, 262] on div "**********" at bounding box center [757, 258] width 291 height 17
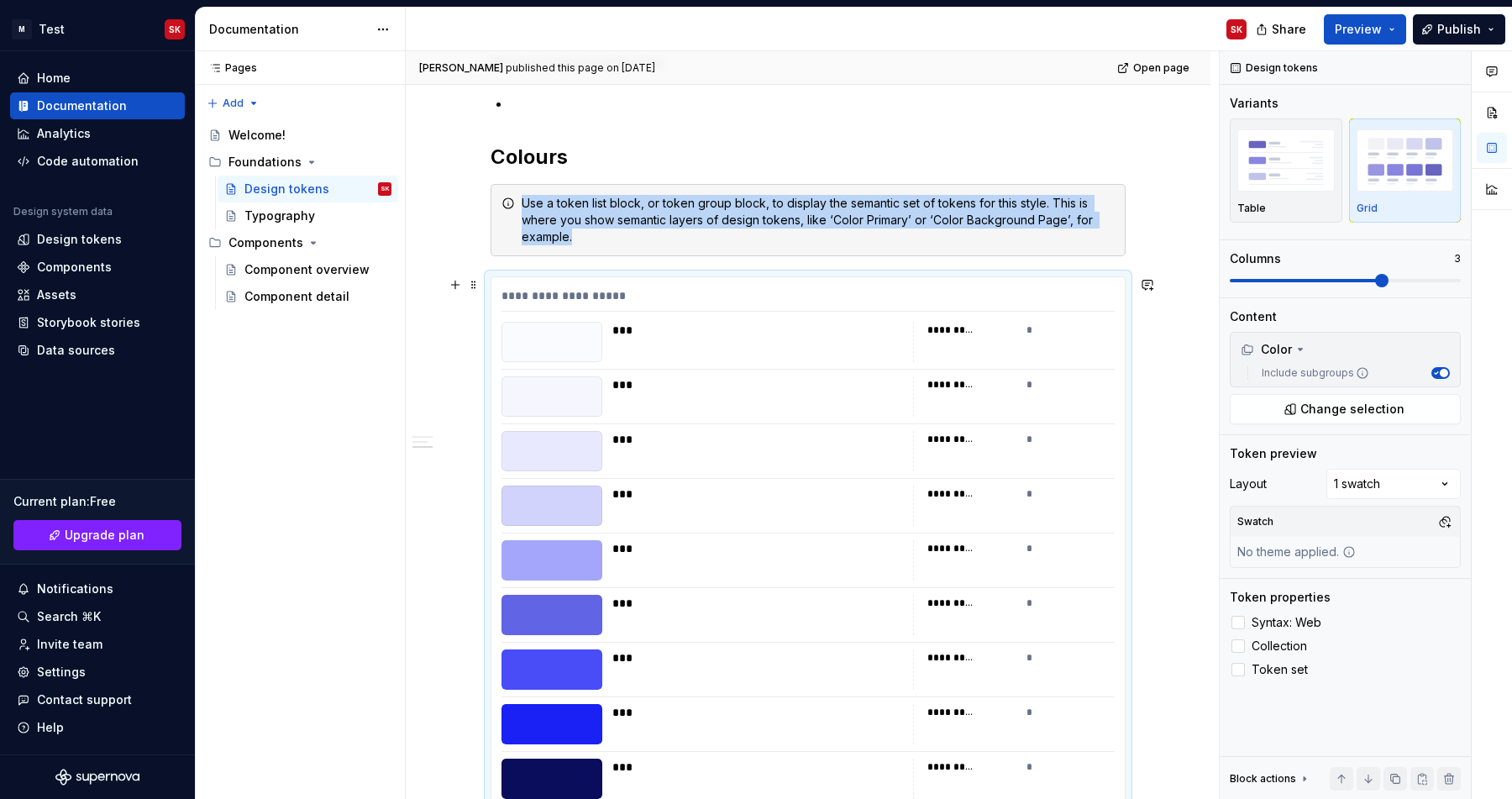
scroll to position [1133, 0]
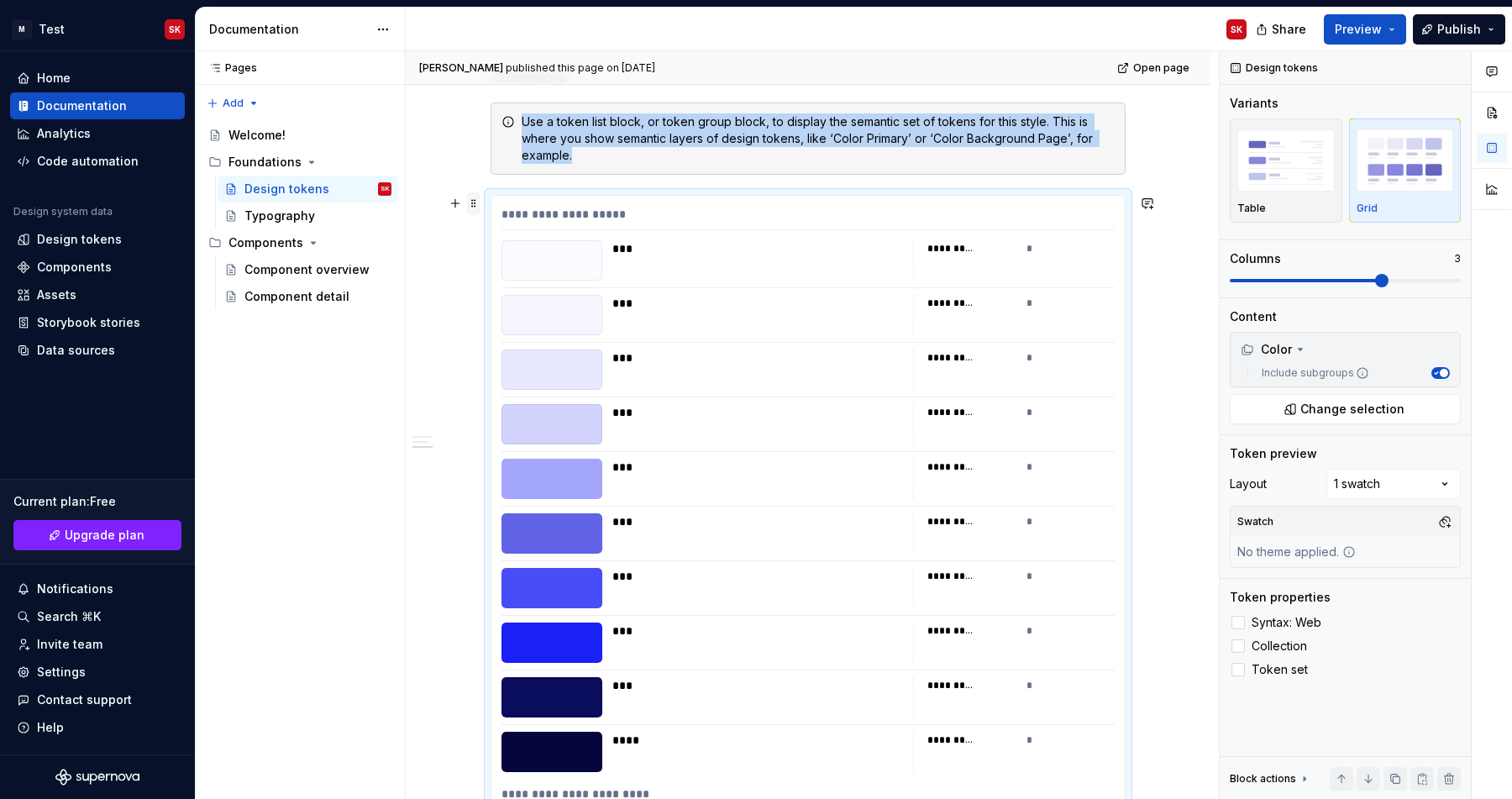
click at [481, 210] on span at bounding box center [473, 203] width 13 height 23
click at [554, 360] on div "Delete" at bounding box center [546, 351] width 143 height 27
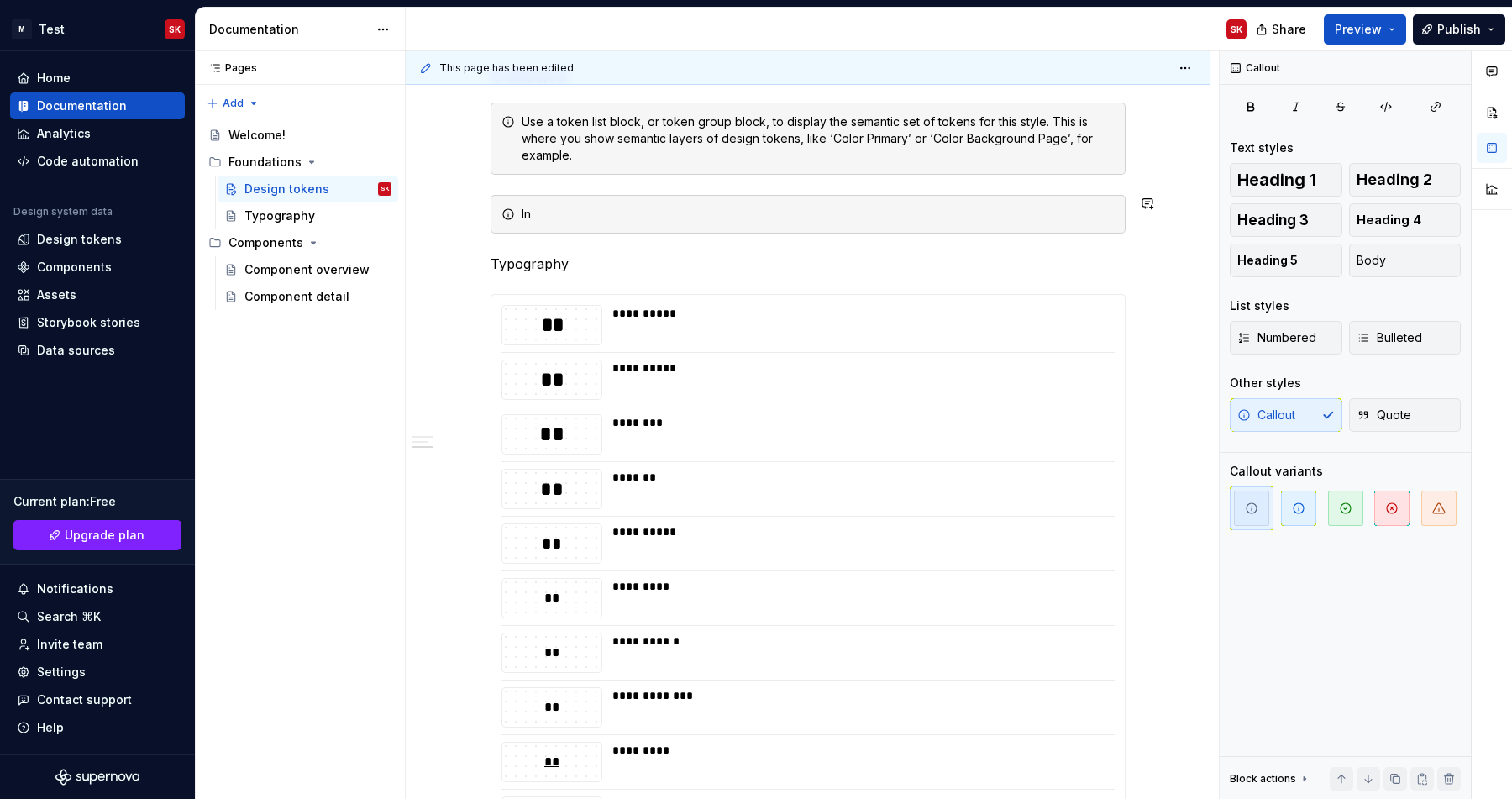
click at [538, 184] on div "**********" at bounding box center [809, 650] width 635 height 2913
click at [461, 193] on div "**********" at bounding box center [809, 760] width 805 height 3213
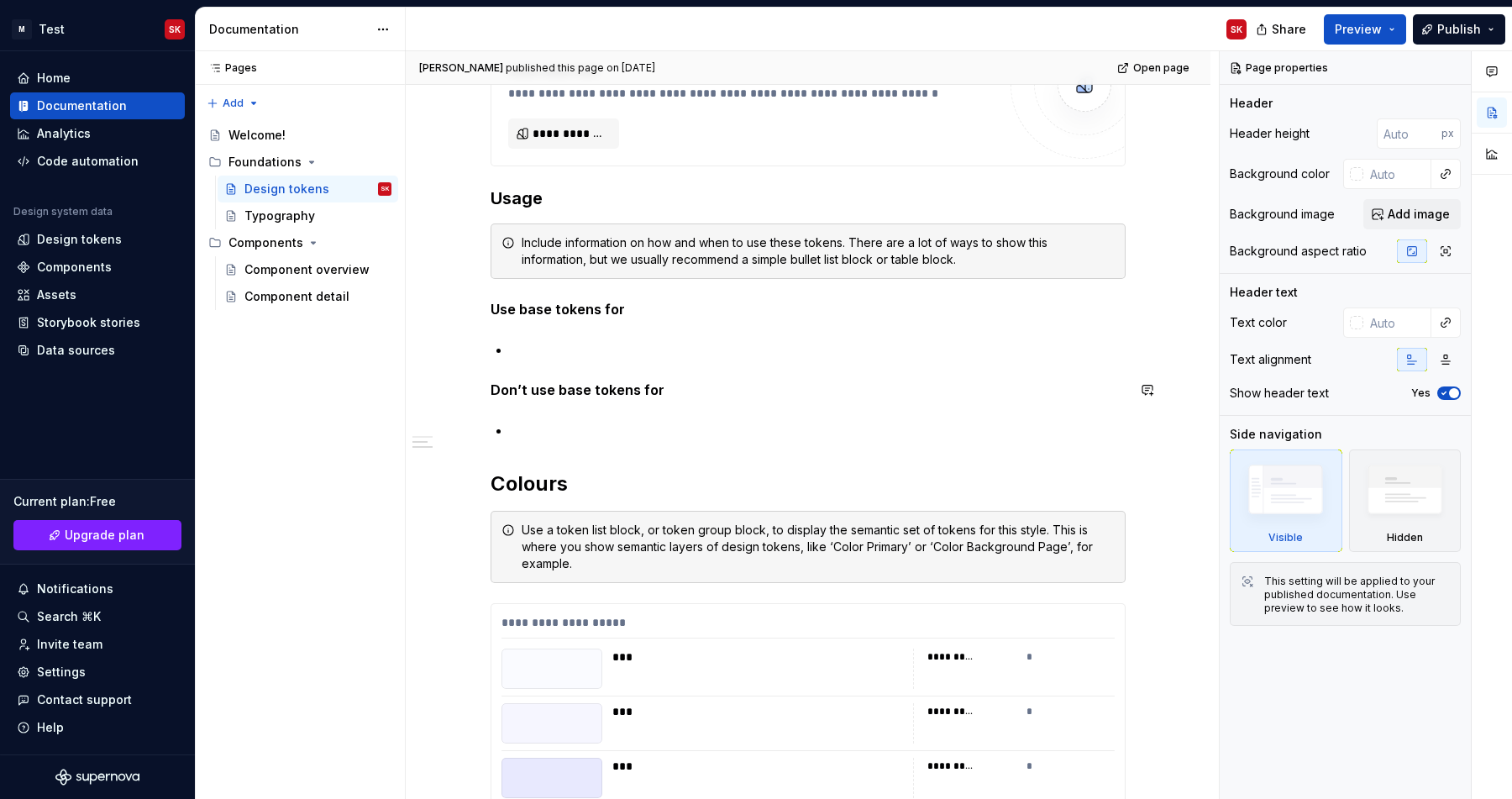
scroll to position [738, 0]
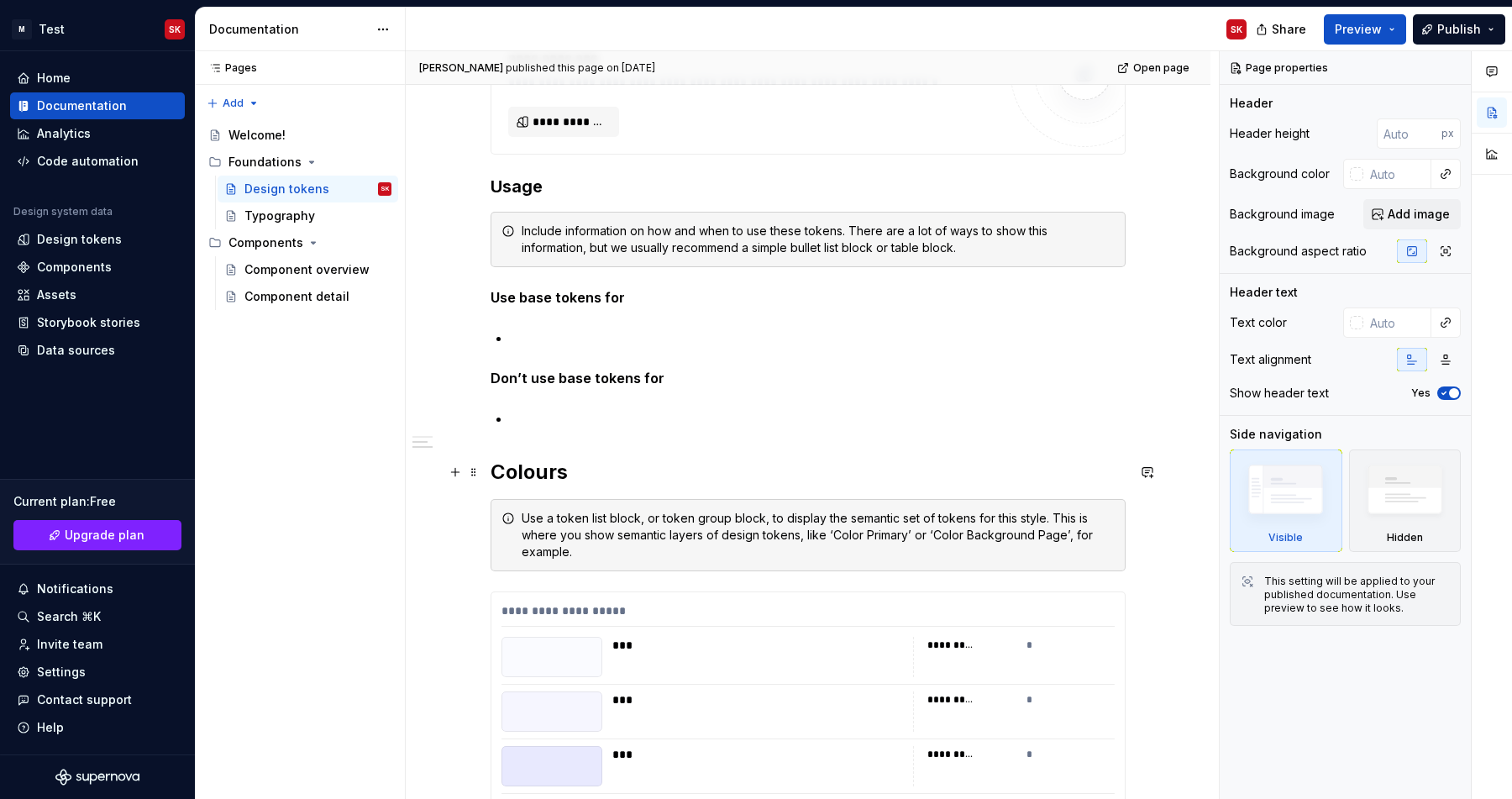
click at [588, 477] on h2 "Colours" at bounding box center [809, 471] width 635 height 27
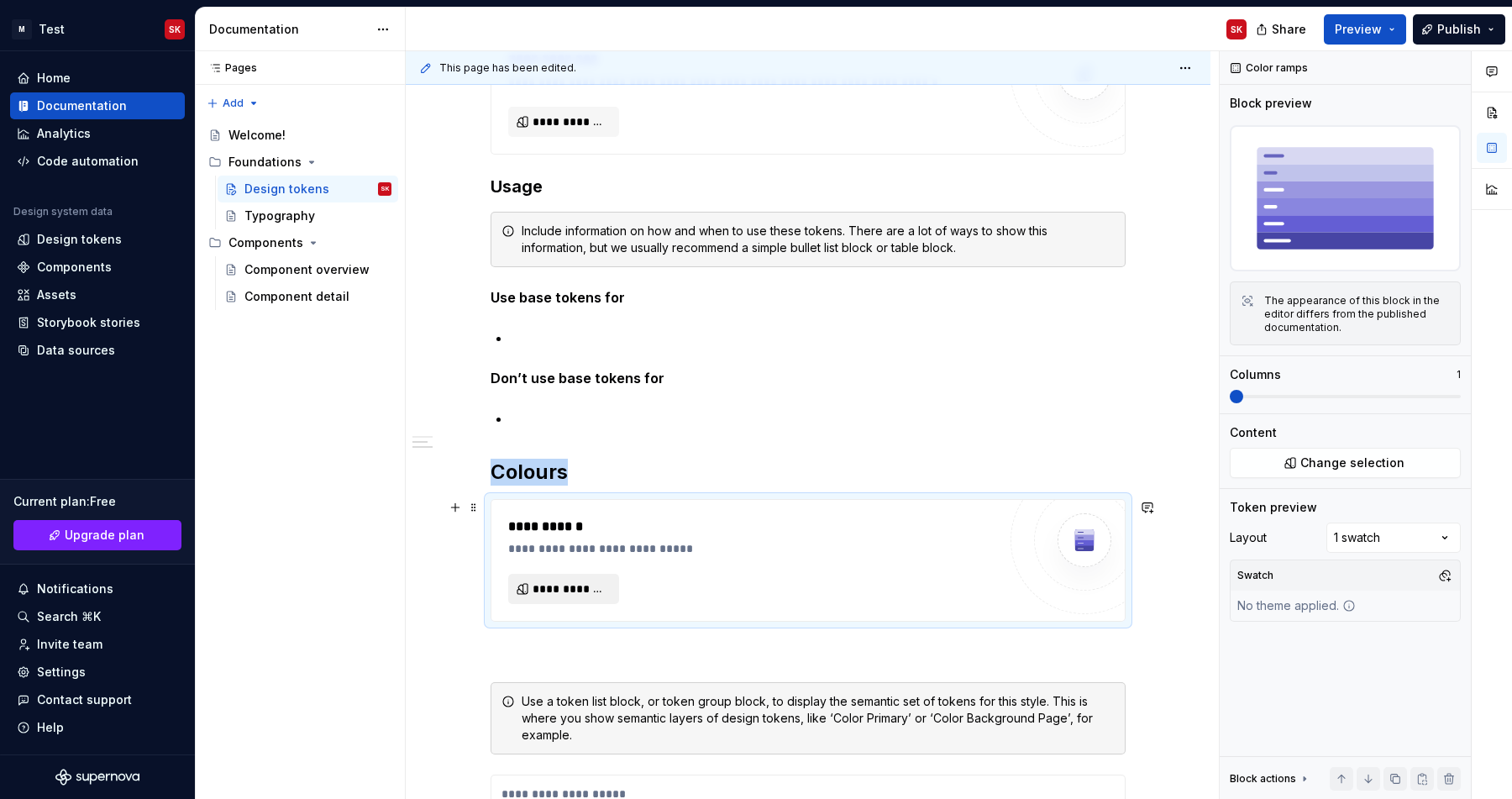
click at [577, 584] on span "**********" at bounding box center [570, 589] width 75 height 17
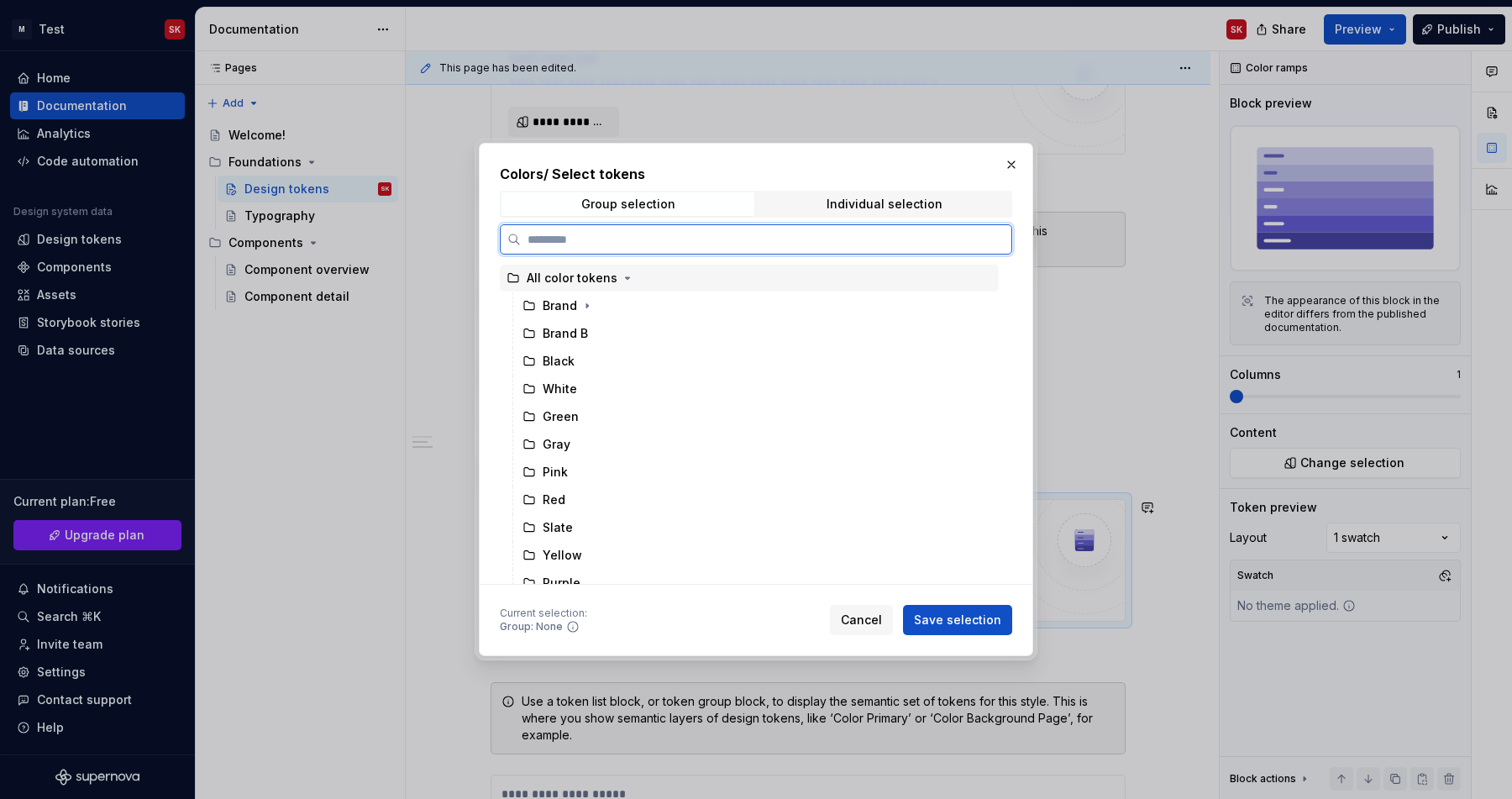
click at [569, 286] on div "All color tokens" at bounding box center [571, 278] width 90 height 17
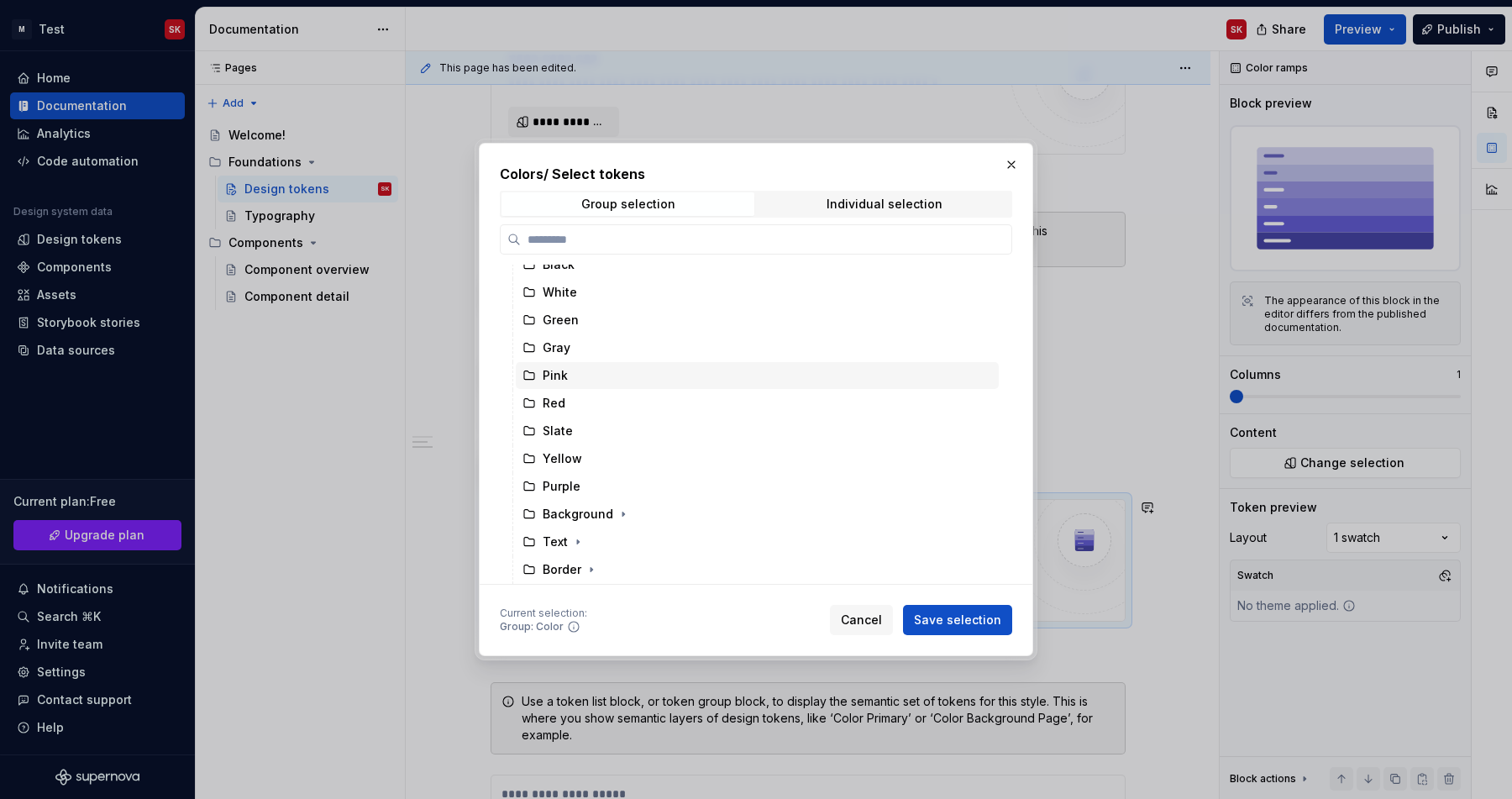
scroll to position [0, 0]
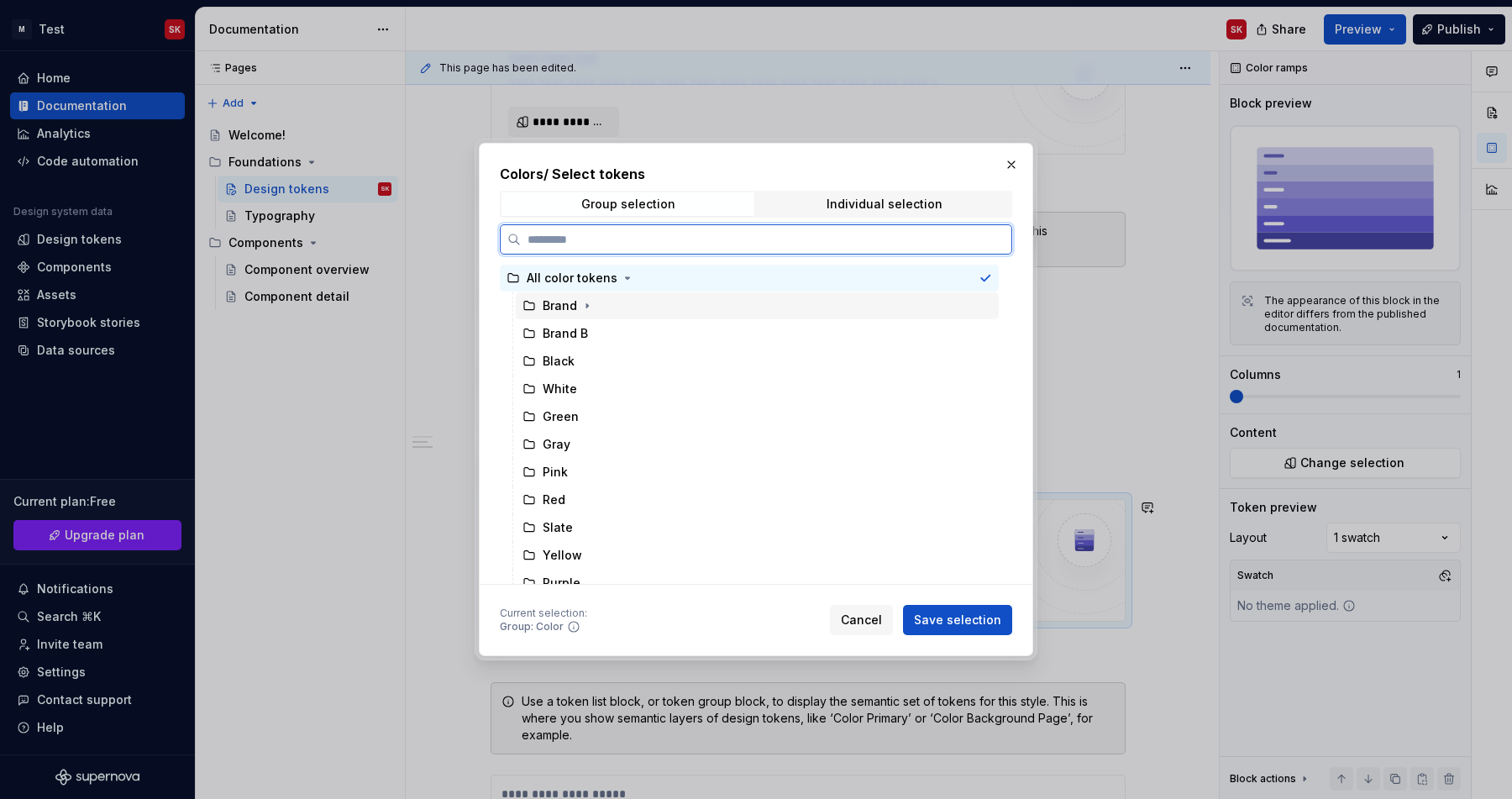
click at [560, 307] on div "Brand" at bounding box center [560, 305] width 34 height 17
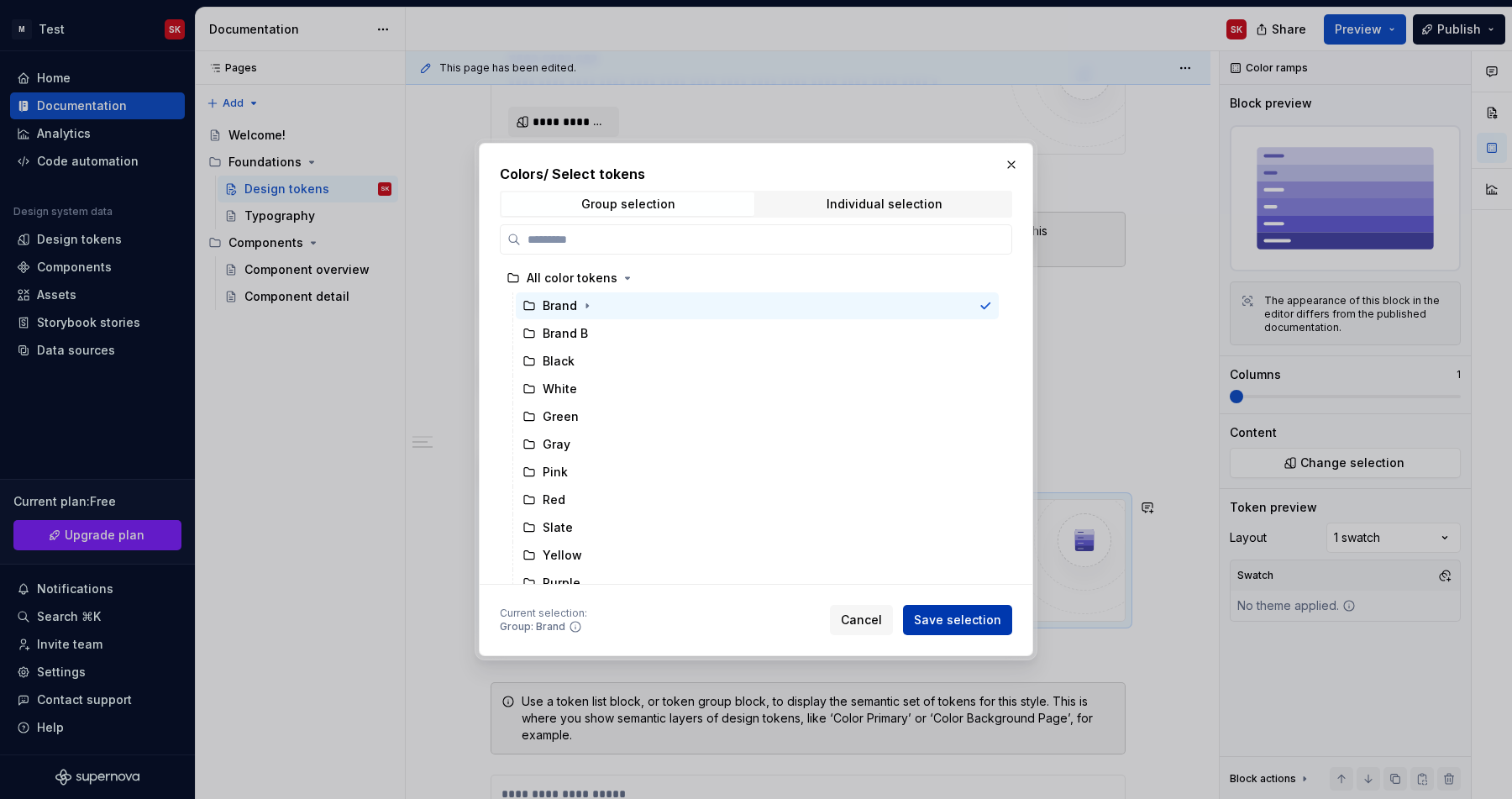
click at [933, 623] on span "Save selection" at bounding box center [958, 619] width 88 height 17
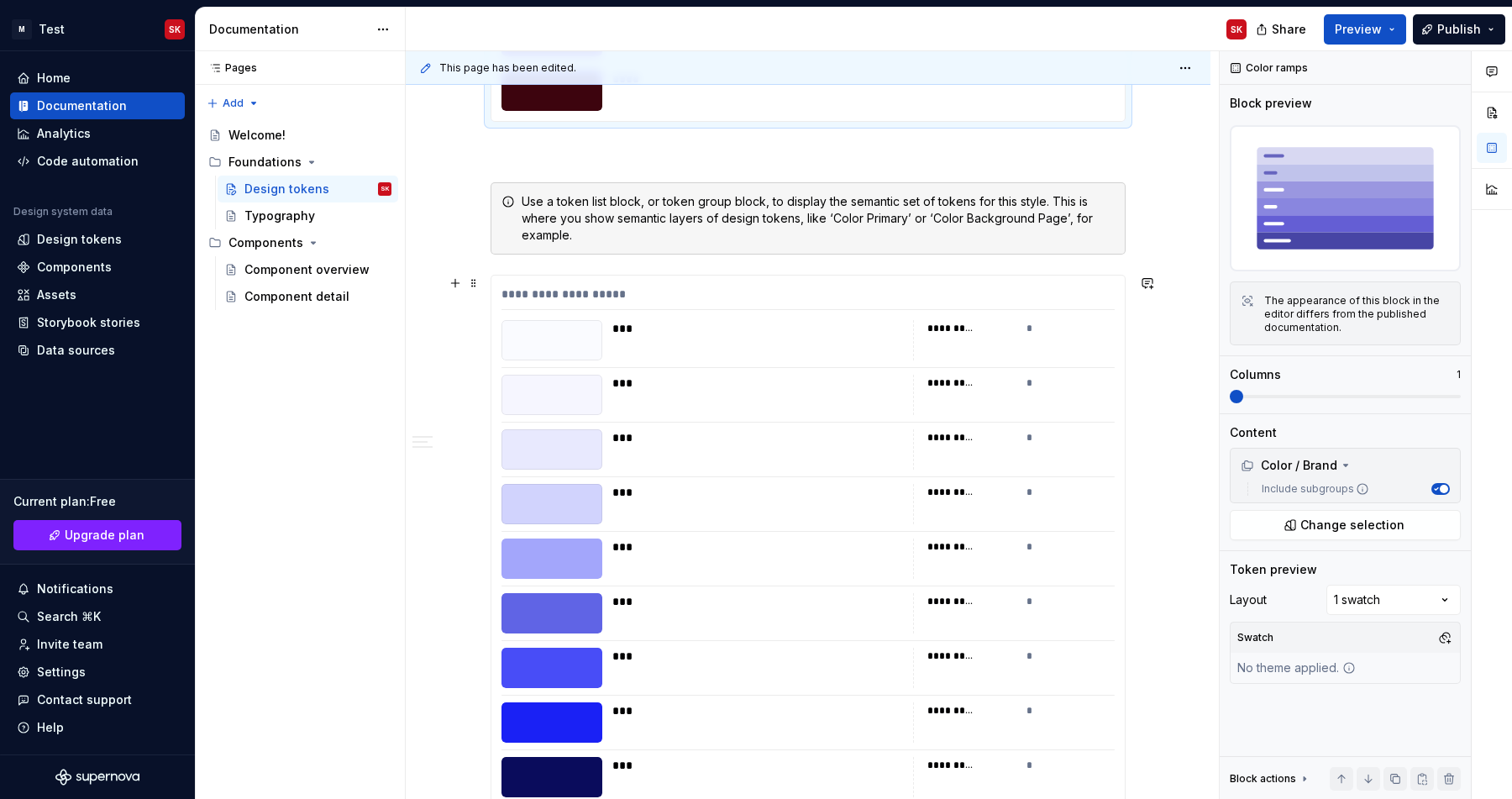
scroll to position [5763, 0]
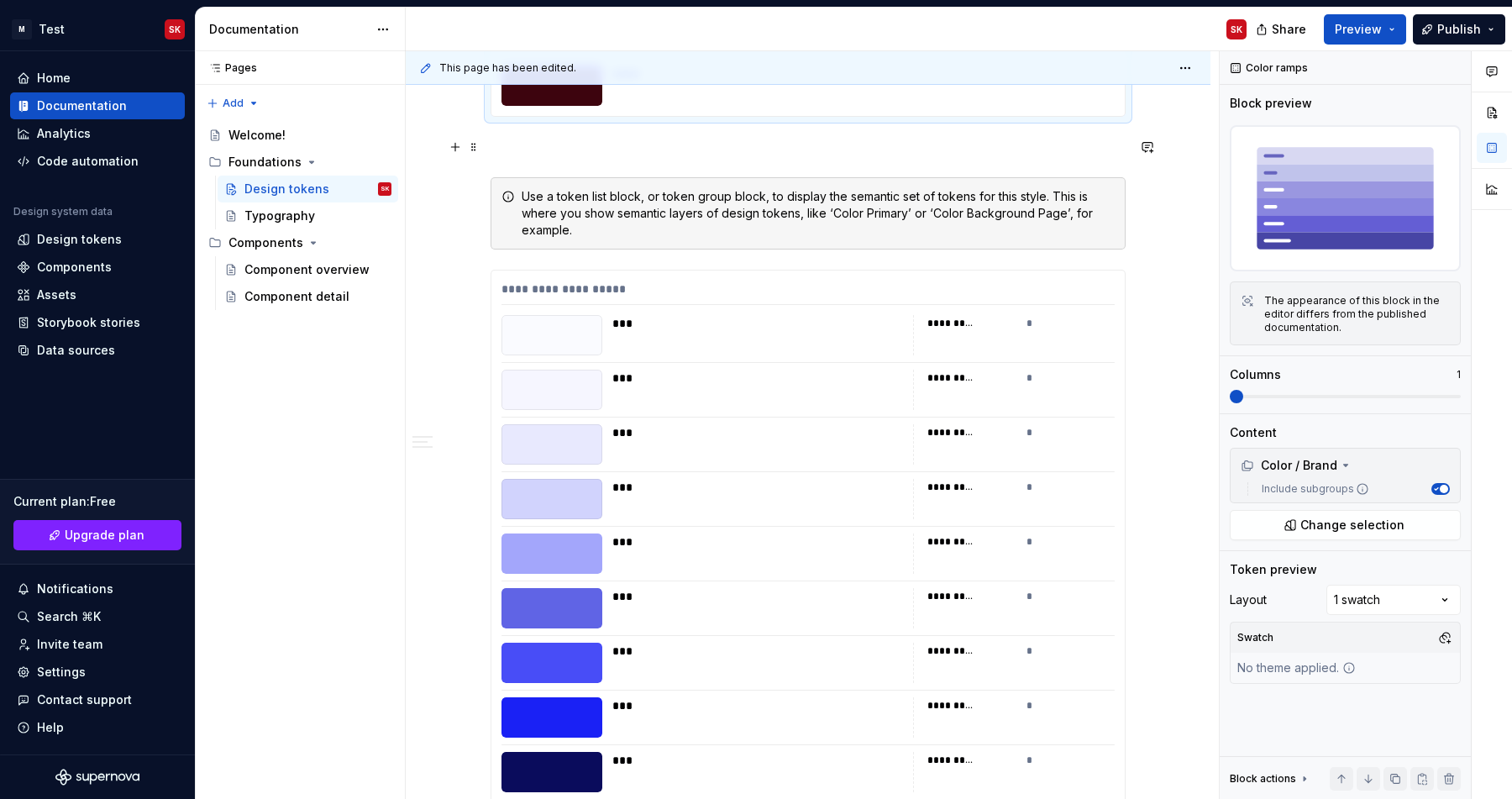
click at [506, 148] on p at bounding box center [809, 147] width 635 height 20
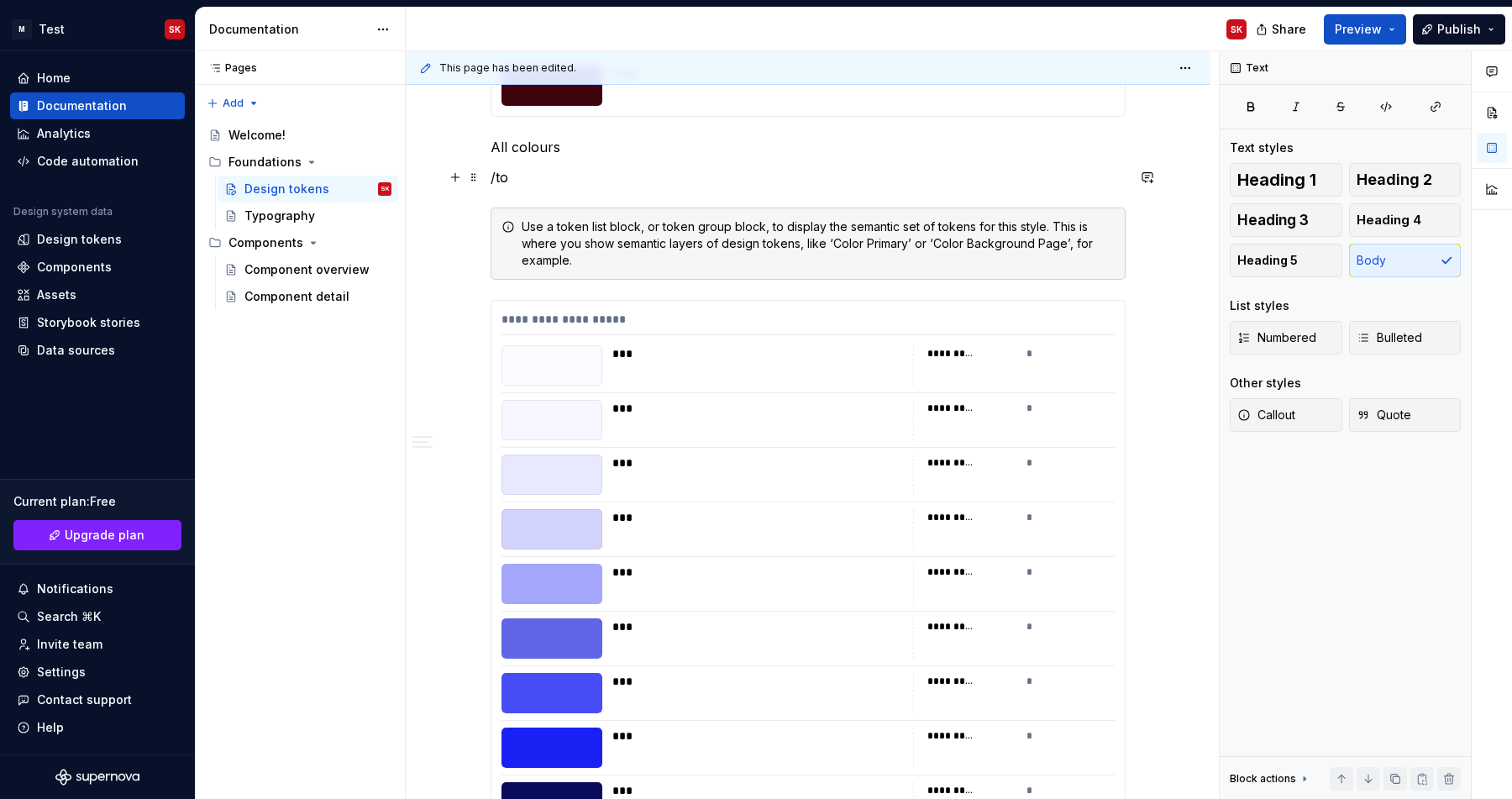
click at [531, 175] on p "/to" at bounding box center [809, 177] width 635 height 20
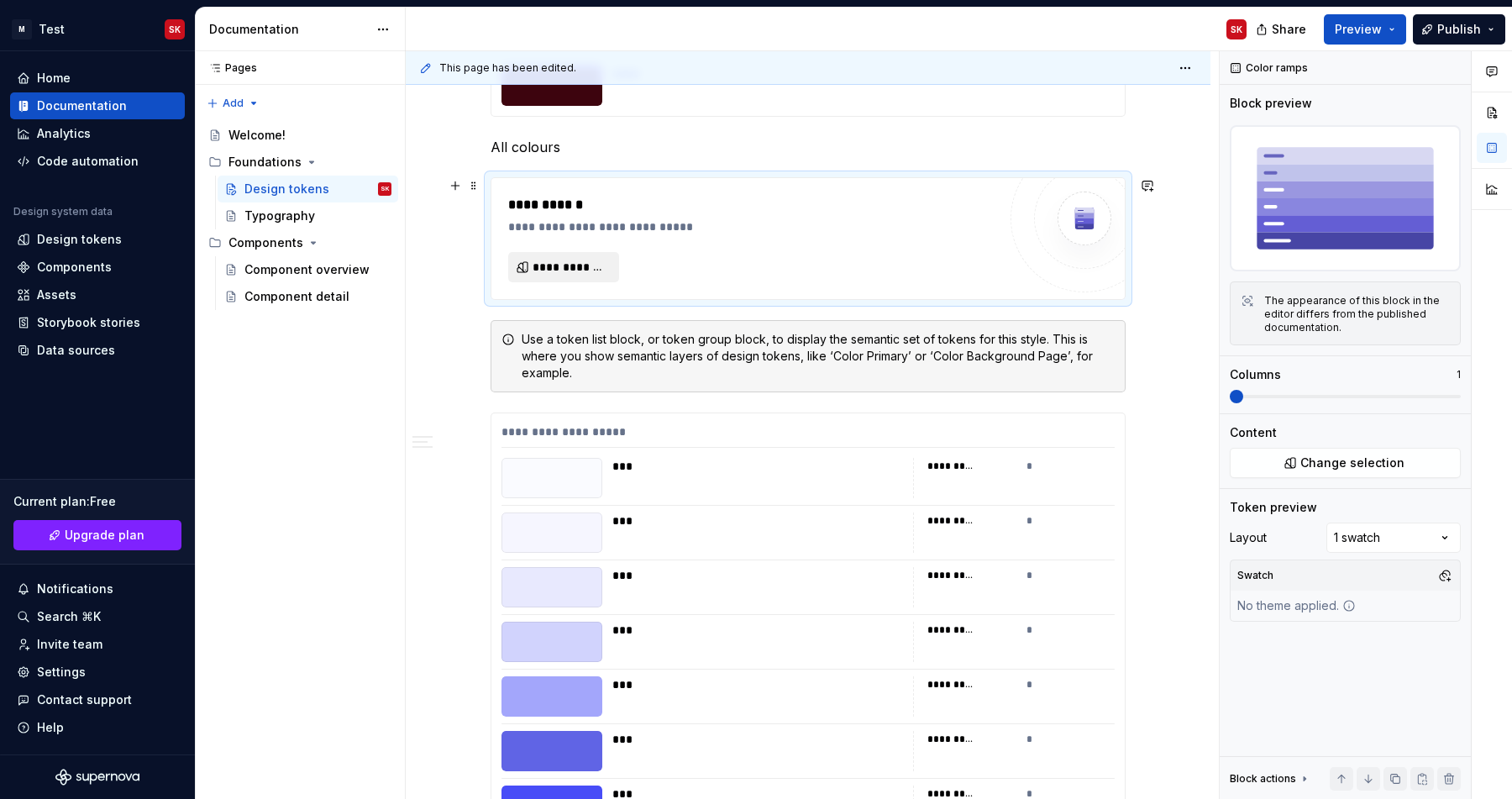
click at [560, 271] on span "**********" at bounding box center [570, 267] width 75 height 17
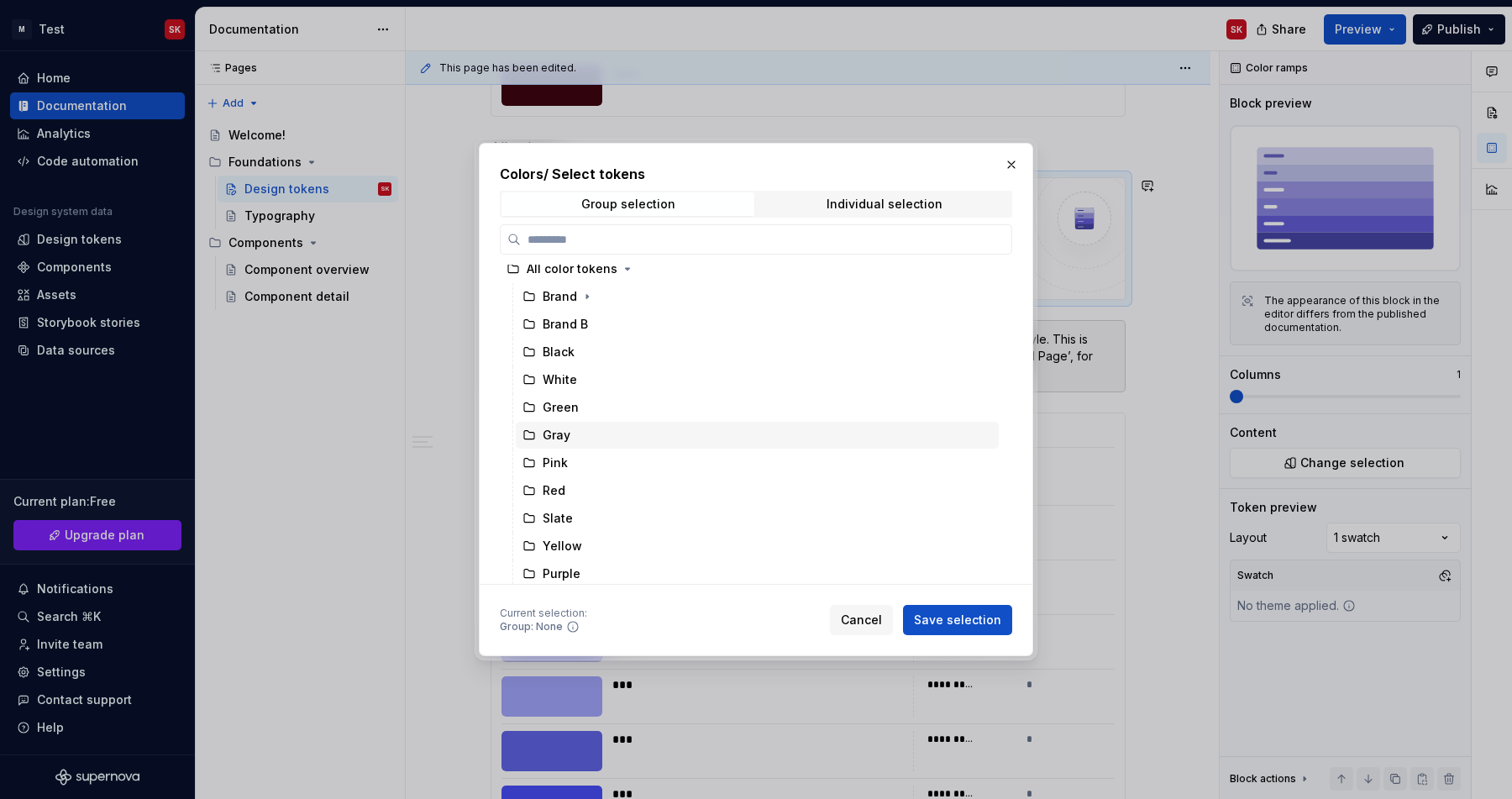
scroll to position [0, 0]
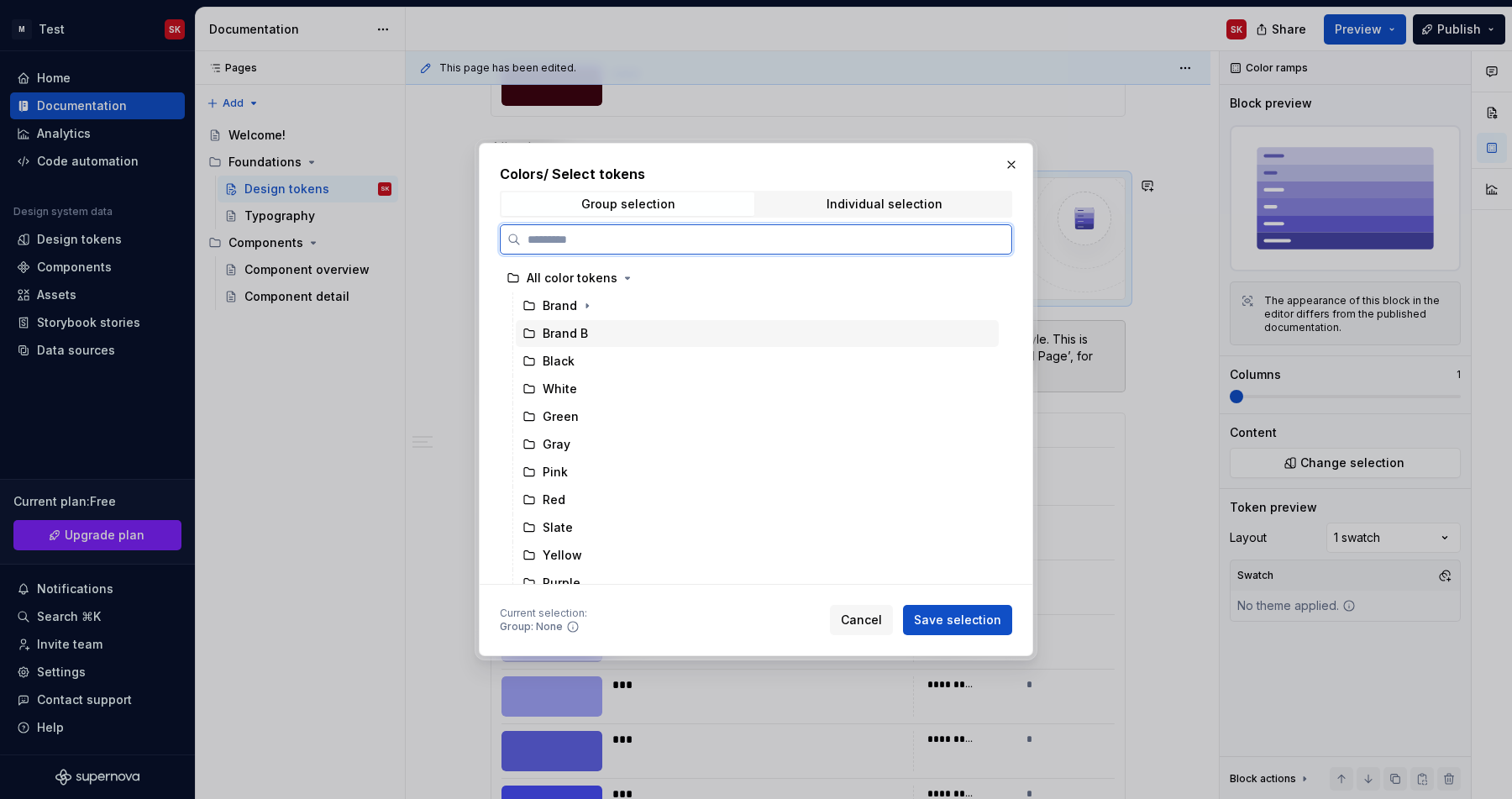
click at [585, 337] on div "Brand B" at bounding box center [565, 333] width 46 height 17
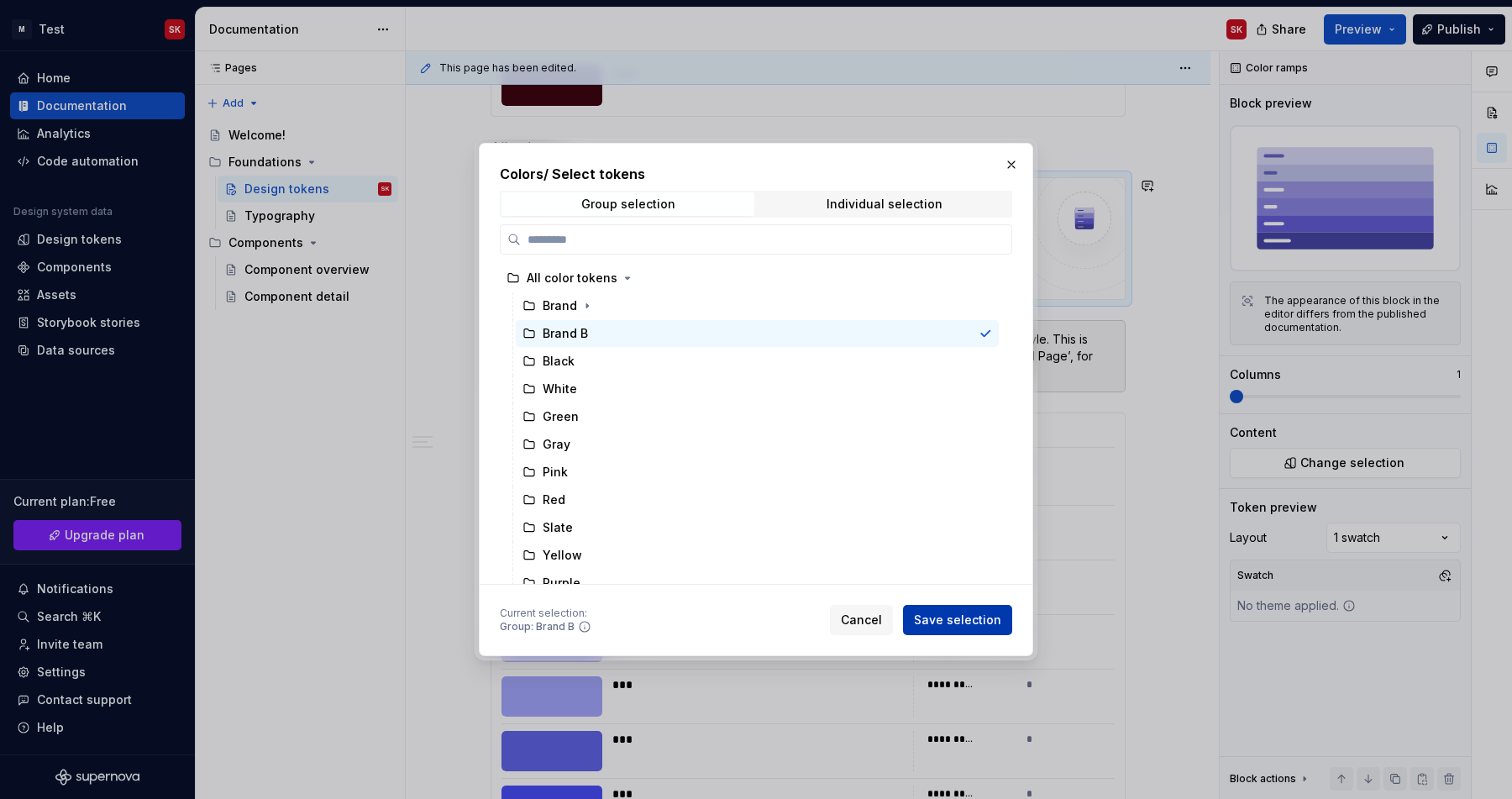
click at [944, 624] on span "Save selection" at bounding box center [958, 619] width 88 height 17
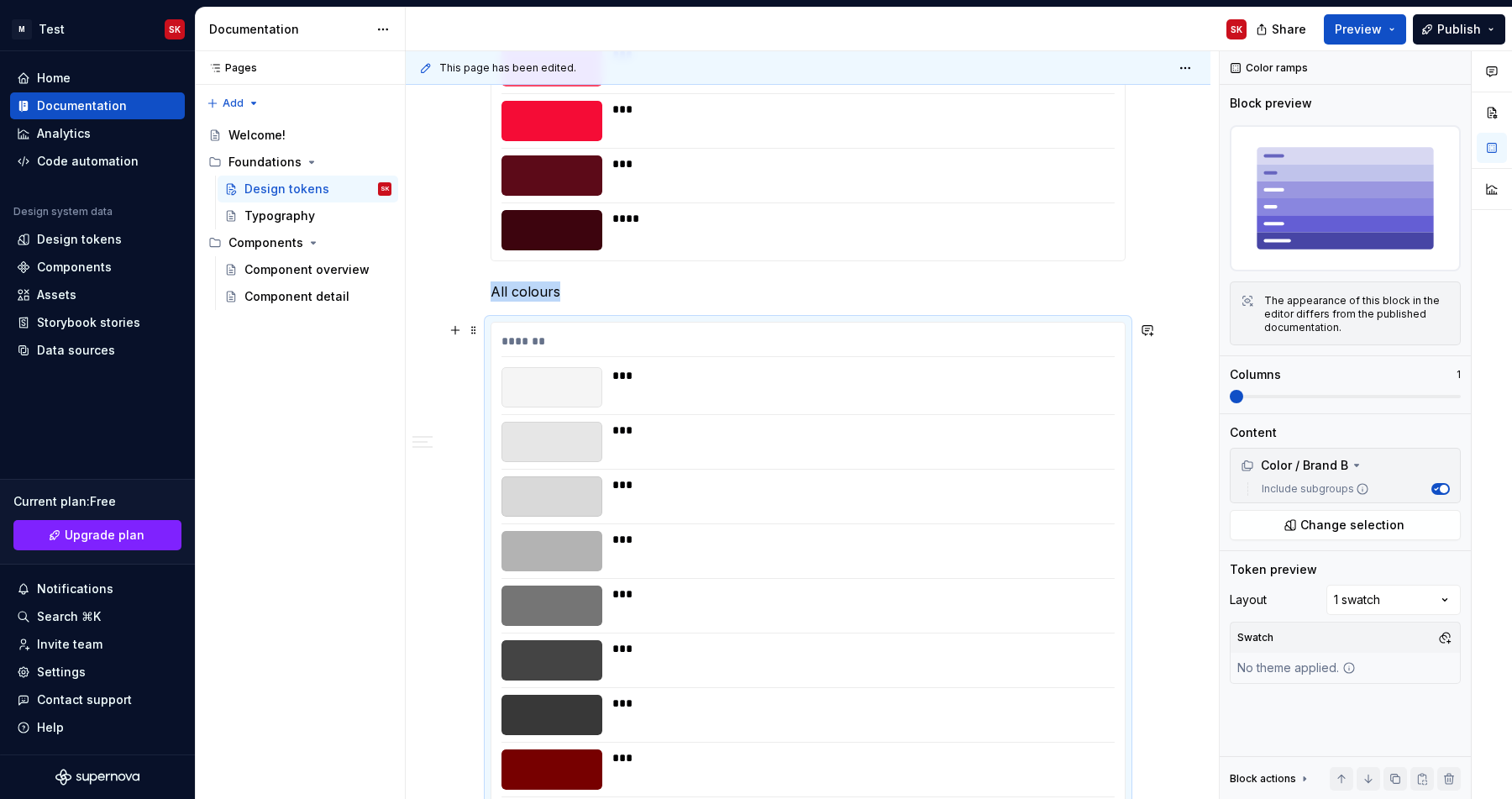
scroll to position [5607, 0]
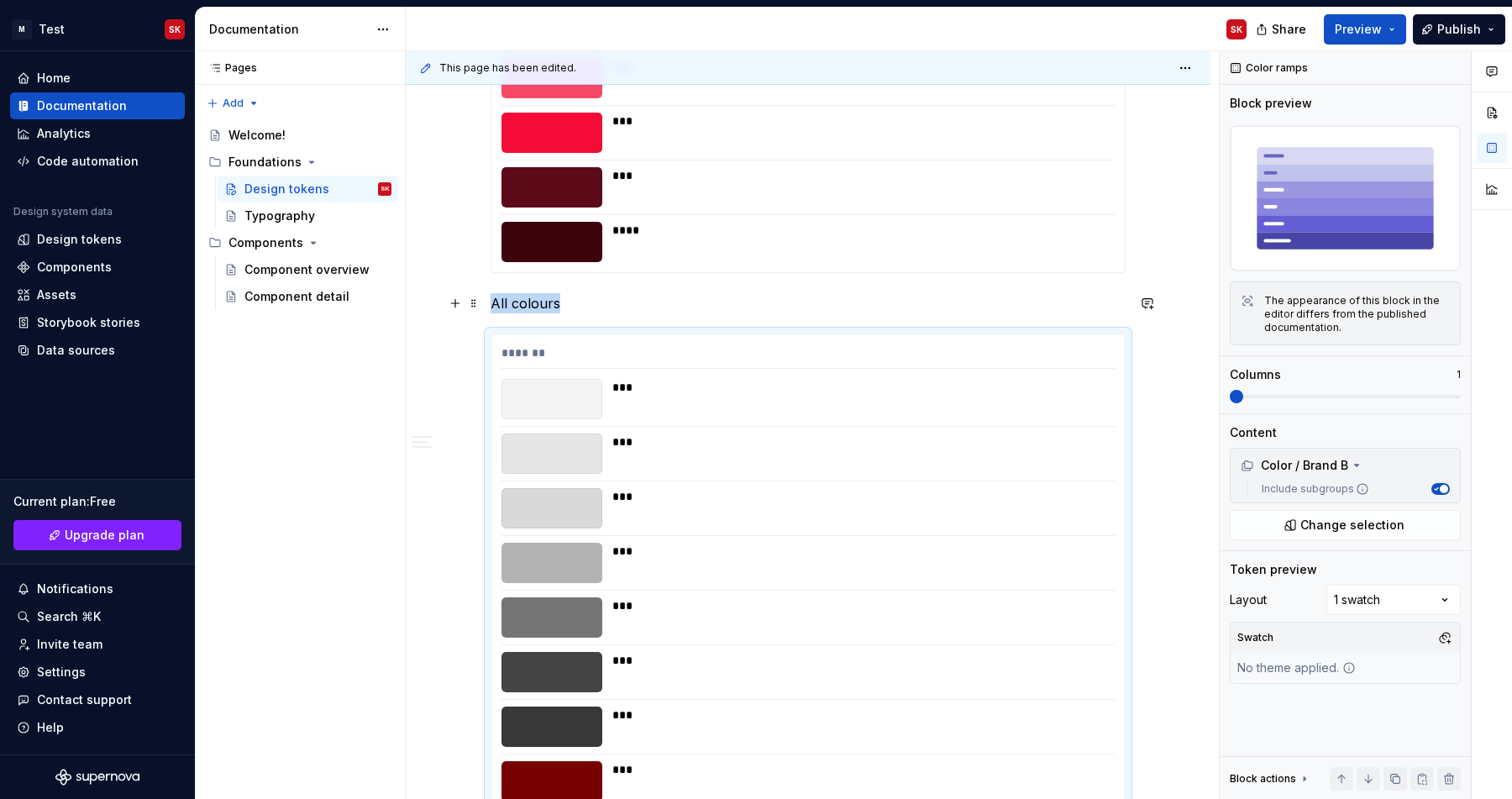
click at [541, 307] on p "All colours" at bounding box center [809, 304] width 635 height 20
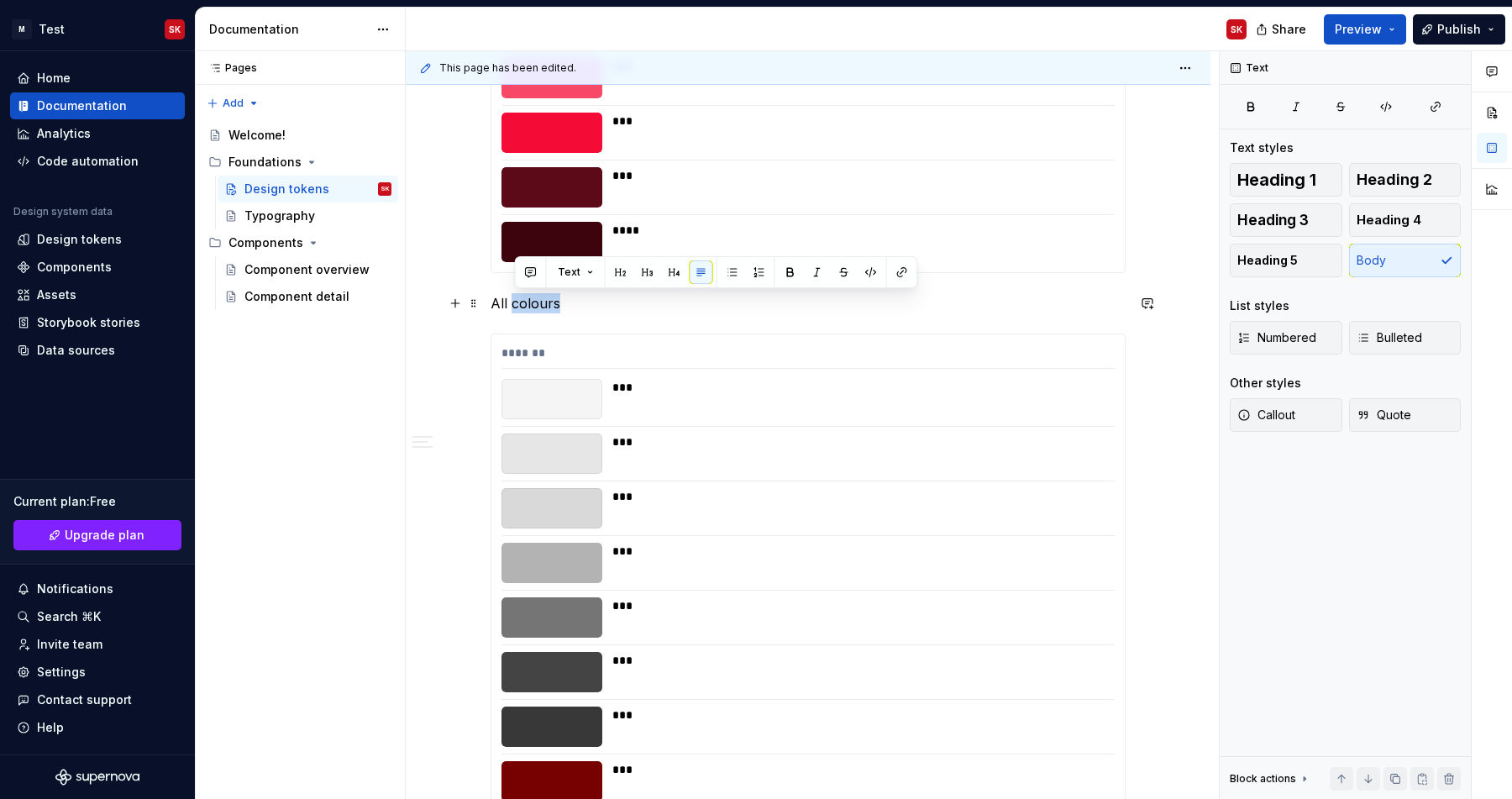
click at [541, 307] on p "All colours" at bounding box center [809, 304] width 635 height 20
click at [548, 301] on p "Brand B" at bounding box center [809, 304] width 635 height 20
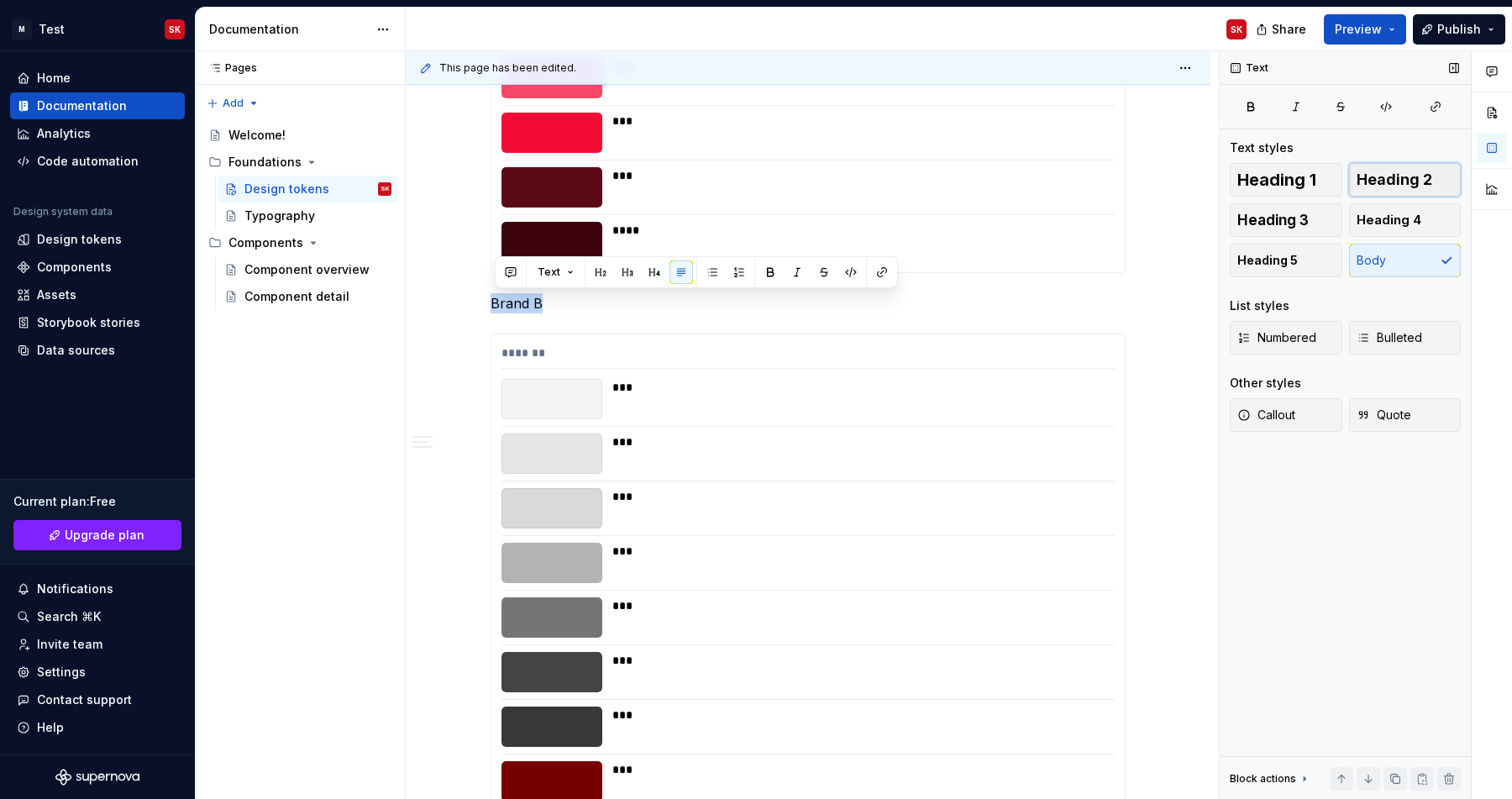
click at [1382, 181] on span "Heading 2" at bounding box center [1394, 180] width 75 height 17
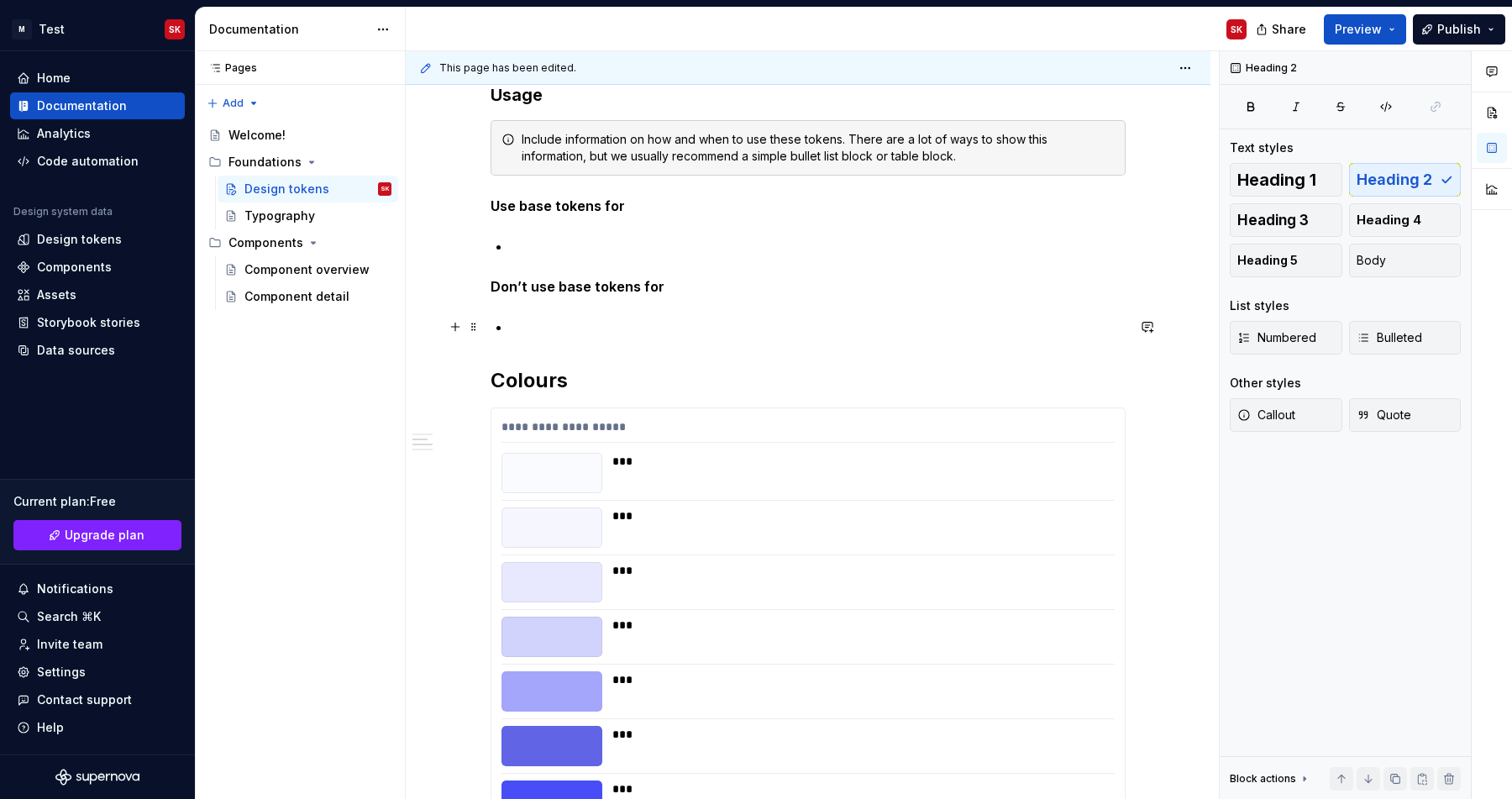
scroll to position [864, 0]
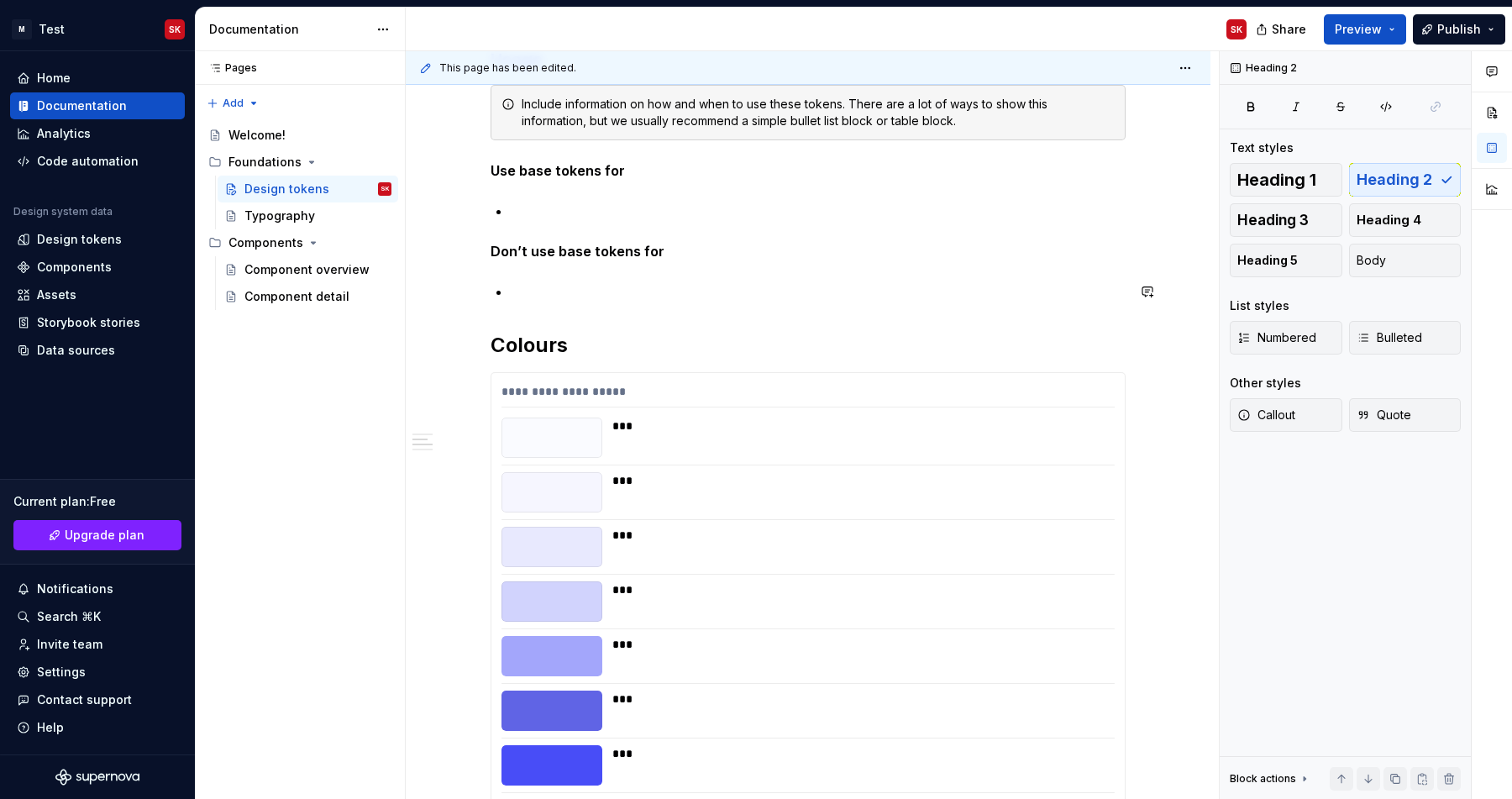
click at [569, 332] on h2 "Colours" at bounding box center [809, 345] width 635 height 27
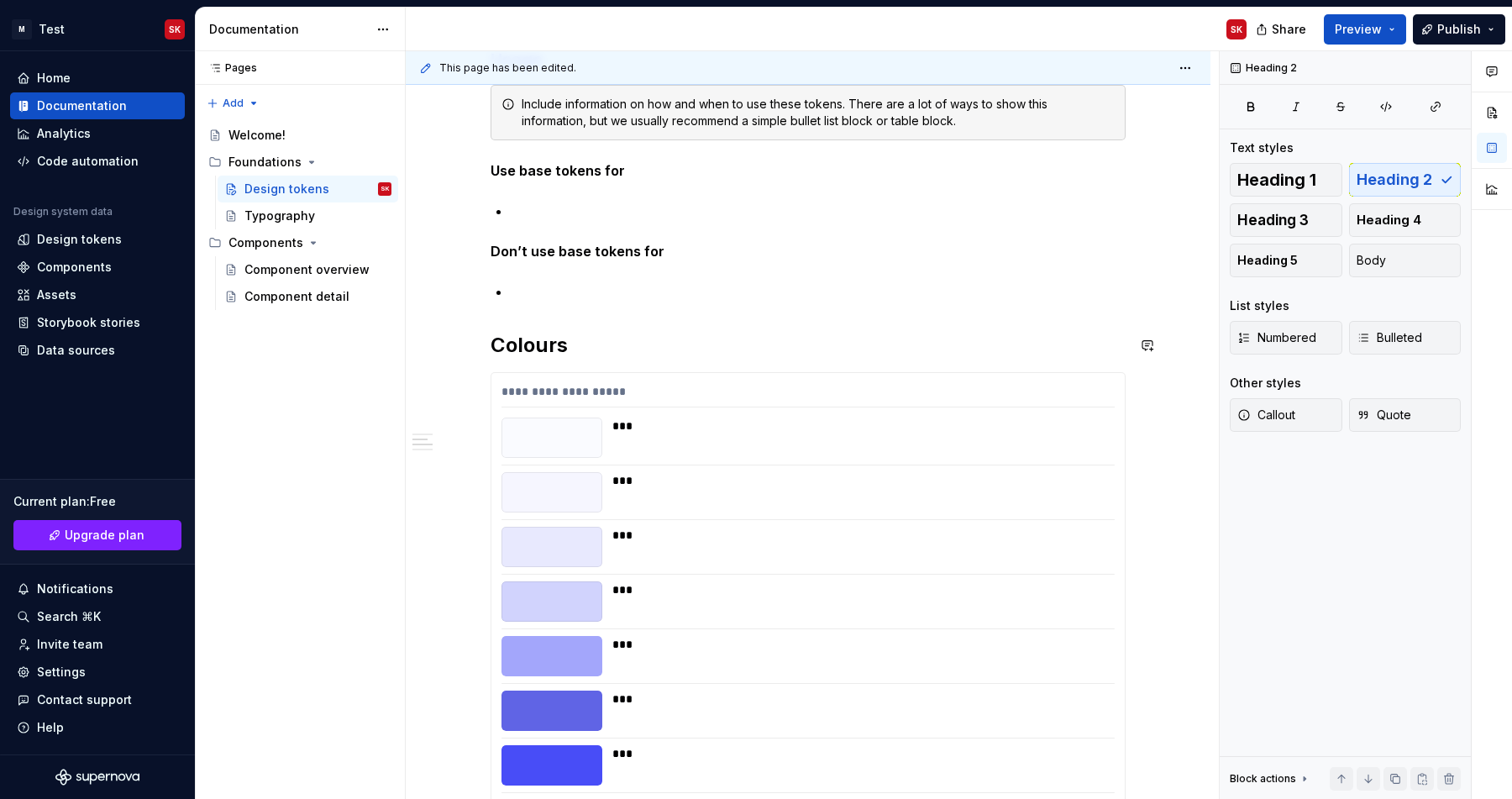
click at [541, 341] on h2 "Colours" at bounding box center [809, 345] width 635 height 27
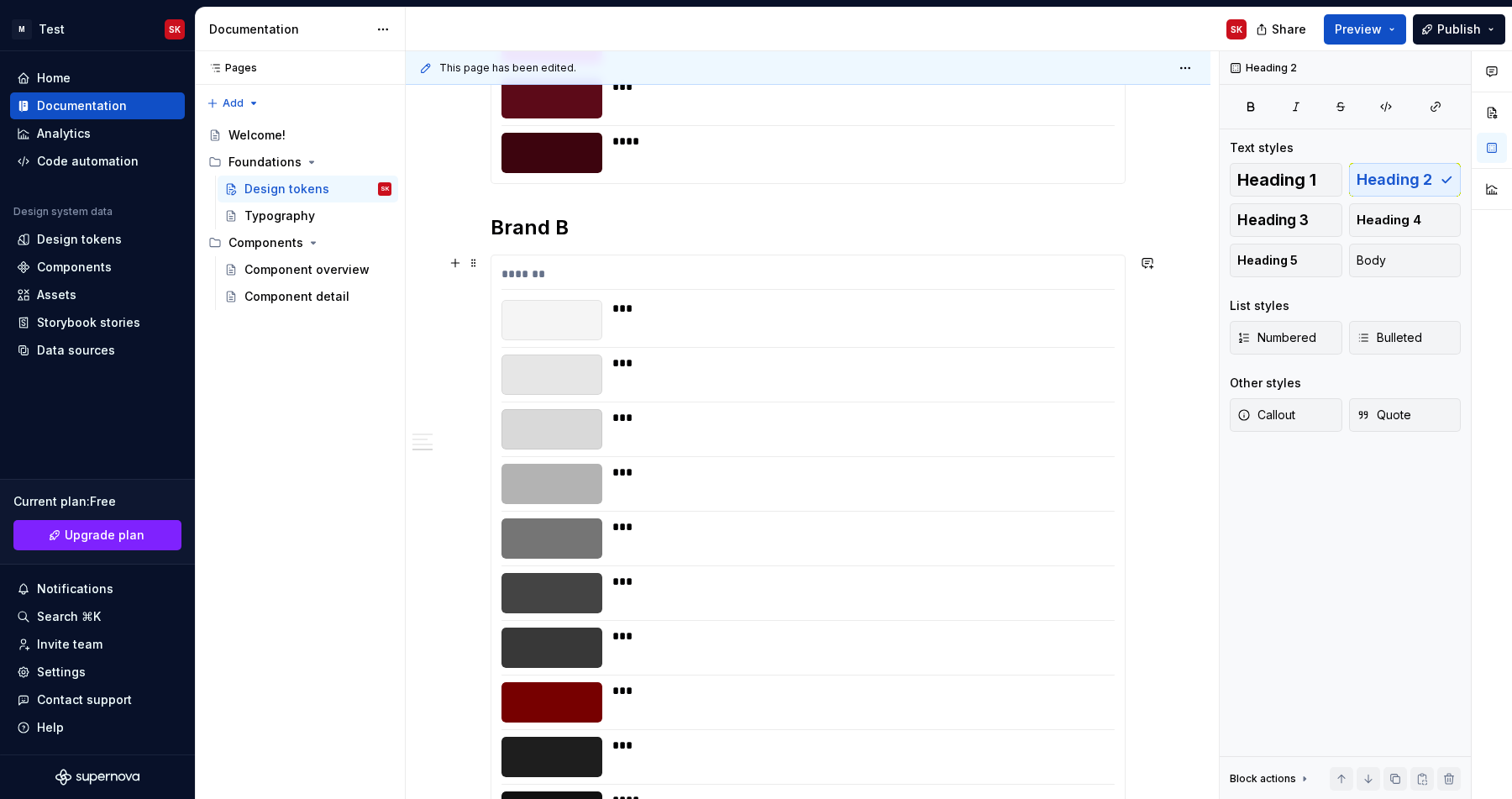
scroll to position [5674, 0]
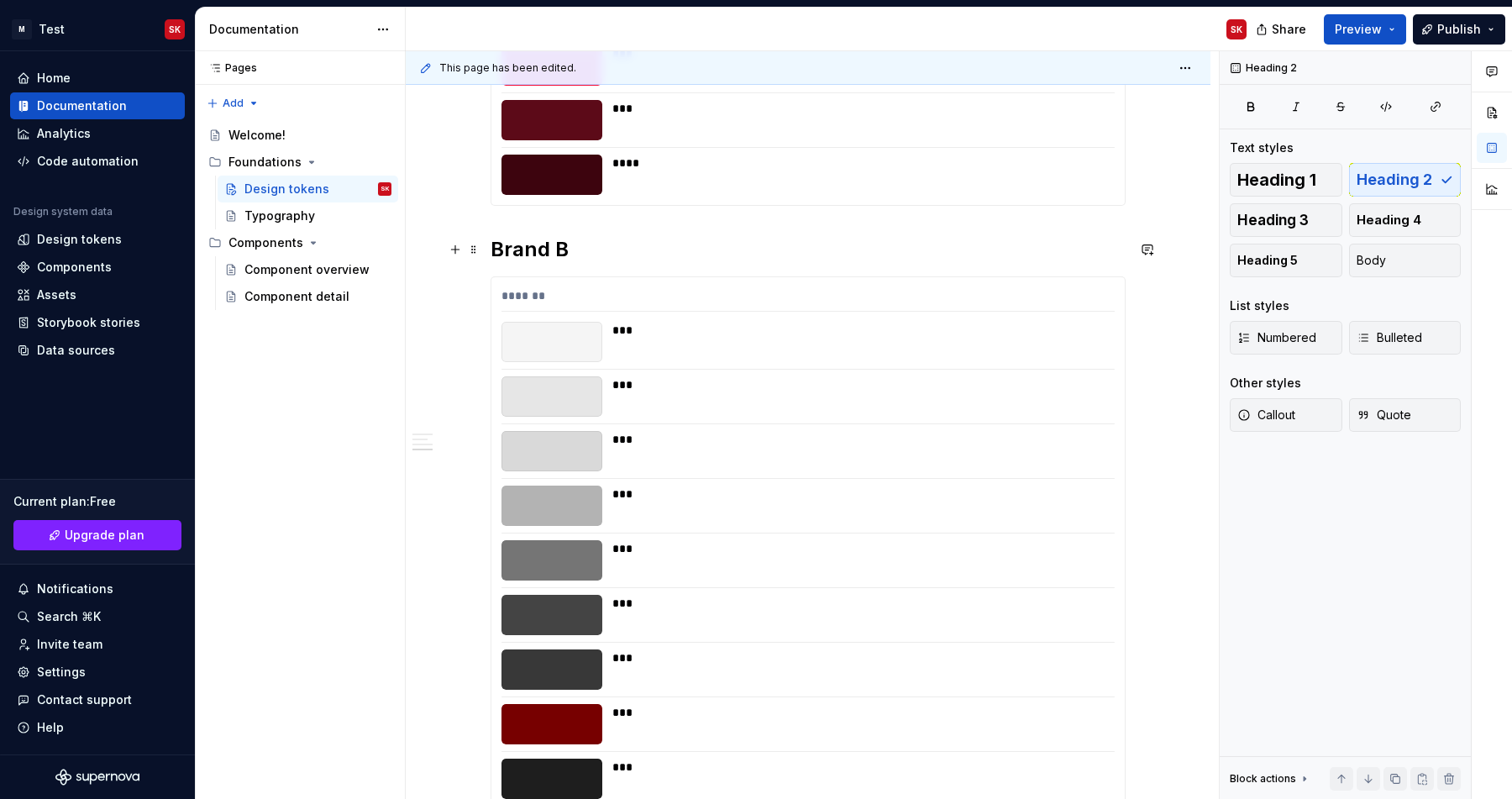
click at [501, 252] on h2 "Brand B" at bounding box center [809, 249] width 635 height 27
click at [556, 249] on h2 "Brand B" at bounding box center [809, 249] width 635 height 27
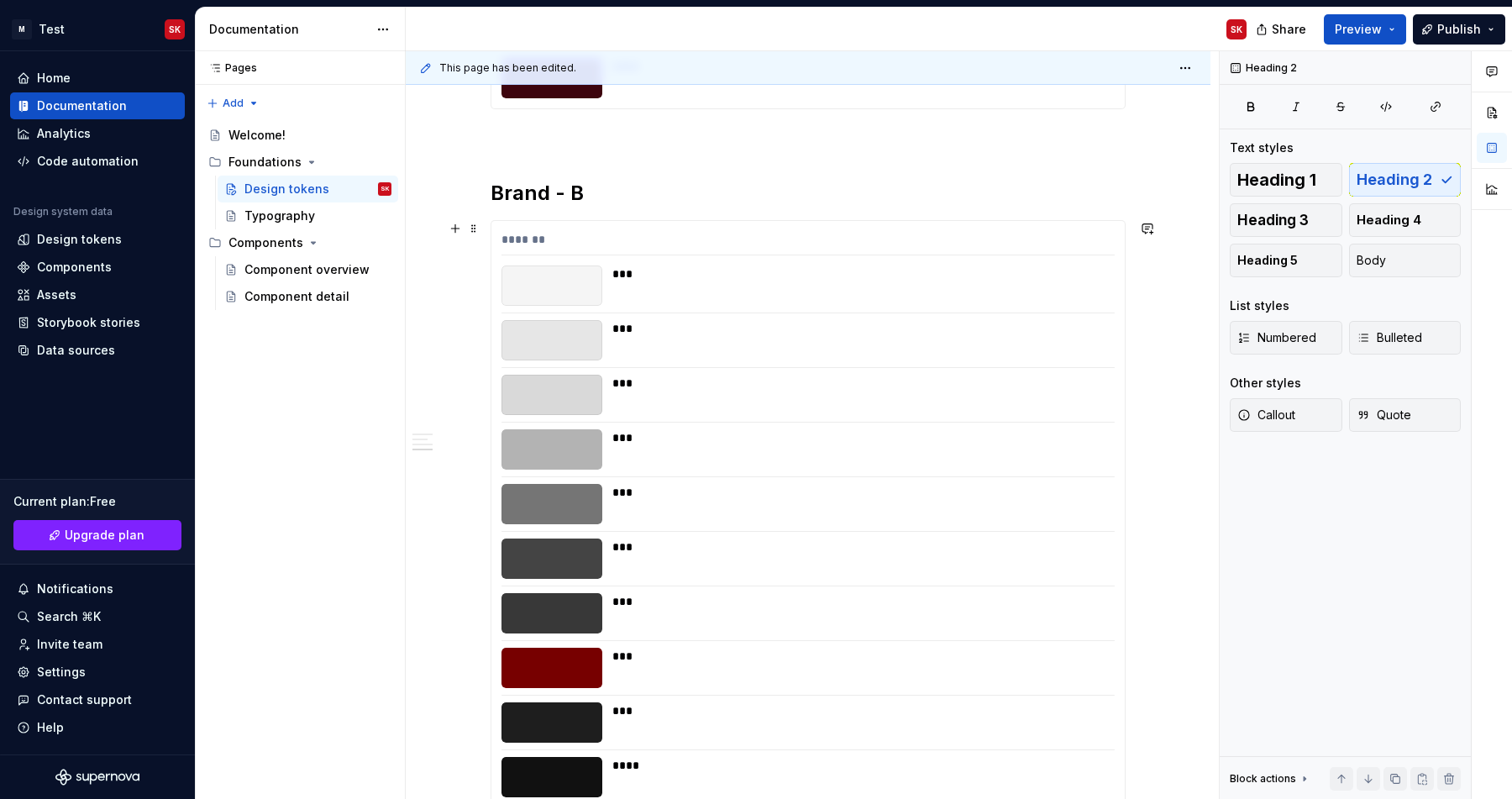
scroll to position [5770, 0]
click at [309, 220] on div "Typography" at bounding box center [279, 216] width 71 height 17
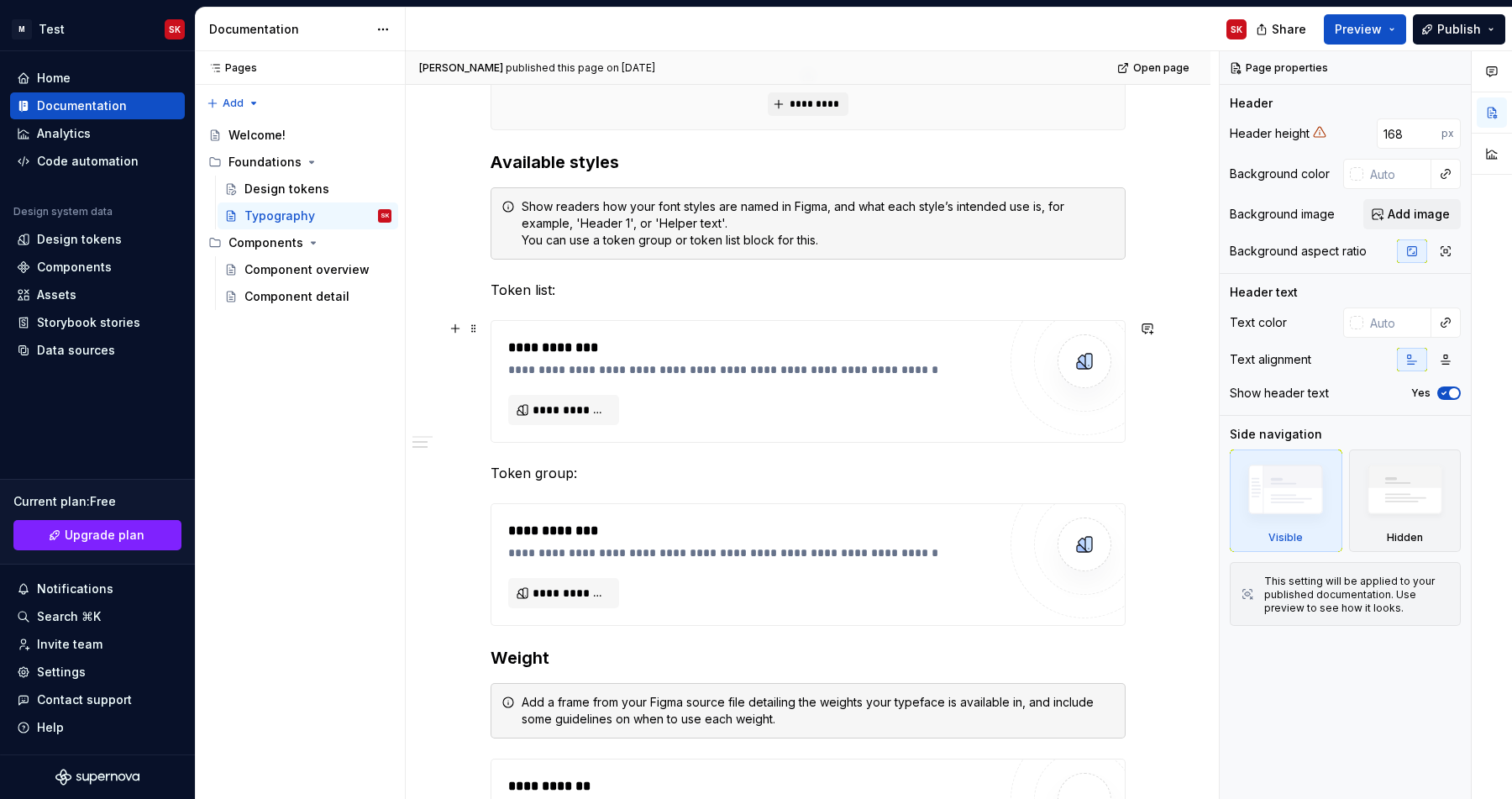
scroll to position [494, 0]
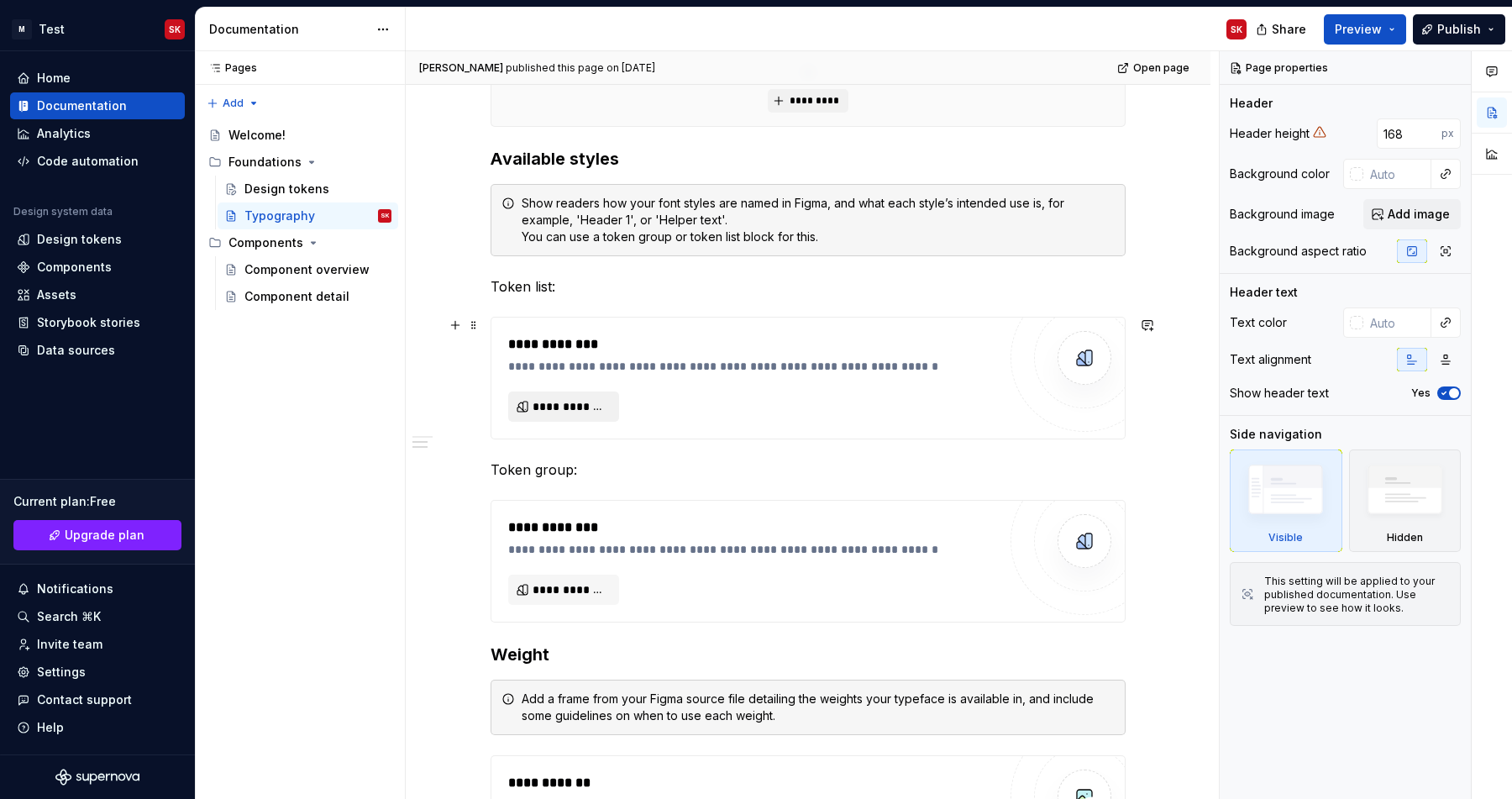
click at [593, 411] on span "**********" at bounding box center [570, 406] width 75 height 17
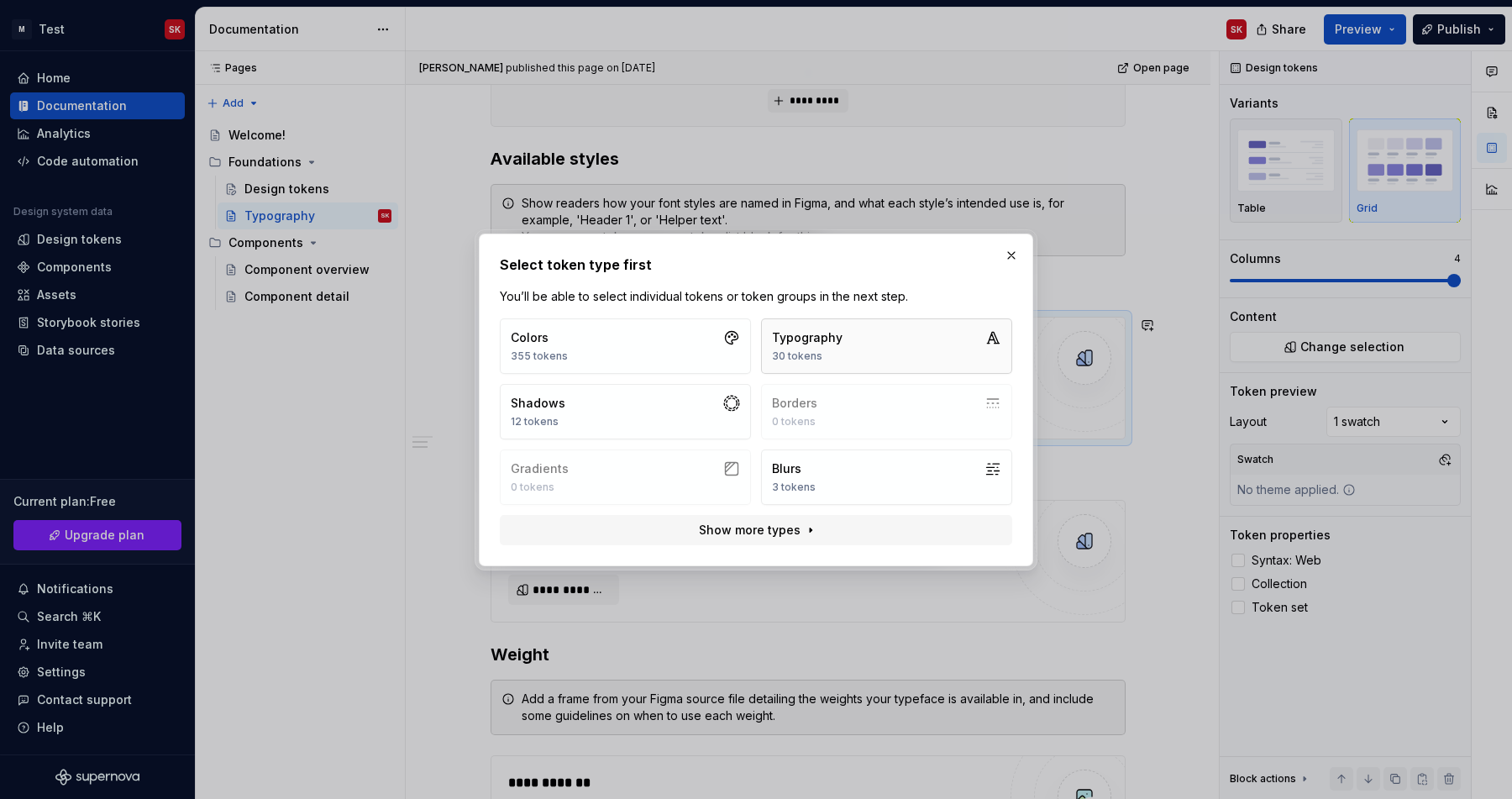
click at [799, 350] on div "30 tokens" at bounding box center [808, 356] width 71 height 13
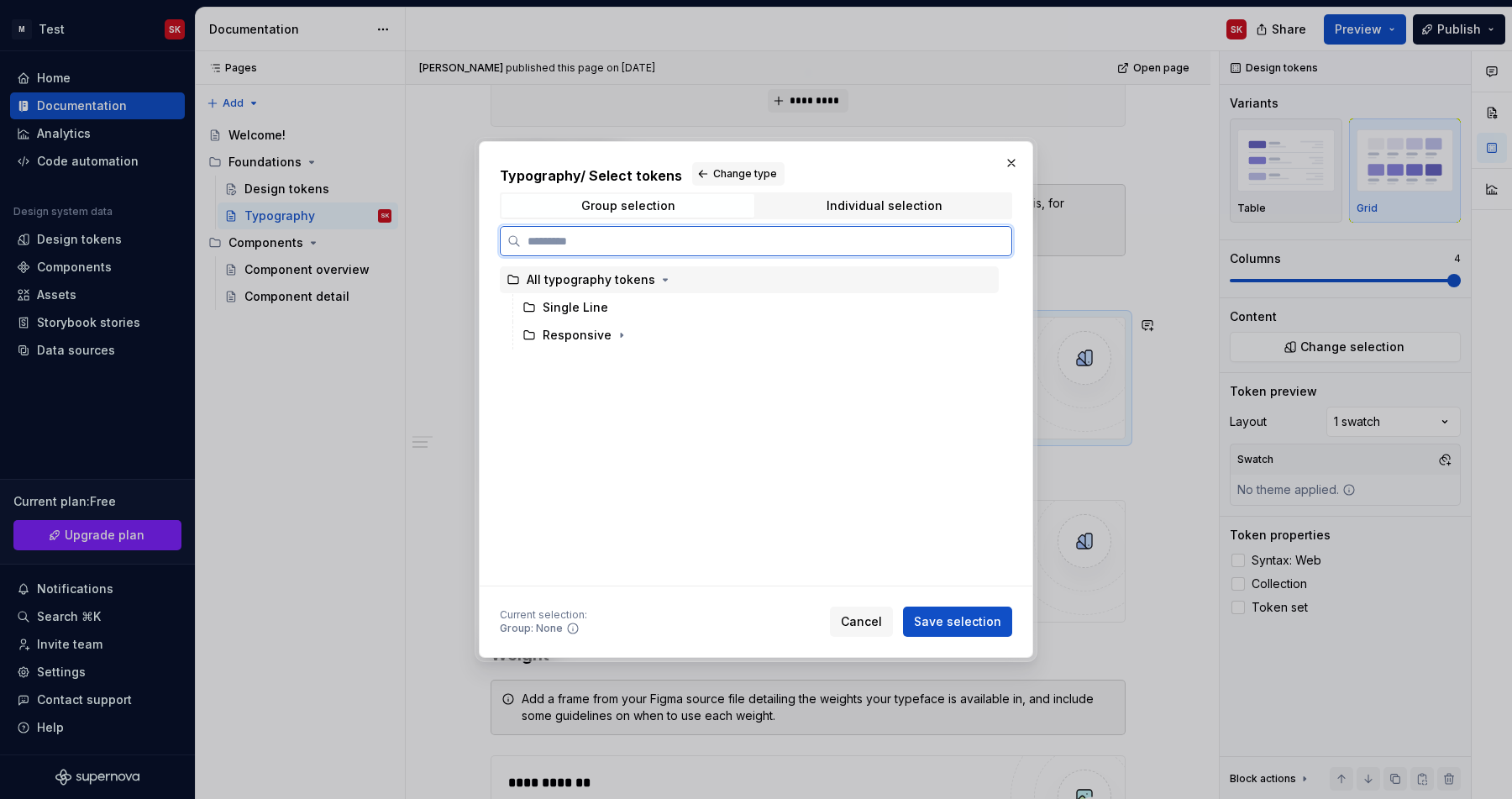
click at [726, 286] on div "All typography tokens" at bounding box center [750, 279] width 499 height 27
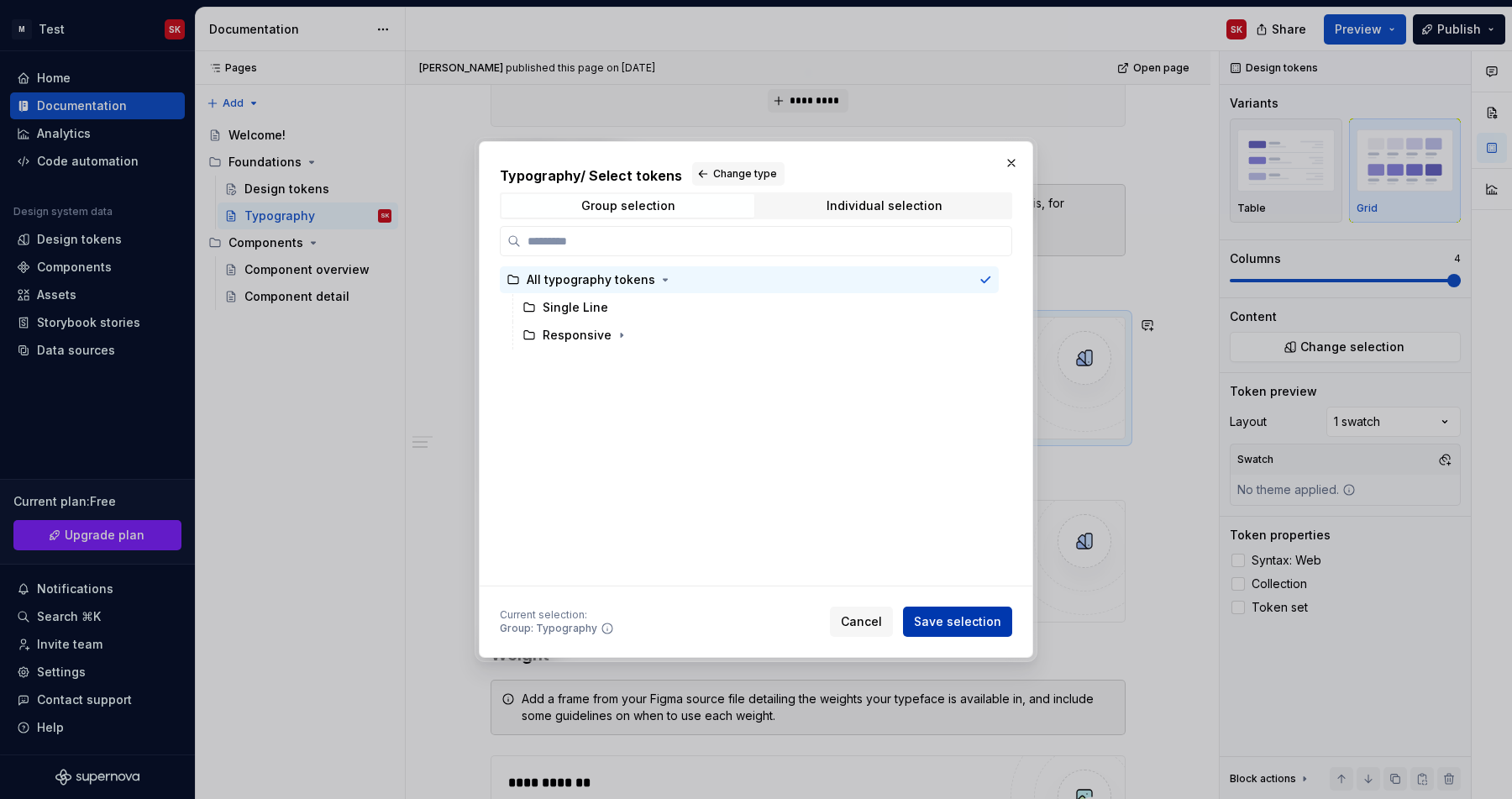
click at [953, 616] on span "Save selection" at bounding box center [958, 621] width 88 height 17
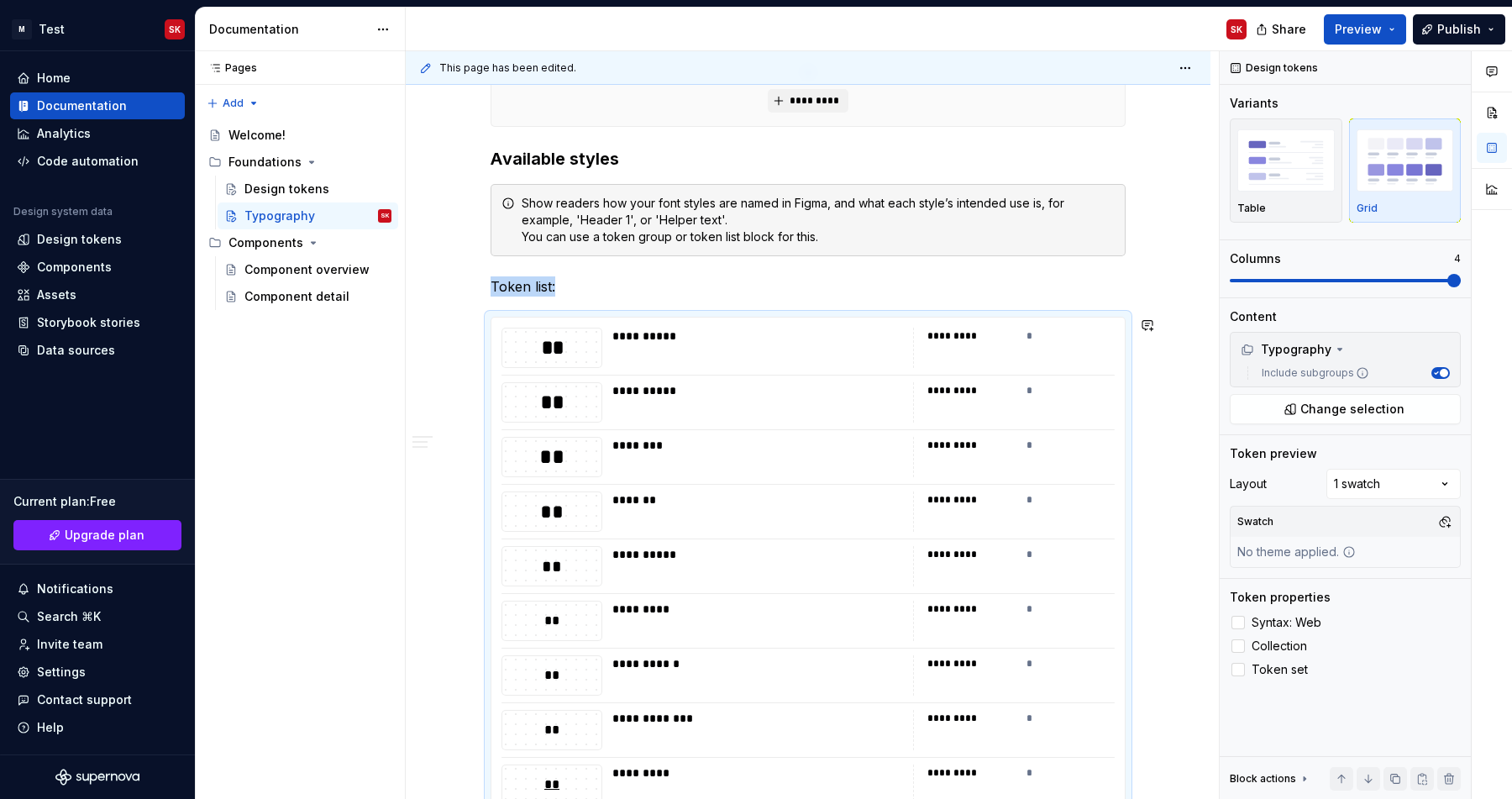
scroll to position [760, 0]
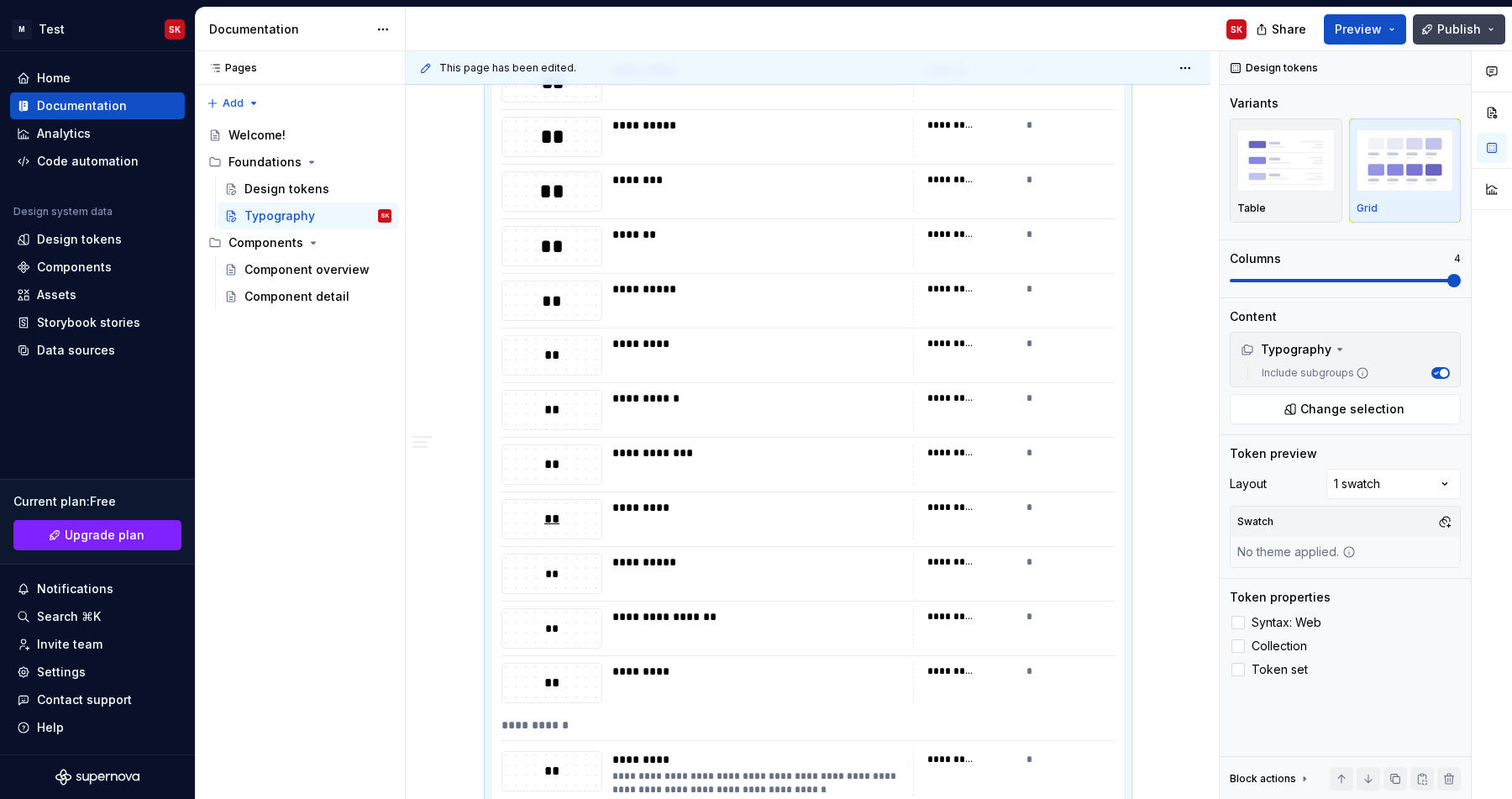
click at [1471, 37] on button "Publish" at bounding box center [1459, 29] width 92 height 30
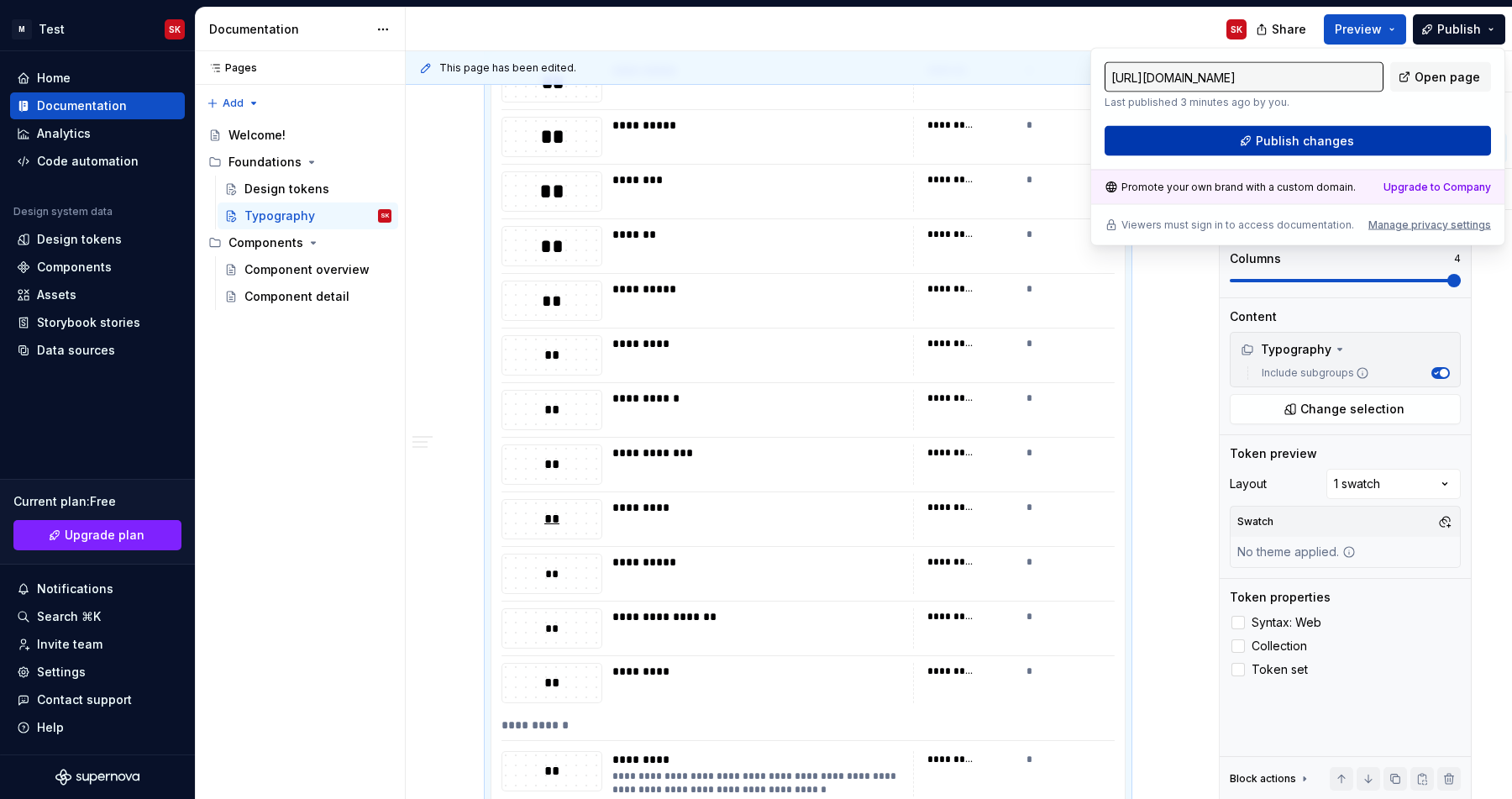
click at [1327, 145] on span "Publish changes" at bounding box center [1305, 141] width 99 height 17
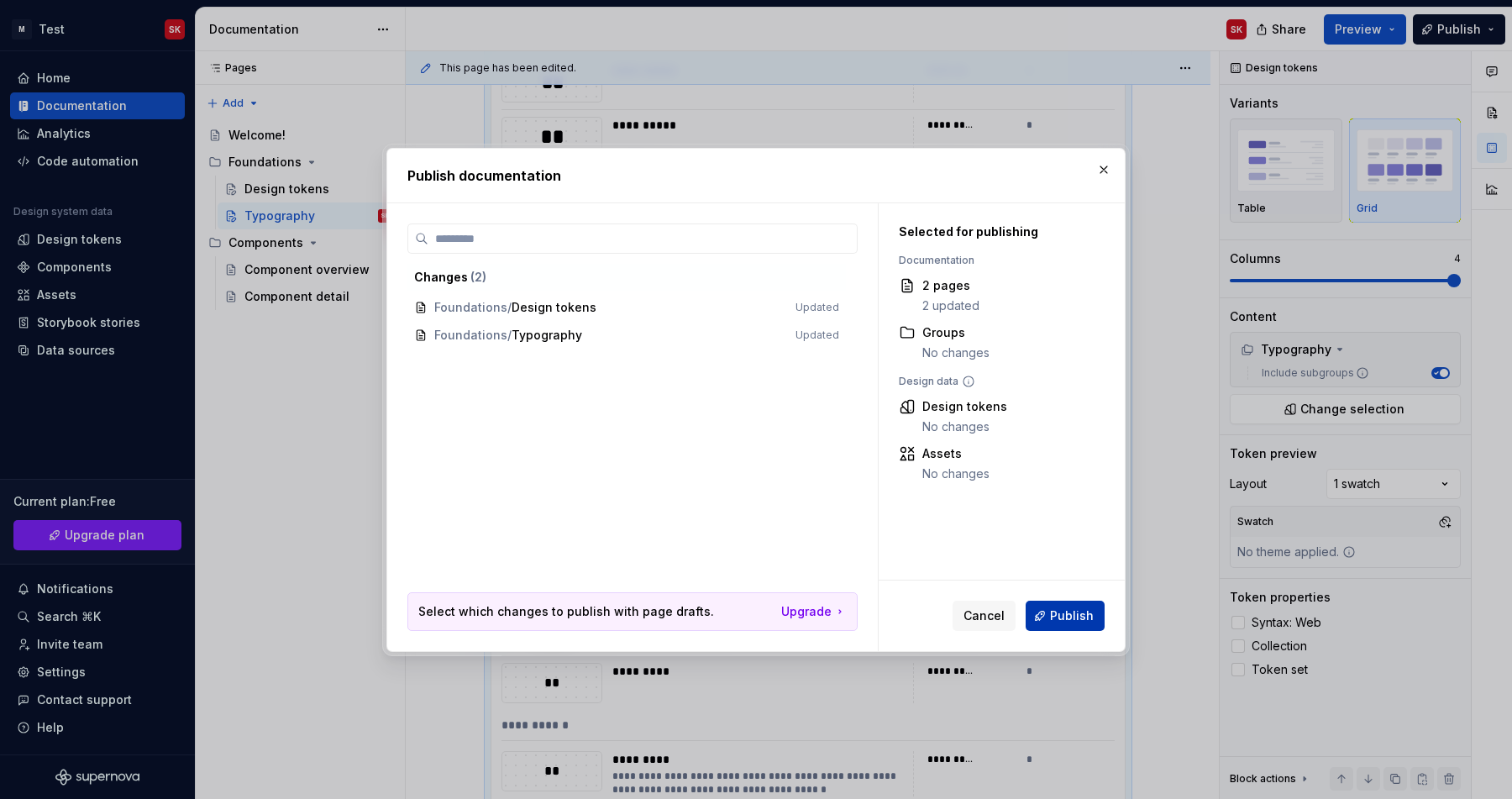
click at [1052, 608] on span "Publish" at bounding box center [1071, 616] width 44 height 17
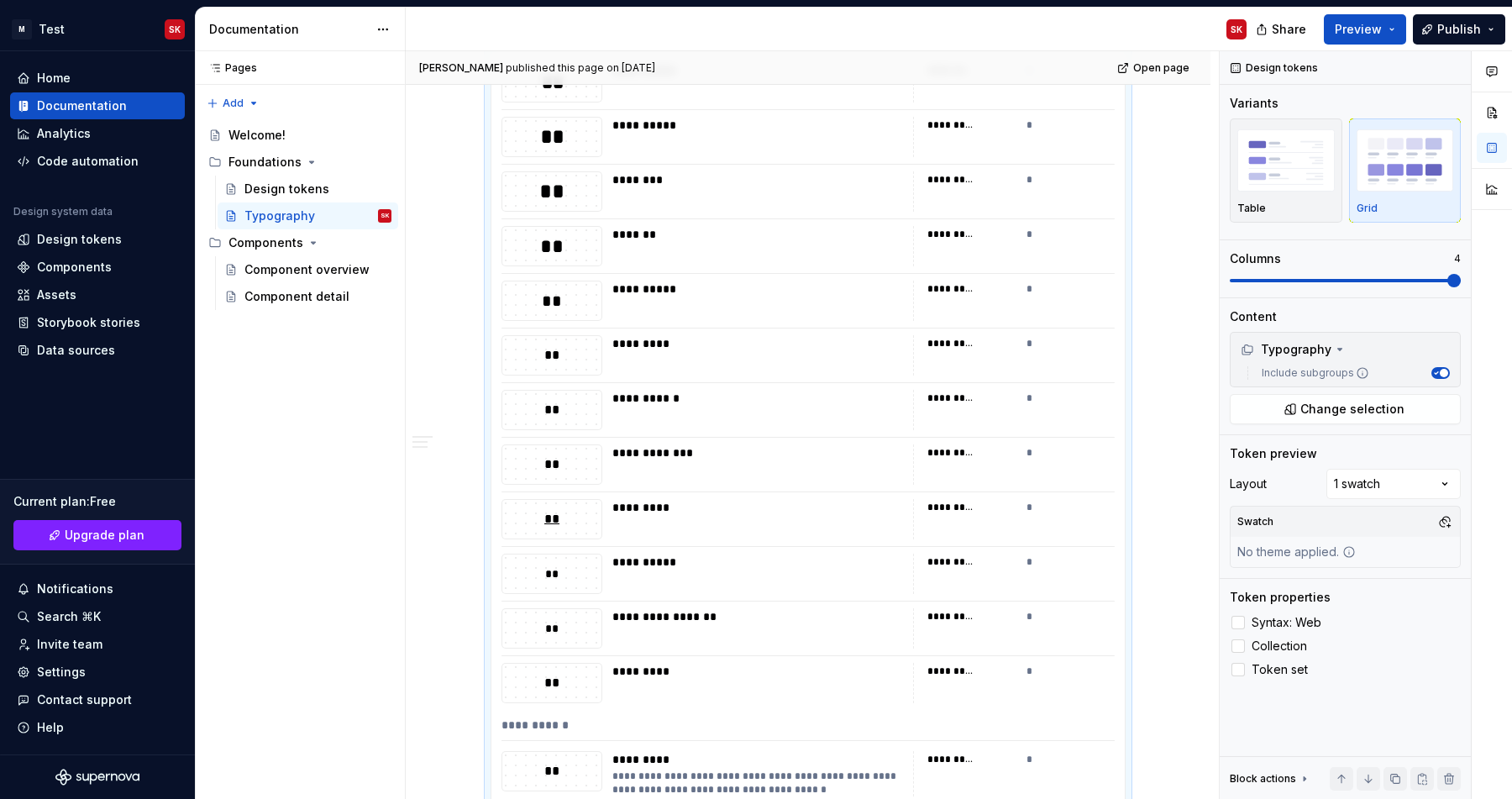
click at [1362, 47] on div "Share Preview Publish" at bounding box center [1386, 29] width 252 height 43
click at [1358, 38] on button "Preview" at bounding box center [1365, 29] width 82 height 30
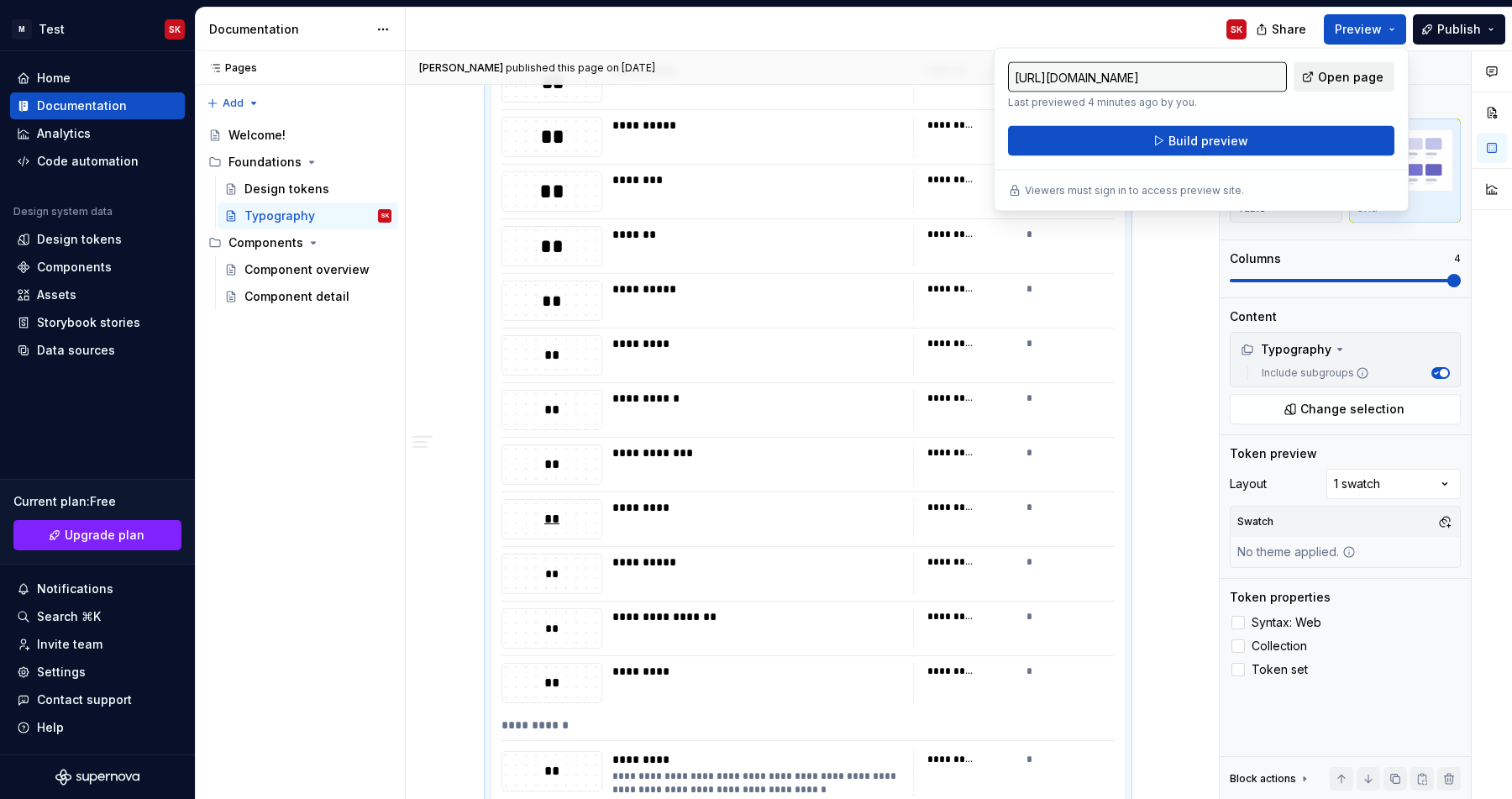
click at [1324, 74] on span "Open page" at bounding box center [1351, 77] width 65 height 17
click at [260, 183] on div "Design tokens" at bounding box center [286, 189] width 85 height 17
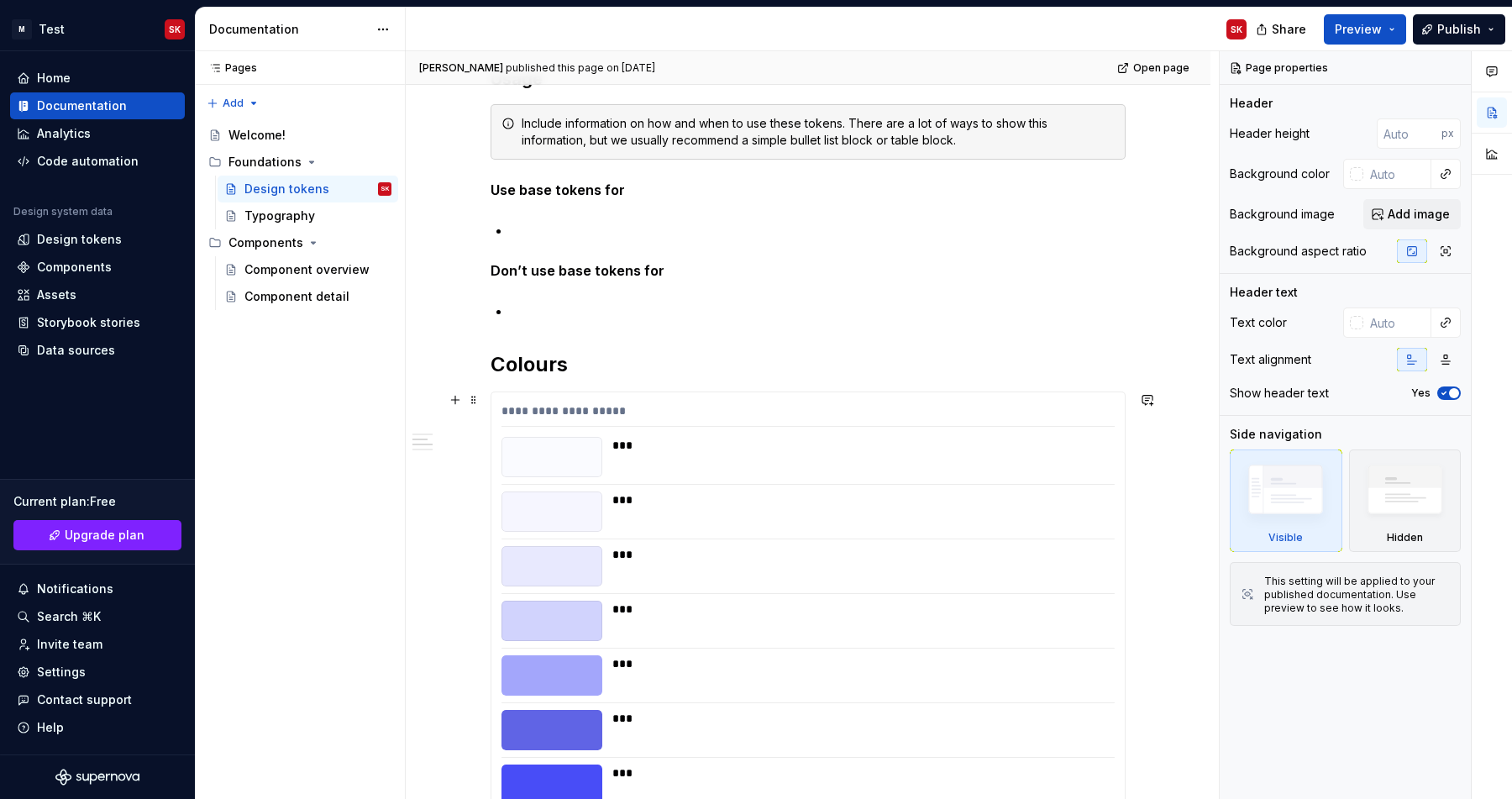
scroll to position [988, 0]
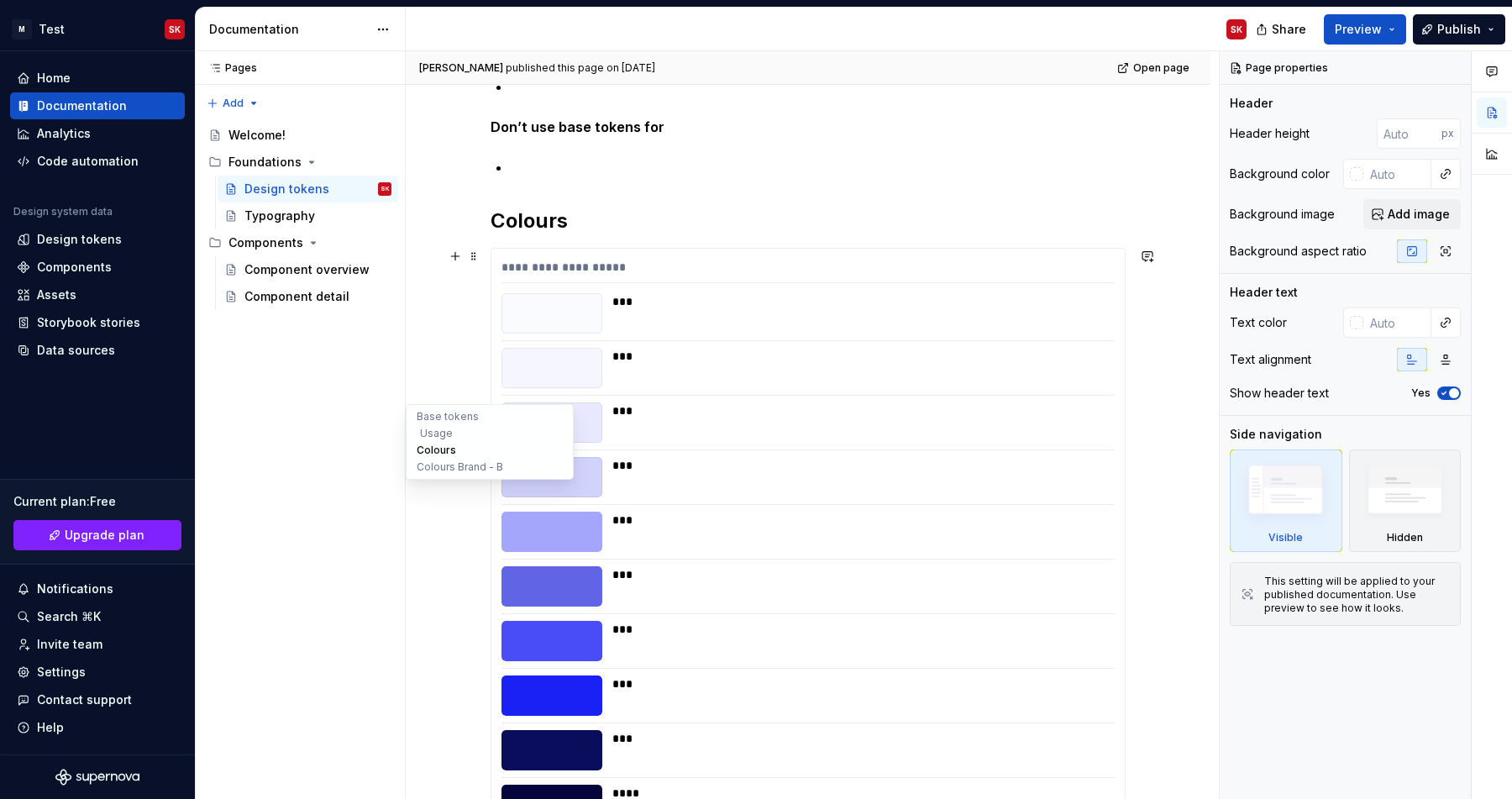
click at [431, 452] on button "Colours" at bounding box center [489, 450] width 159 height 17
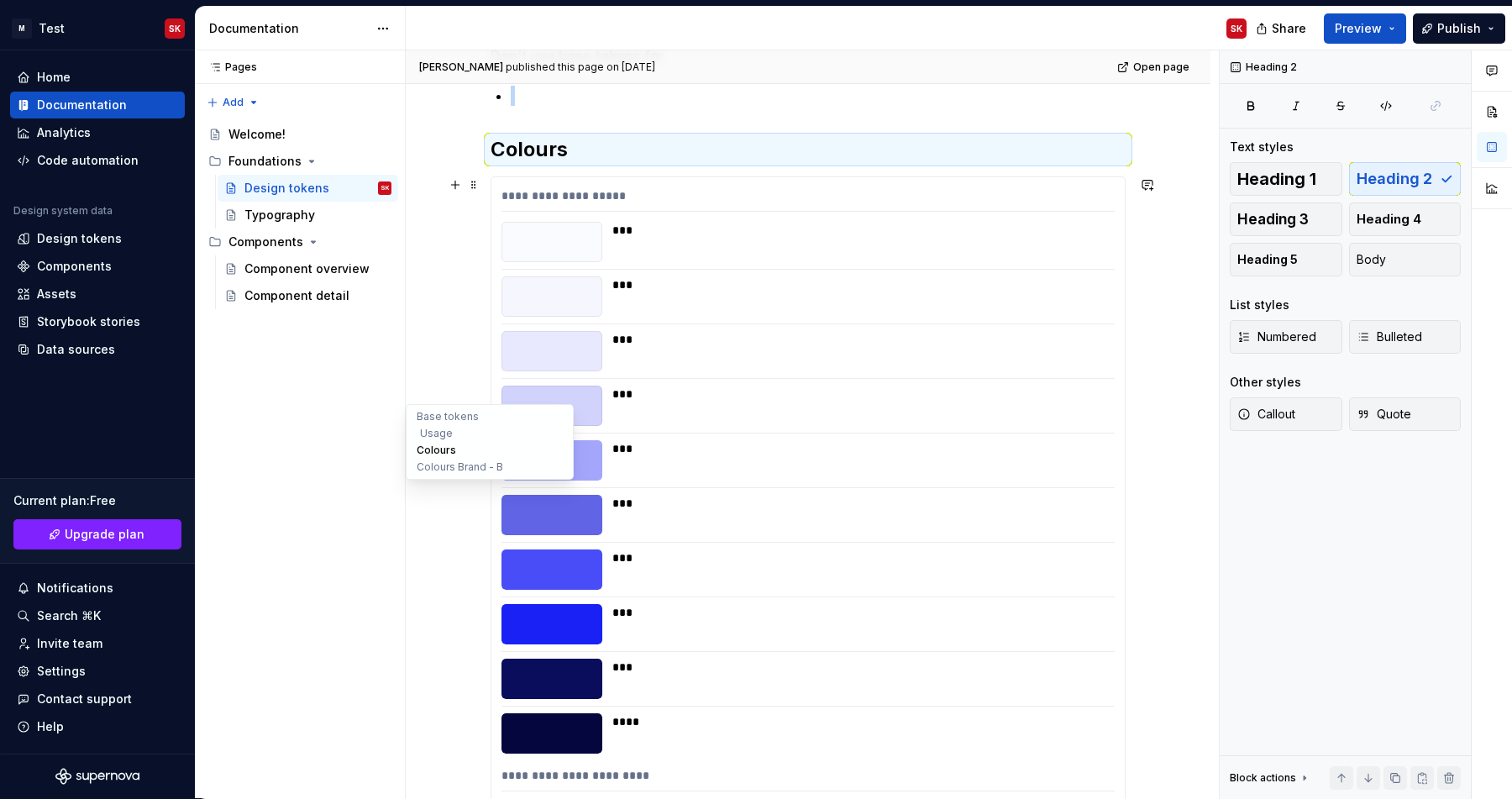
scroll to position [1061, 0]
click at [435, 437] on button "Usage" at bounding box center [489, 433] width 159 height 17
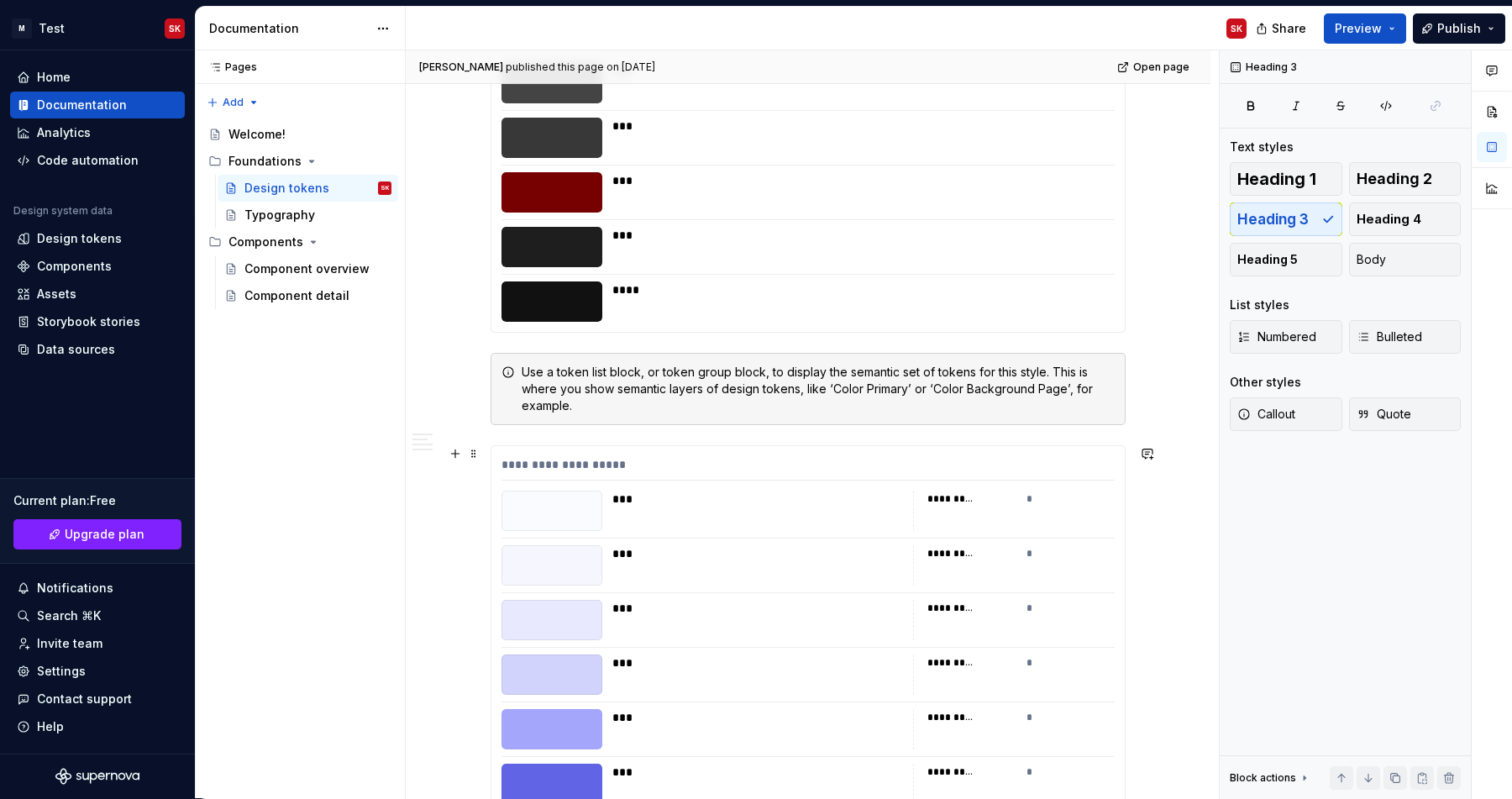
scroll to position [6216, 0]
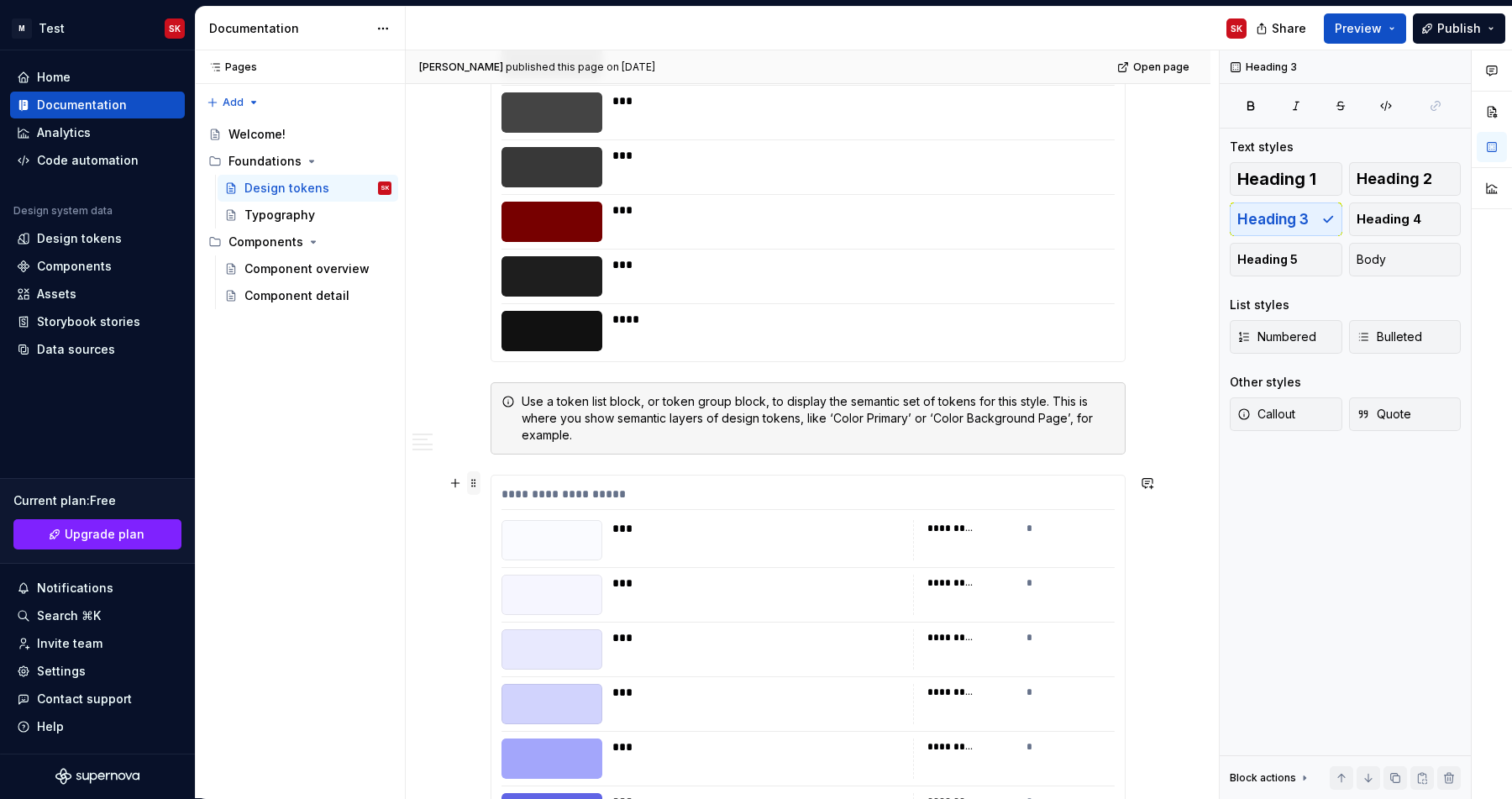
click at [478, 486] on span at bounding box center [473, 482] width 13 height 23
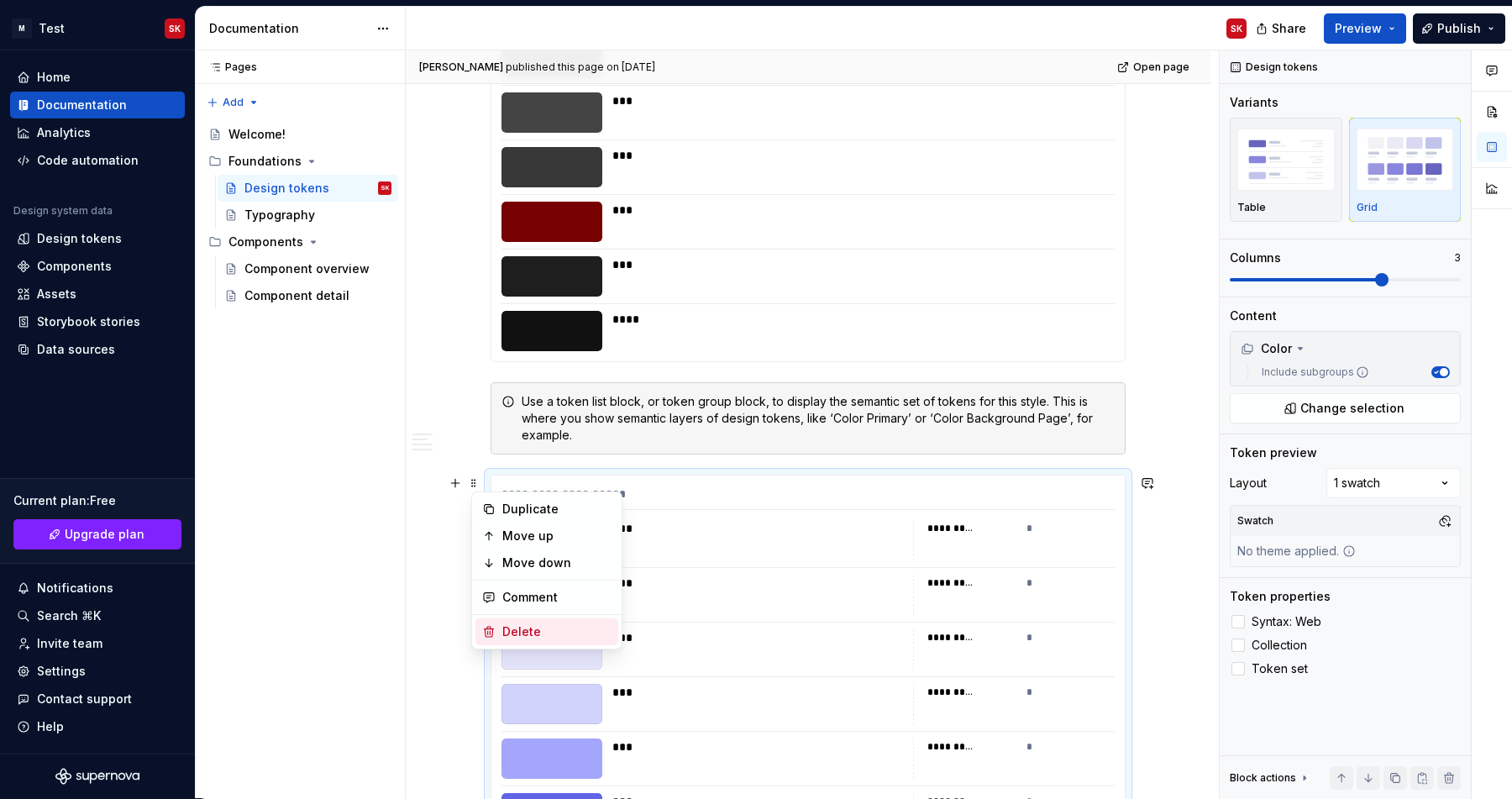
click at [516, 626] on div "Delete" at bounding box center [556, 631] width 109 height 17
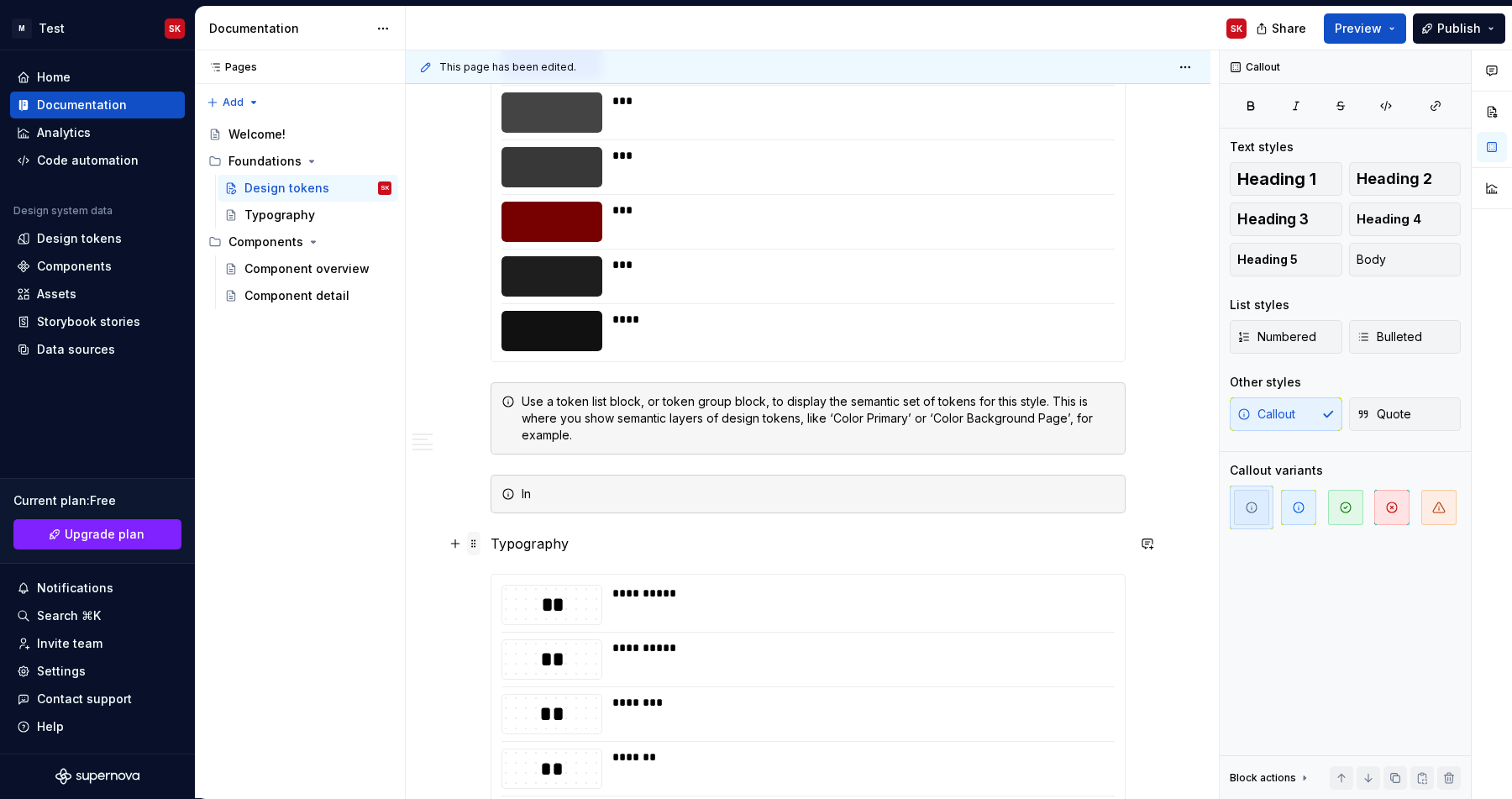
click at [481, 548] on span at bounding box center [473, 543] width 13 height 23
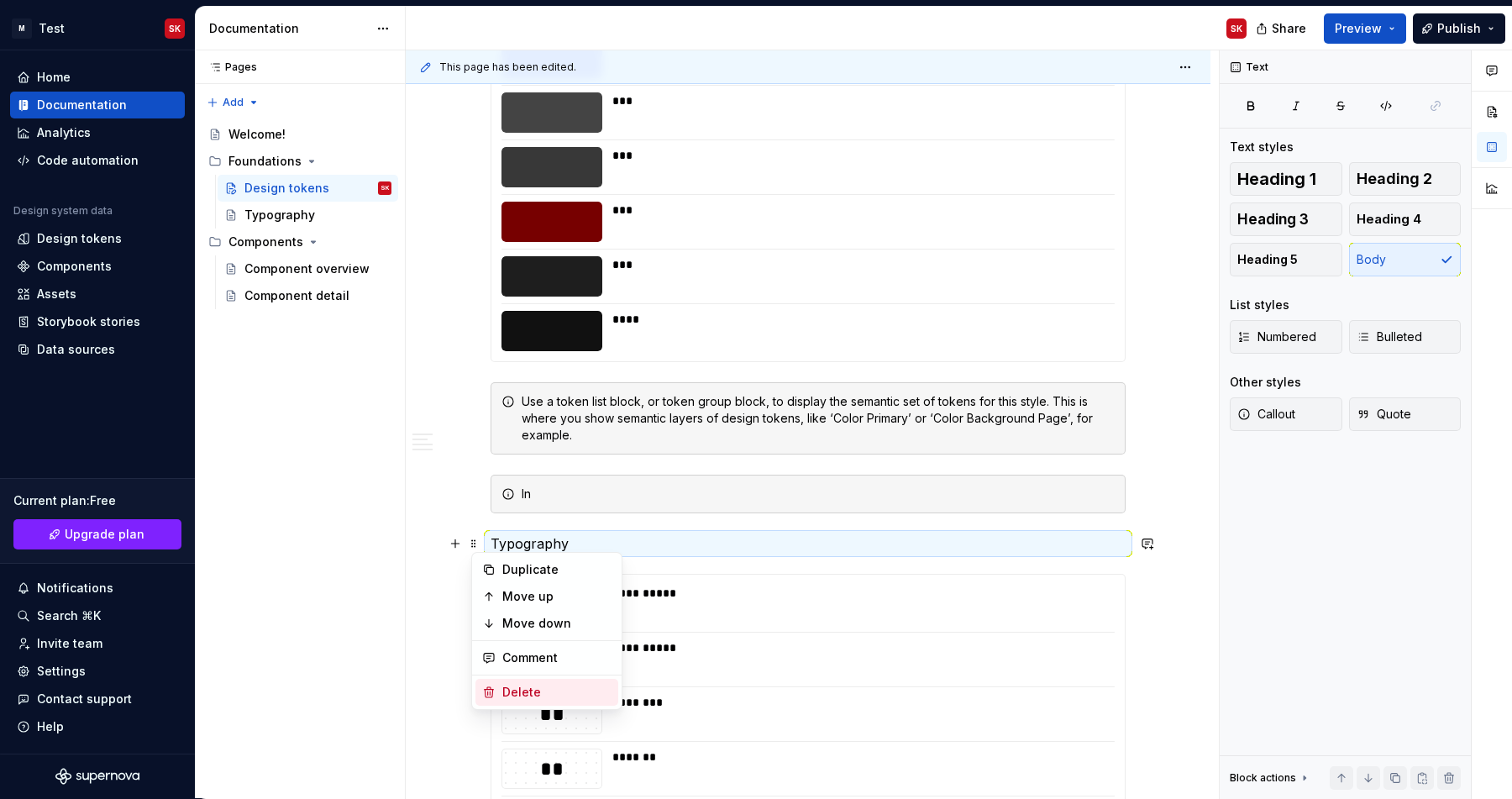
click at [502, 696] on div "Delete" at bounding box center [556, 692] width 109 height 17
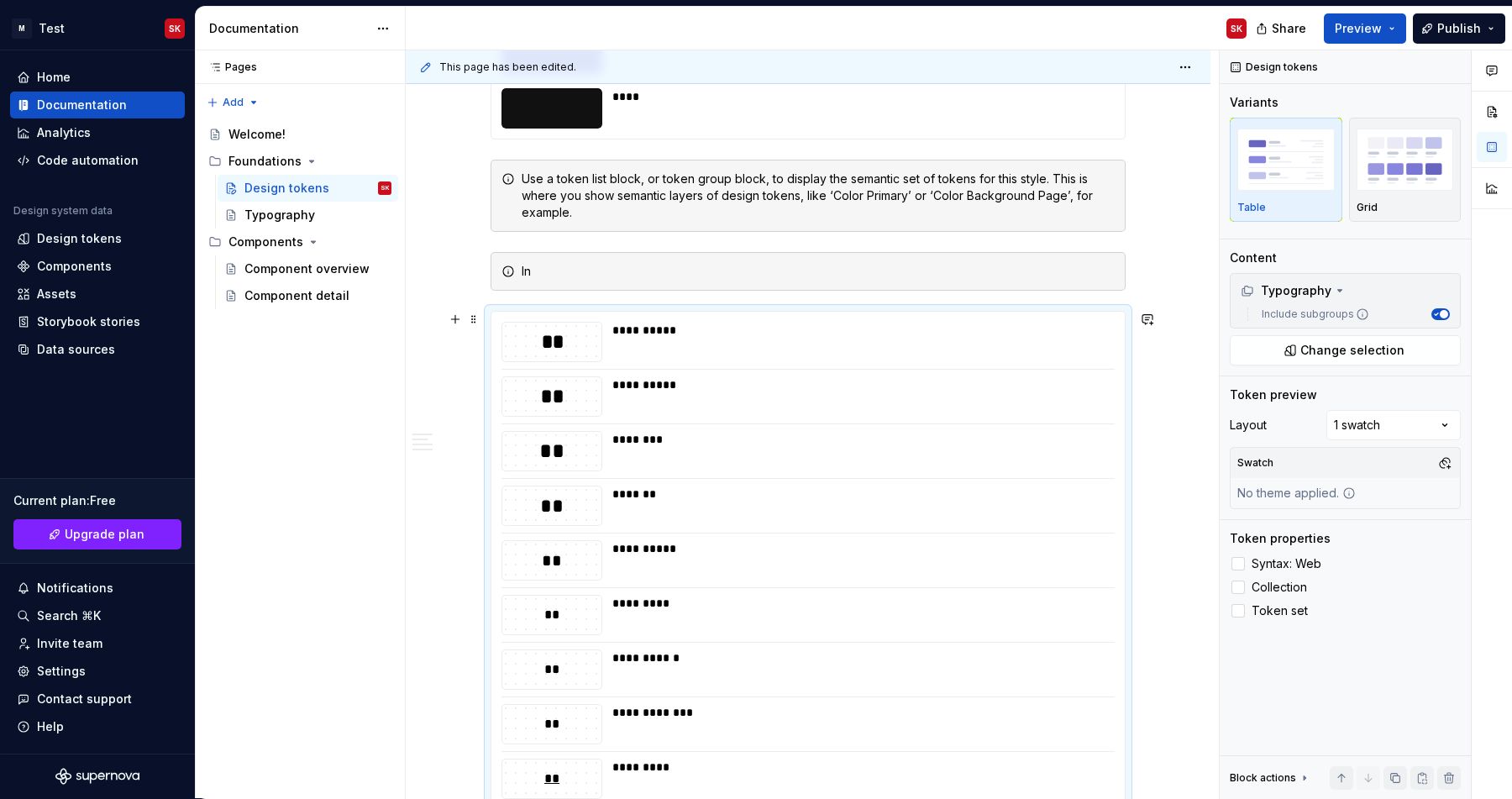
scroll to position [6431, 0]
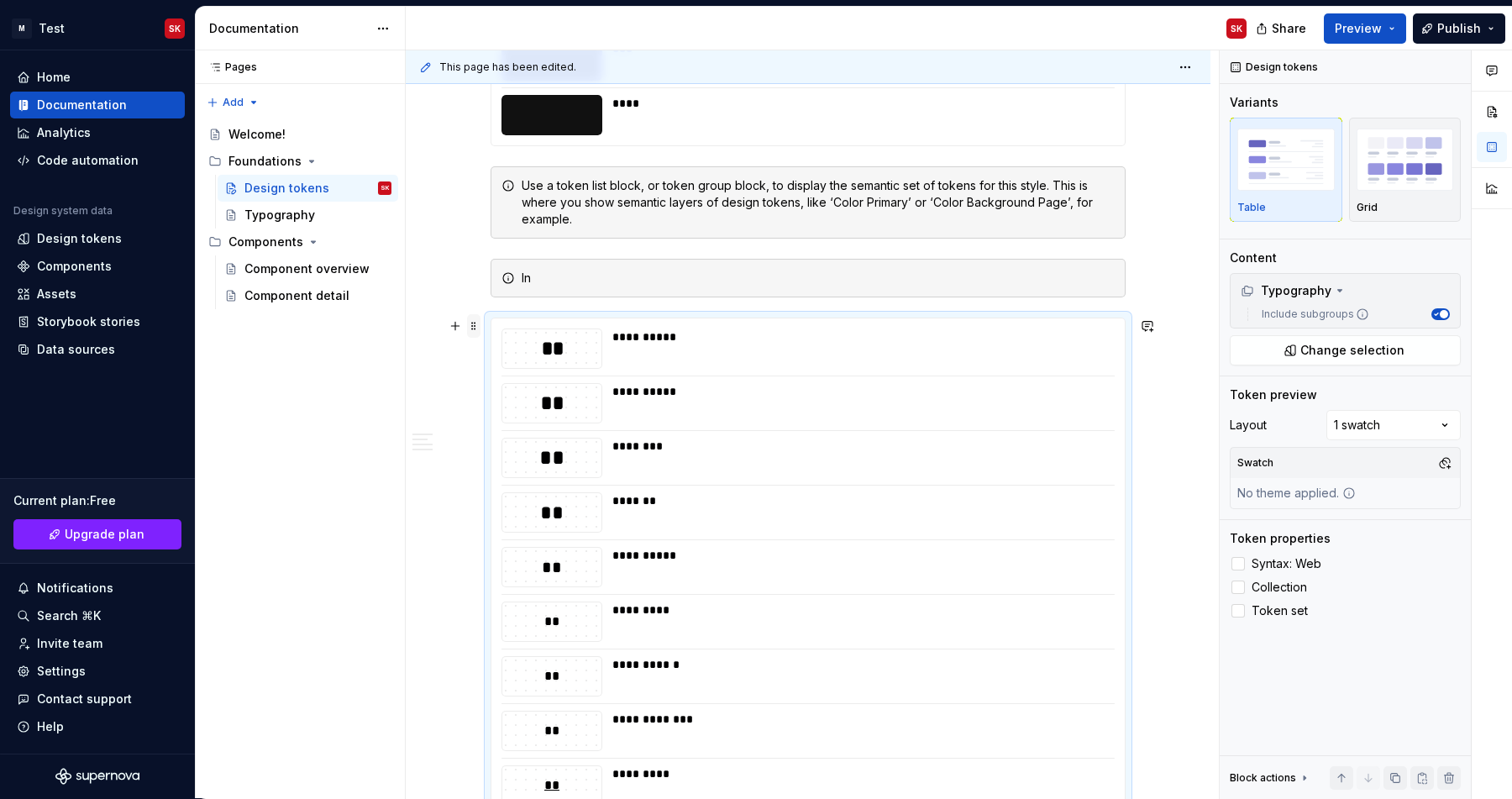
click at [474, 329] on span at bounding box center [473, 325] width 13 height 23
click at [509, 463] on div "Delete" at bounding box center [546, 474] width 143 height 27
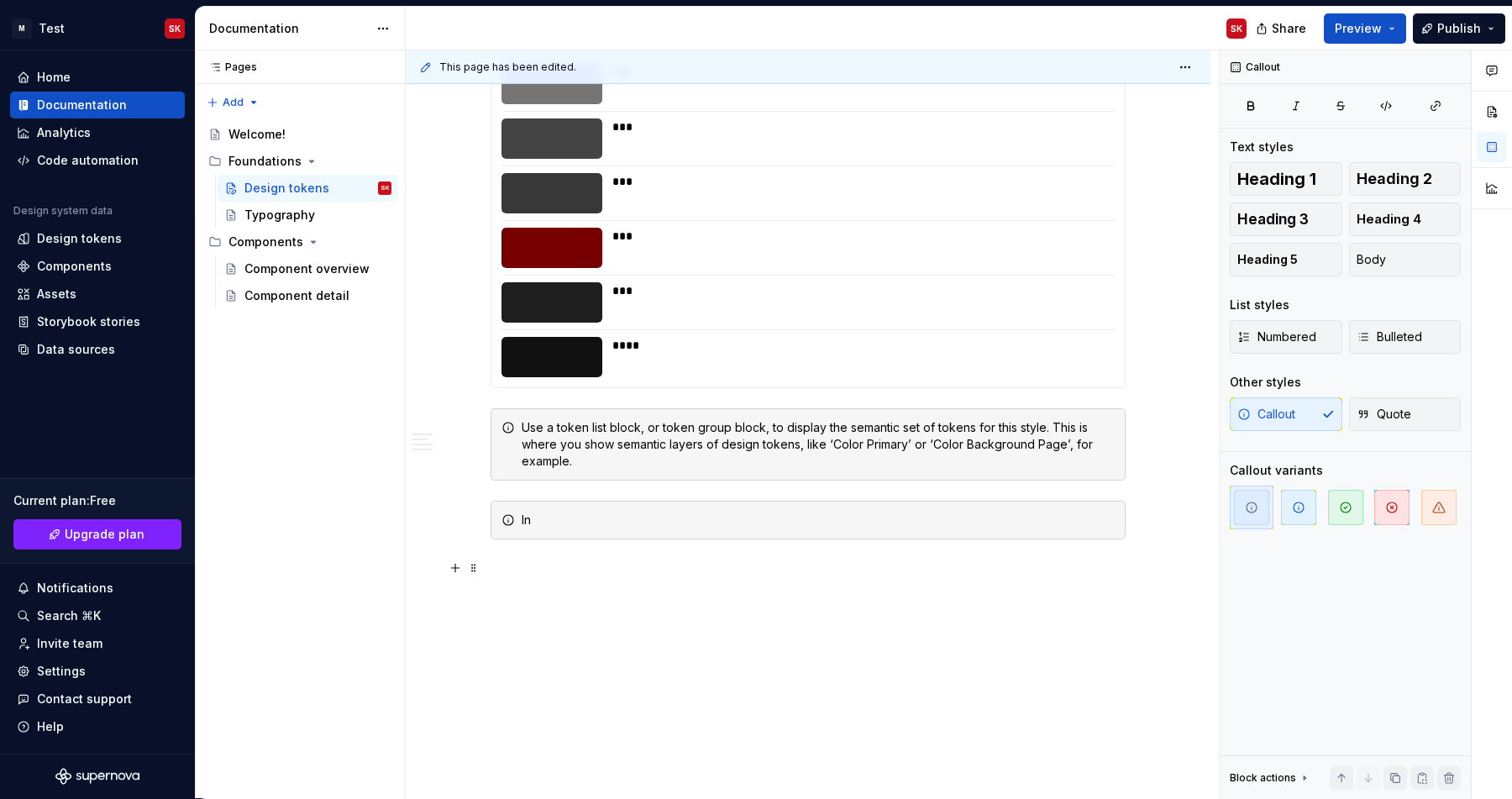
scroll to position [6190, 0]
drag, startPoint x: 540, startPoint y: 555, endPoint x: 511, endPoint y: 501, distance: 61.3
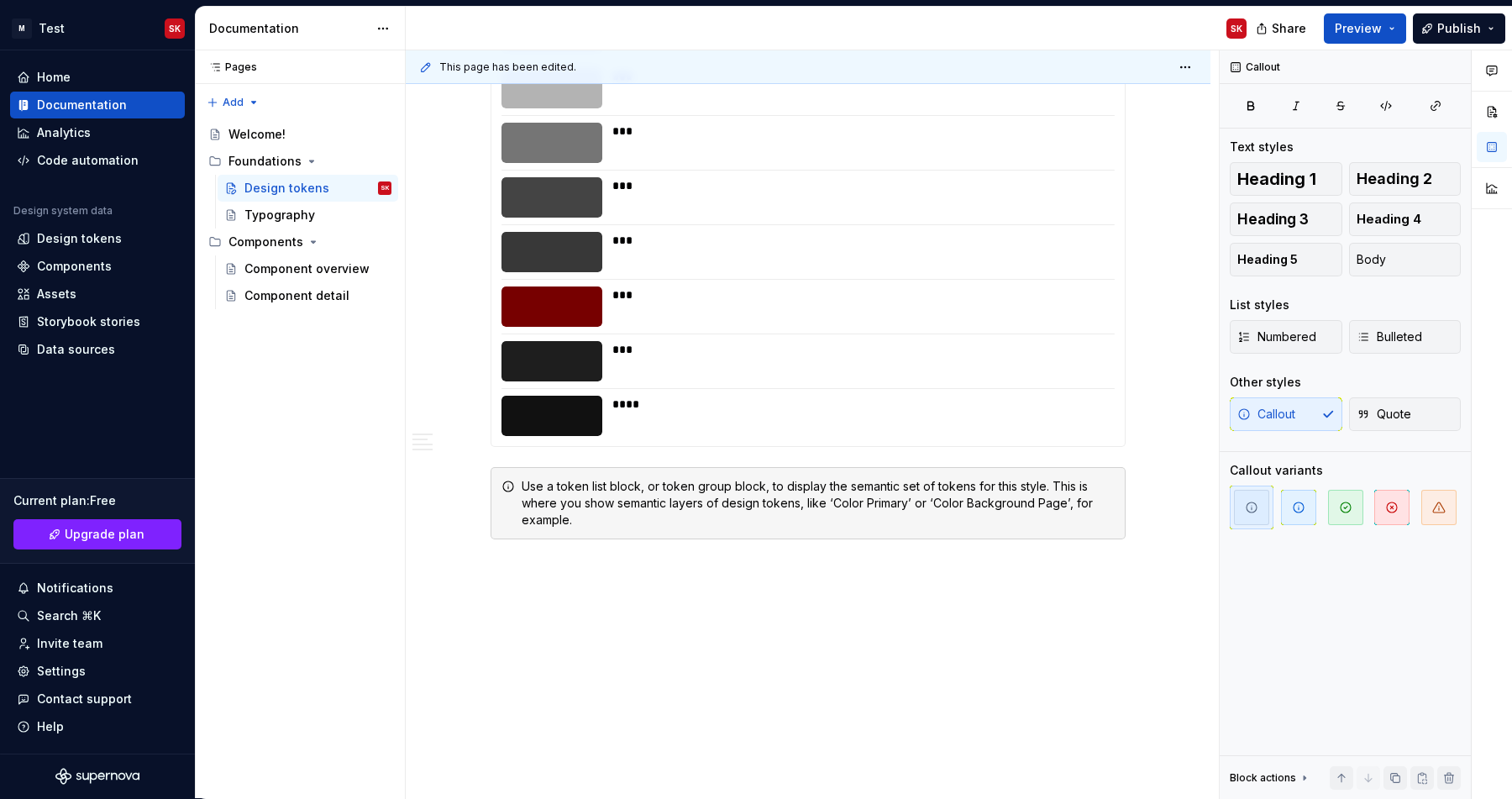
scroll to position [6131, 0]
click at [304, 218] on div "Typography" at bounding box center [279, 215] width 71 height 17
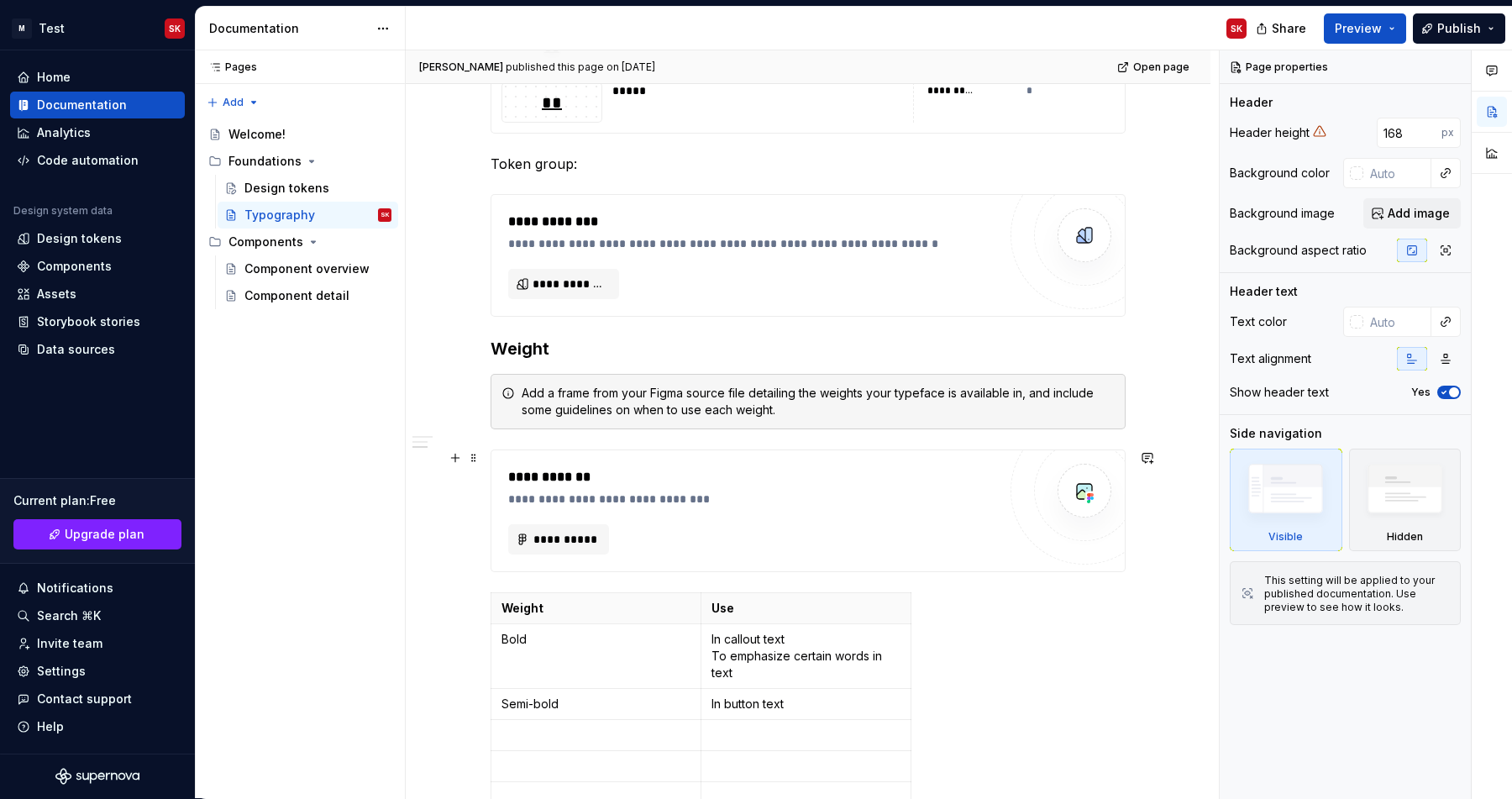
scroll to position [2501, 0]
click at [1454, 32] on span "Publish" at bounding box center [1459, 29] width 44 height 17
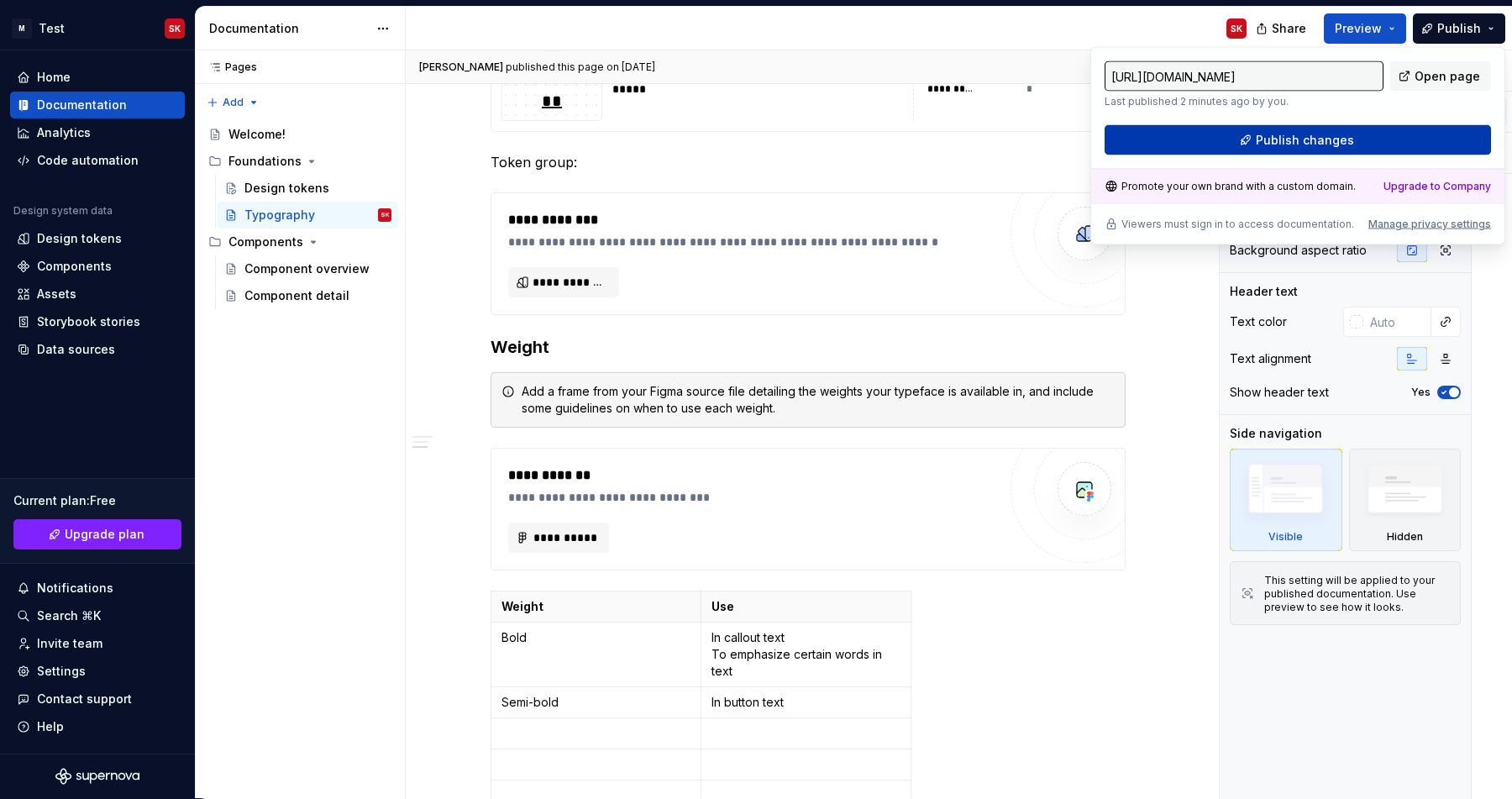
click at [1375, 148] on button "Publish changes" at bounding box center [1298, 140] width 387 height 30
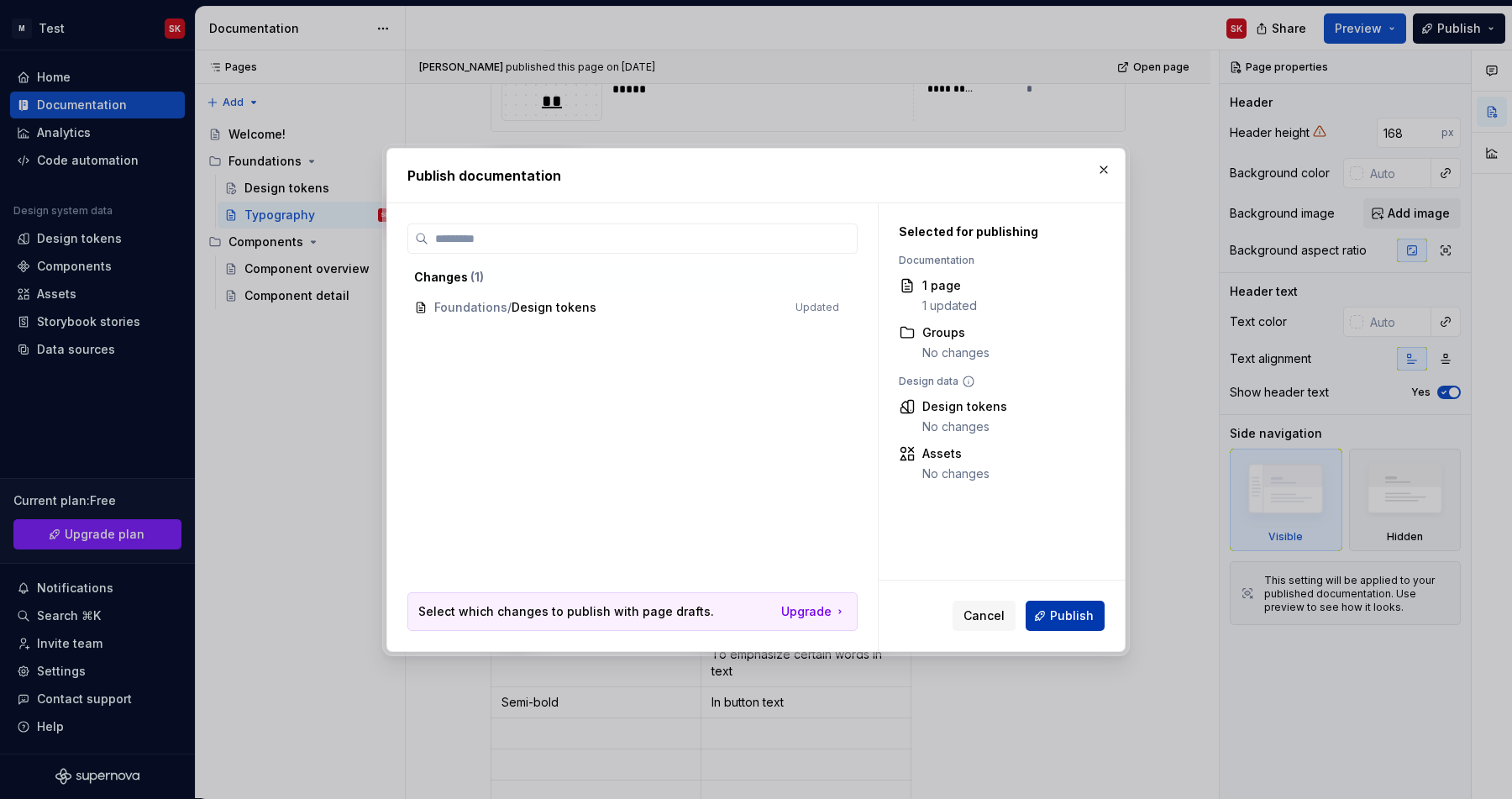
click at [1047, 617] on button "Publish" at bounding box center [1065, 616] width 79 height 30
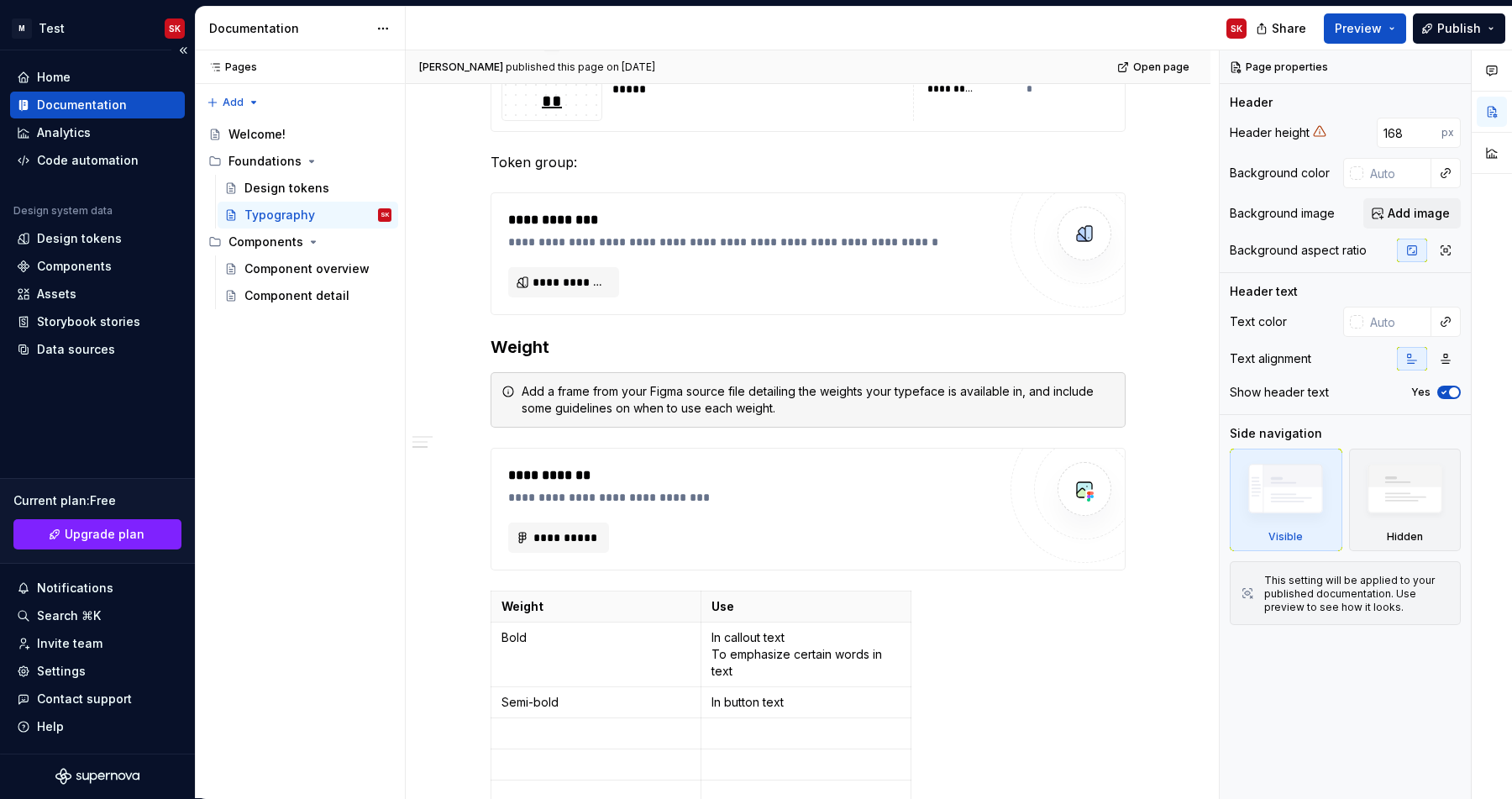
type textarea "*"
click at [56, 162] on div "Code automation" at bounding box center [88, 160] width 102 height 17
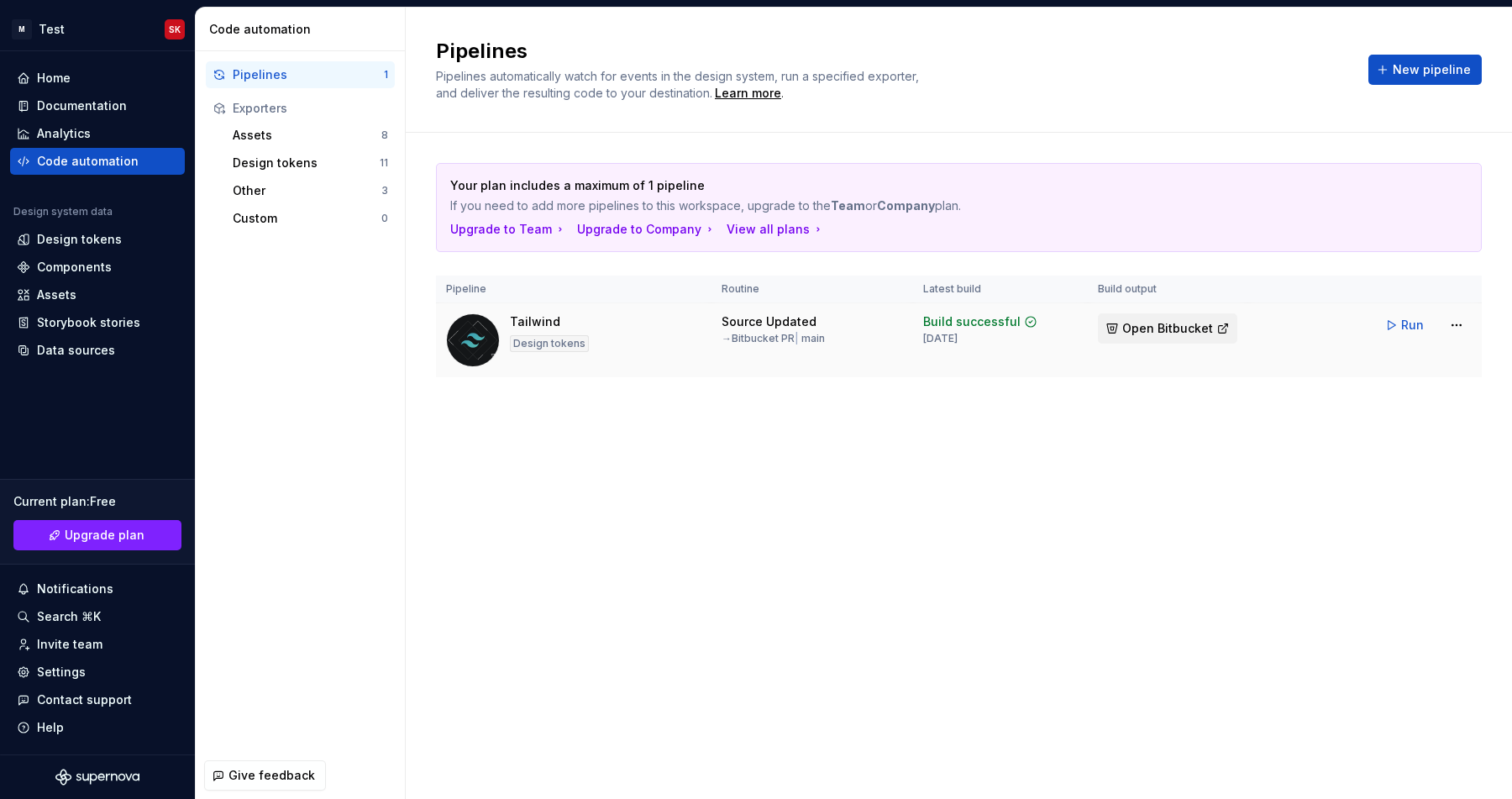
click at [1164, 326] on span "Open Bitbucket" at bounding box center [1167, 329] width 90 height 17
